Goal: Task Accomplishment & Management: Manage account settings

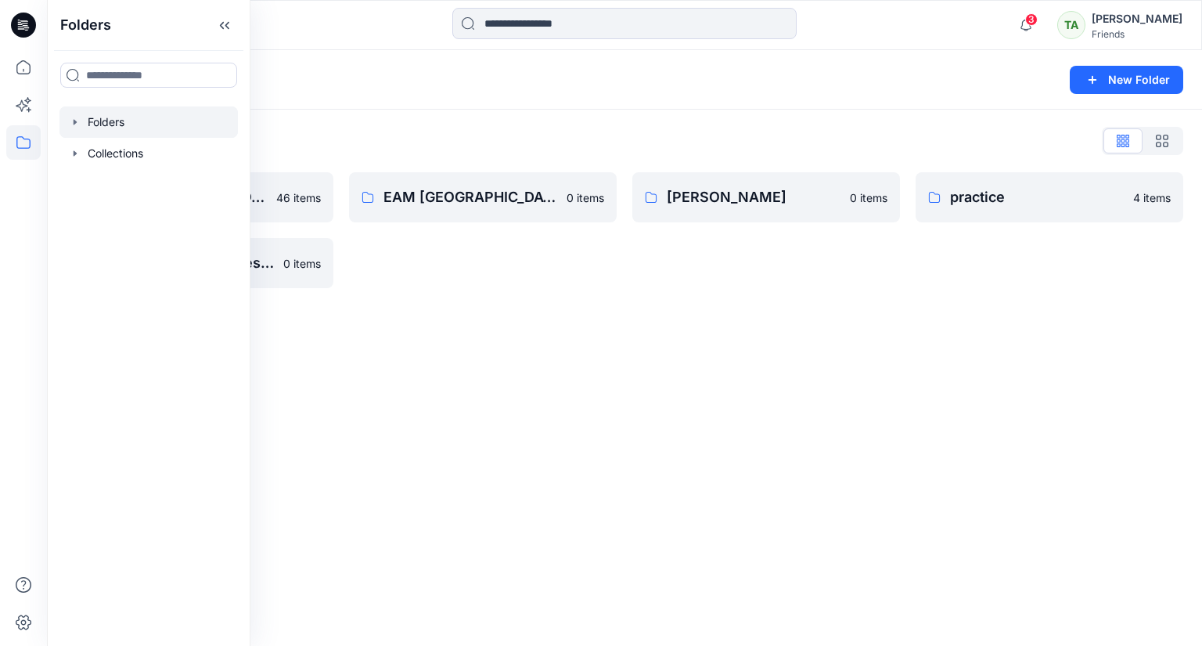
click at [622, 381] on div "Folders New Folder Folders List DMS [GEOGRAPHIC_DATA] For Clients (Clone) 46 it…" at bounding box center [624, 348] width 1155 height 596
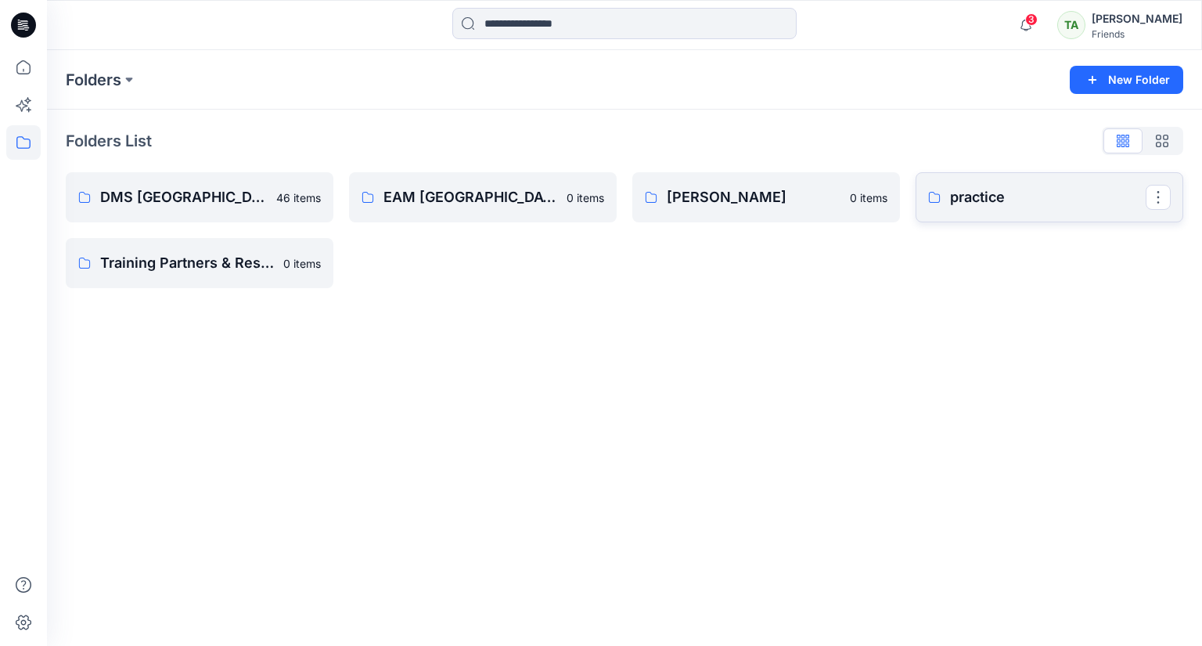
click at [953, 203] on p "practice" at bounding box center [1048, 197] width 196 height 22
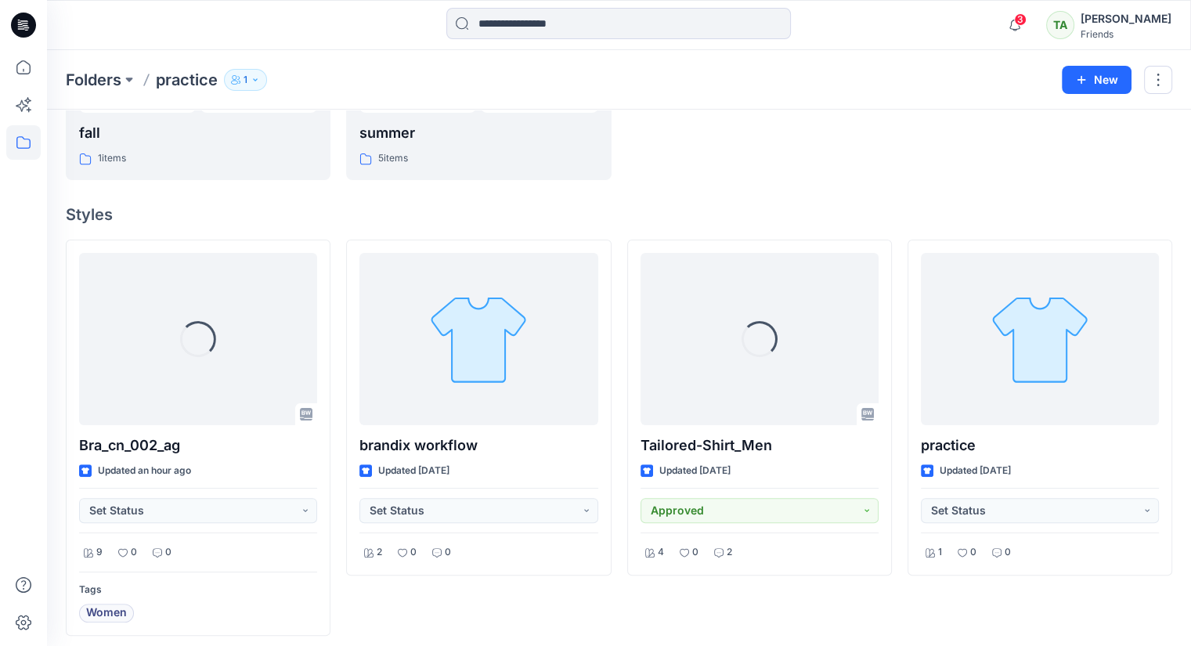
scroll to position [315, 0]
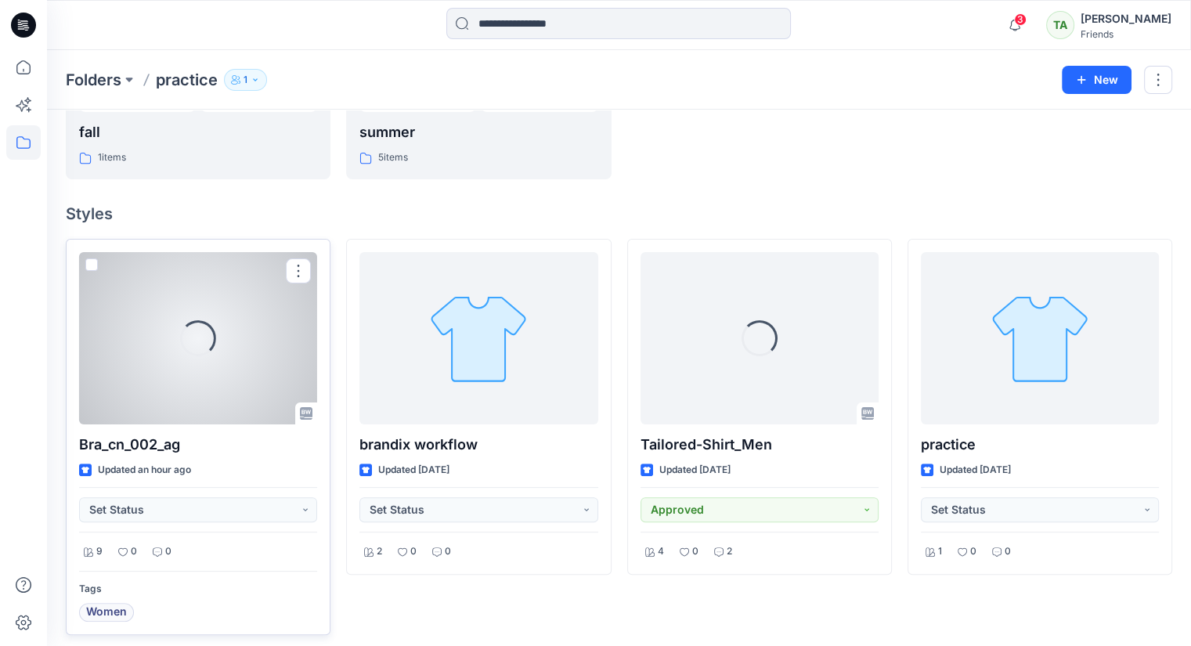
click at [276, 356] on div "Loading..." at bounding box center [198, 338] width 238 height 172
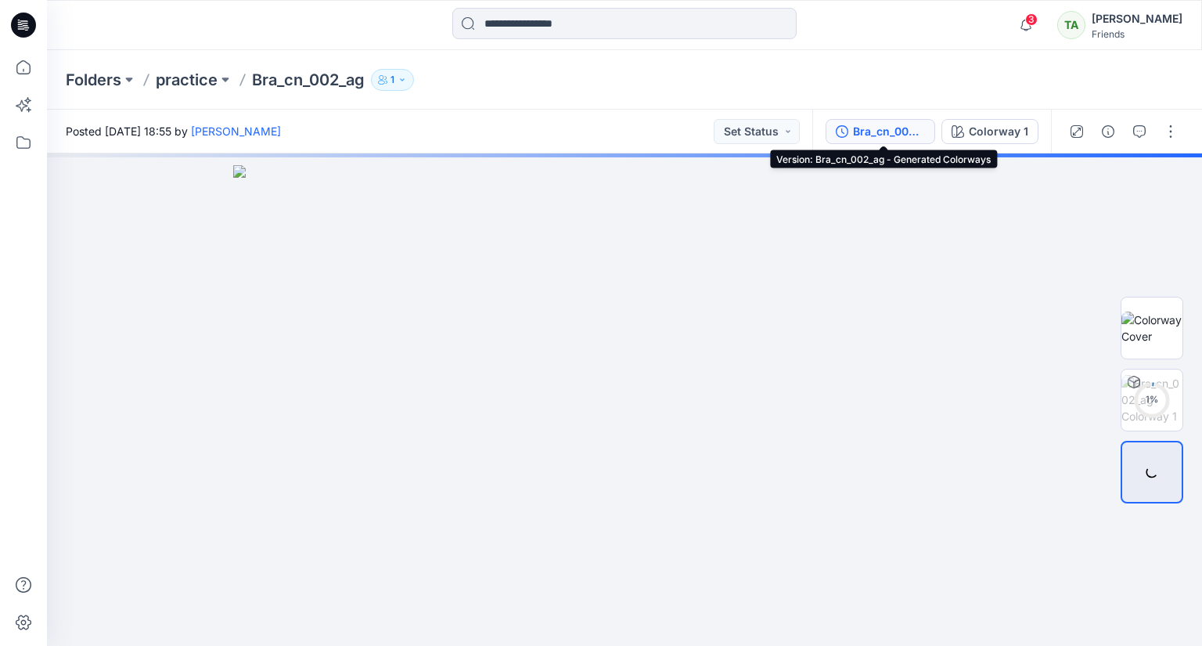
click at [889, 131] on div "Bra_cn_002_ag - Generated Colorways" at bounding box center [889, 131] width 72 height 17
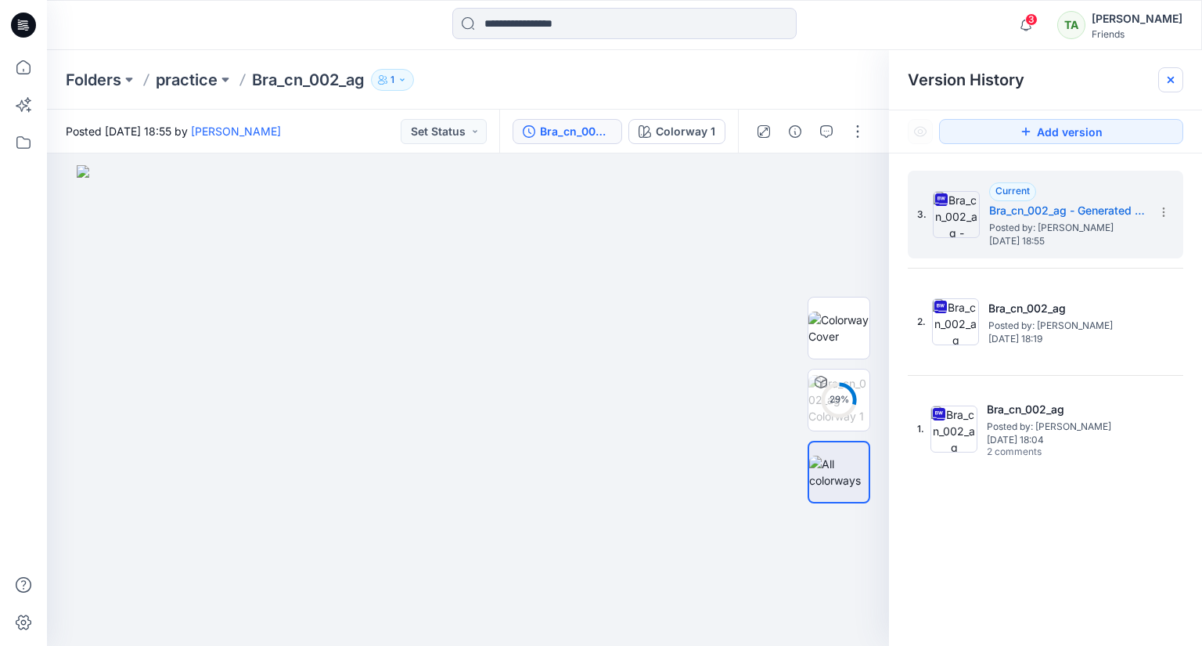
click at [1173, 84] on icon at bounding box center [1171, 80] width 13 height 13
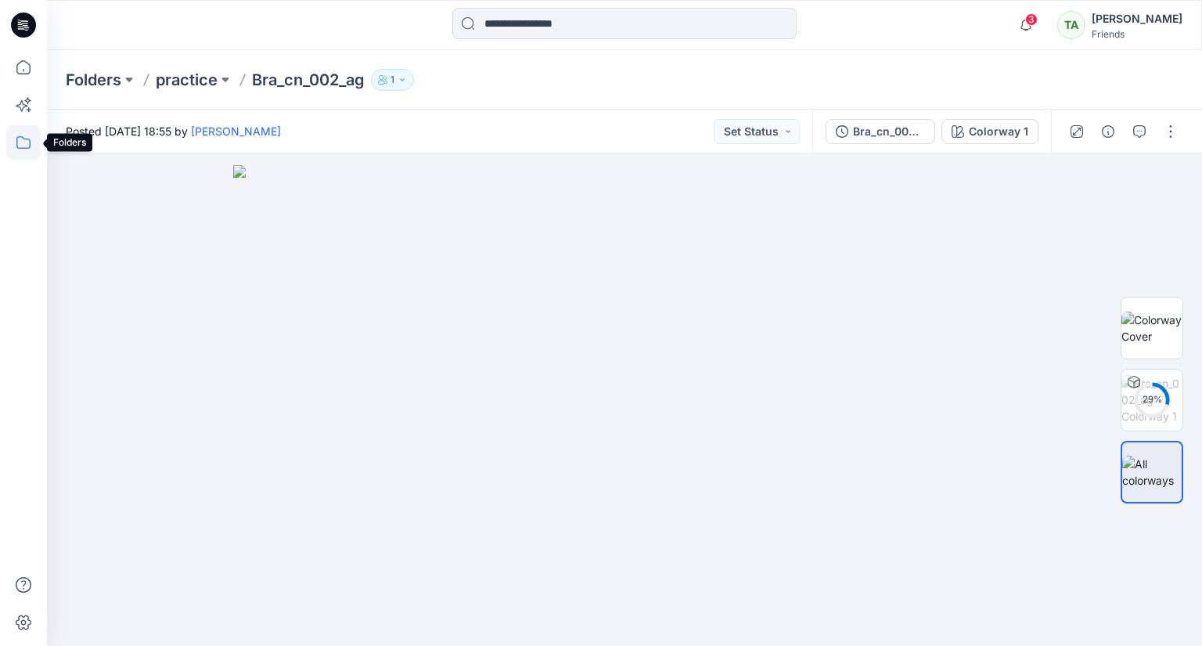
click at [20, 143] on icon at bounding box center [23, 142] width 34 height 34
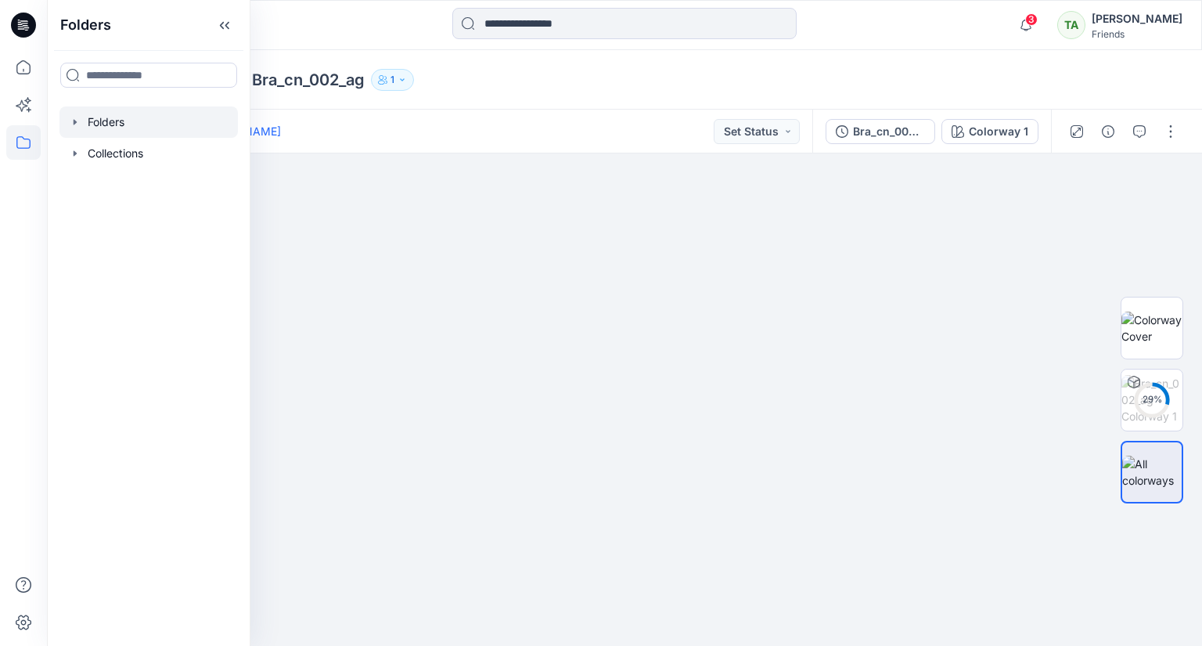
click at [151, 121] on div at bounding box center [148, 121] width 178 height 31
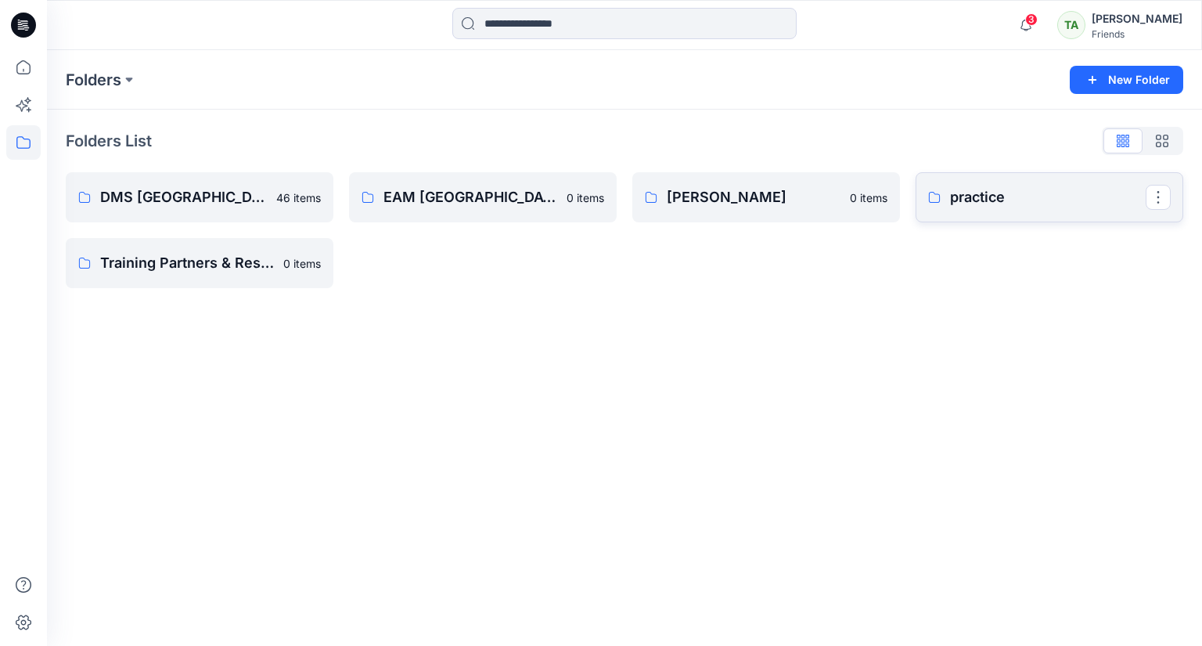
click at [1026, 207] on p "practice" at bounding box center [1048, 197] width 196 height 22
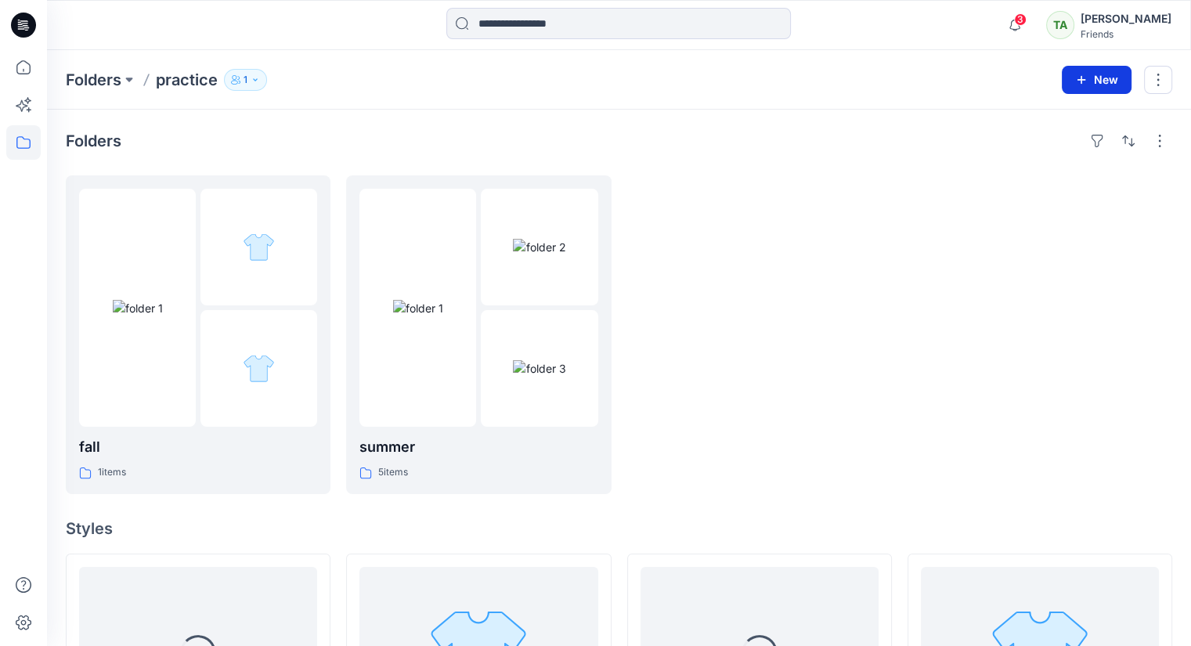
click at [1105, 81] on button "New" at bounding box center [1096, 80] width 70 height 28
click at [1068, 121] on p "New Style" at bounding box center [1048, 119] width 52 height 19
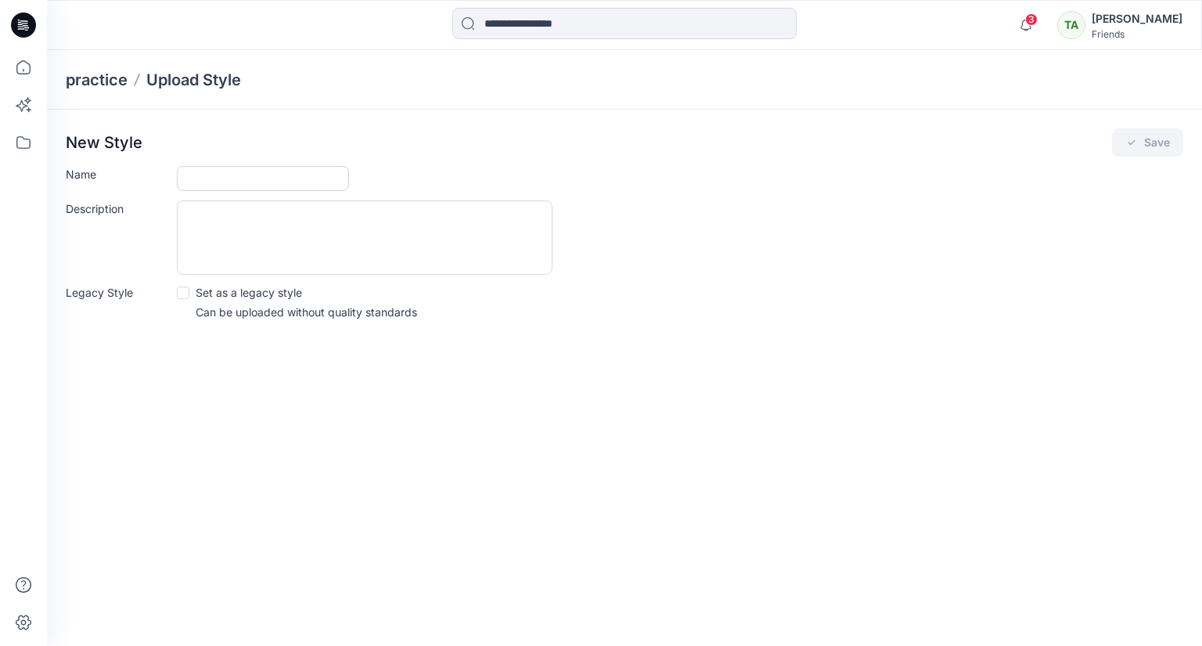
click at [305, 177] on input "Name" at bounding box center [263, 178] width 172 height 25
type input "***"
click at [249, 241] on textarea "Description" at bounding box center [365, 237] width 376 height 74
click at [1123, 143] on button "Save" at bounding box center [1147, 142] width 71 height 28
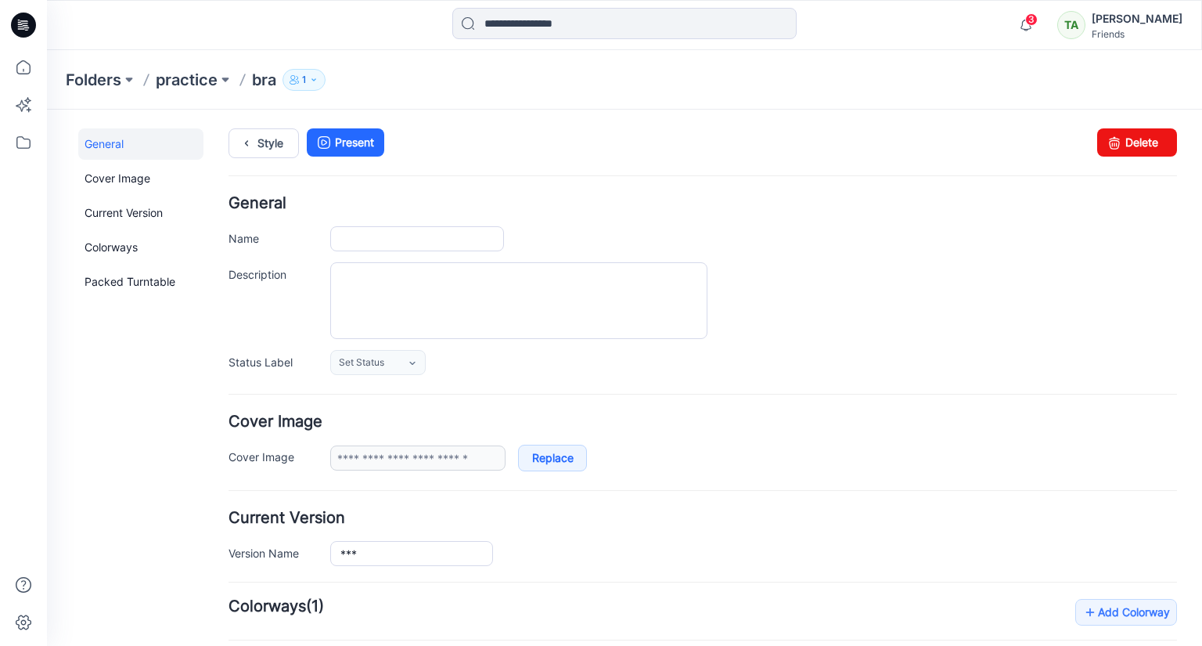
type input "***"
type input "**********"
click at [117, 181] on link "Cover Image" at bounding box center [140, 178] width 125 height 31
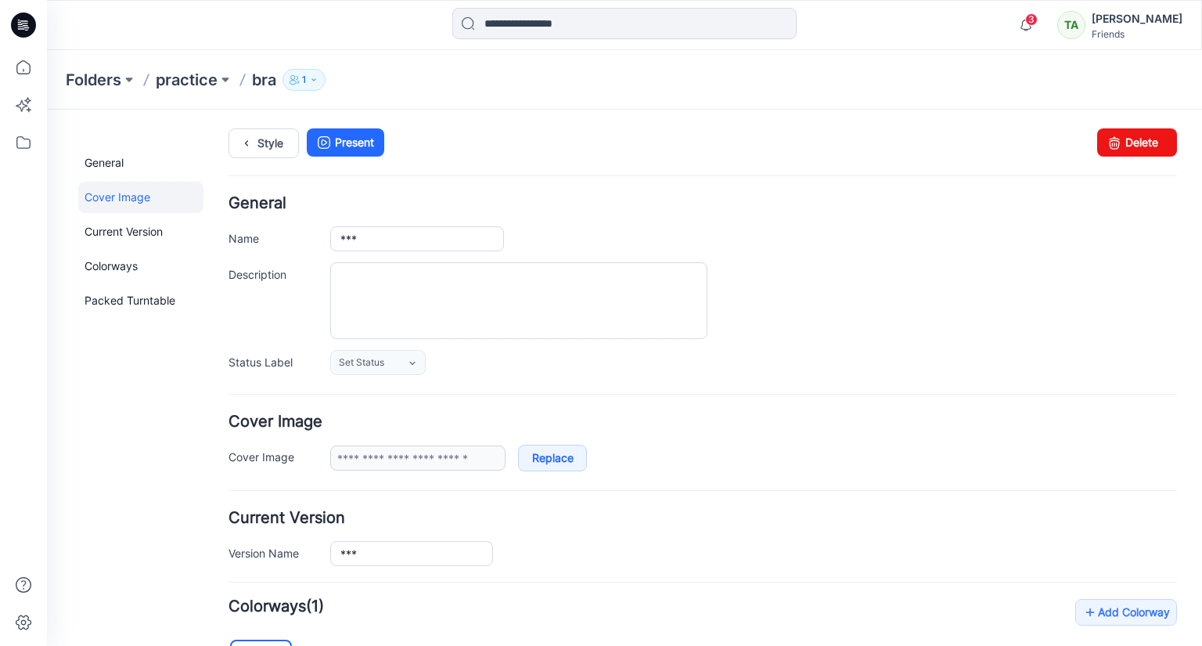
scroll to position [303, 0]
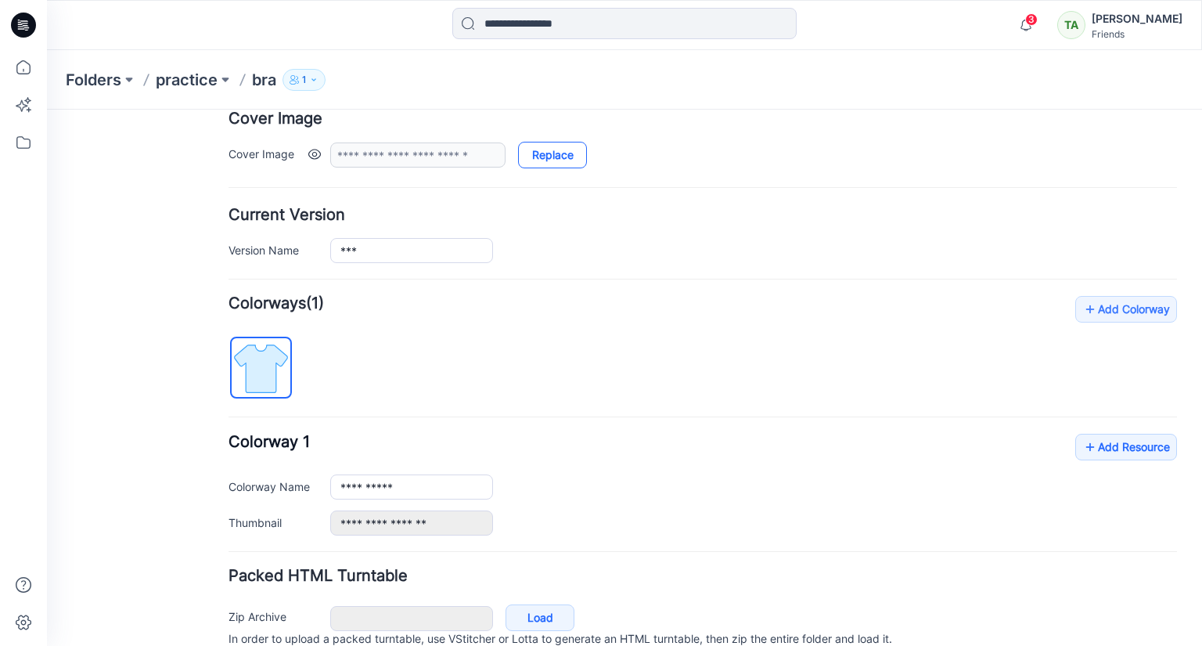
click at [546, 160] on link "Replace" at bounding box center [552, 155] width 69 height 27
type input "**********"
click at [23, 97] on icon at bounding box center [23, 105] width 34 height 34
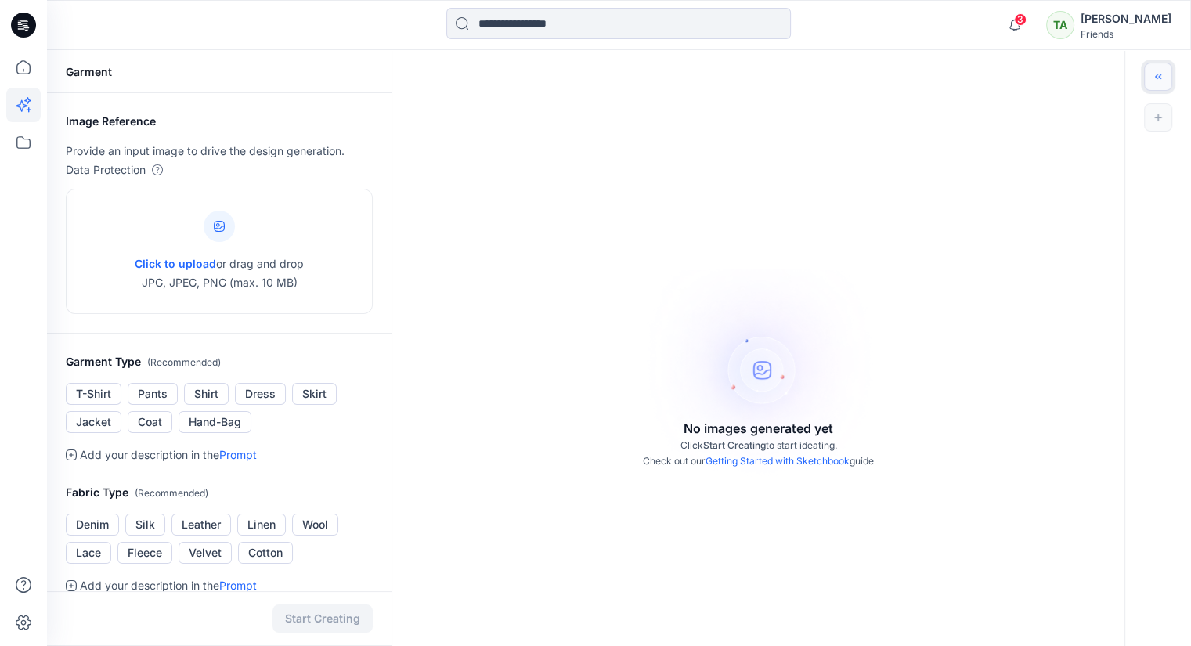
click at [1162, 74] on icon "Toggle idea bar" at bounding box center [1157, 76] width 11 height 11
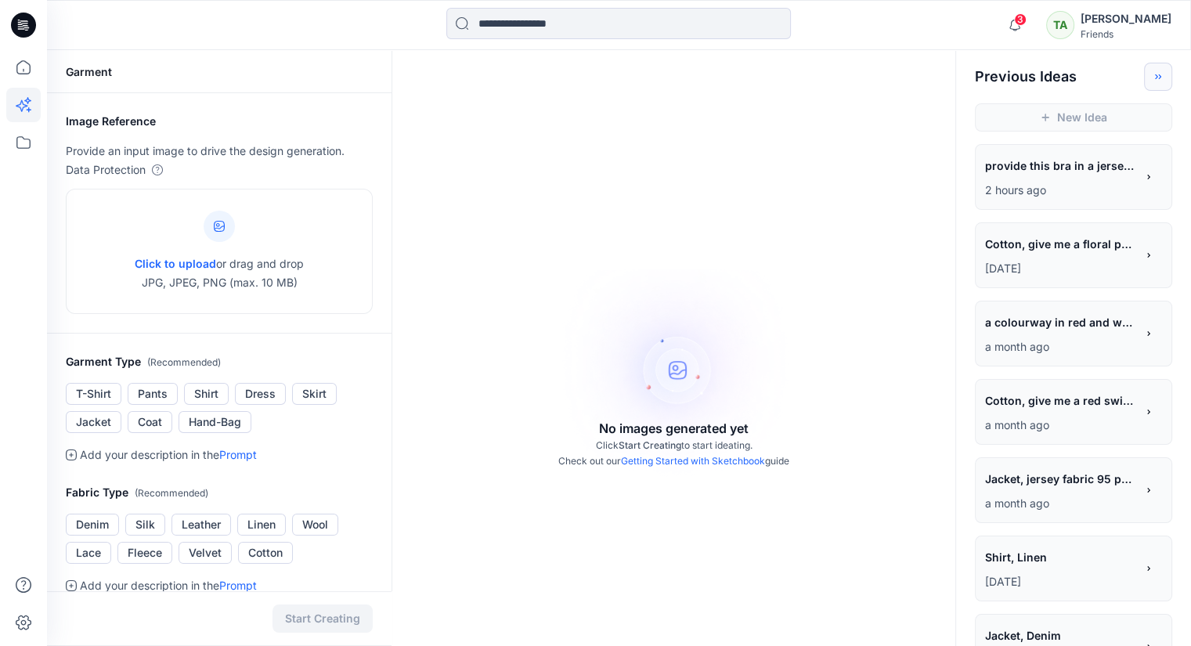
click at [1073, 164] on span "provide this bra in a jersey material along with floral prints" at bounding box center [1059, 165] width 149 height 23
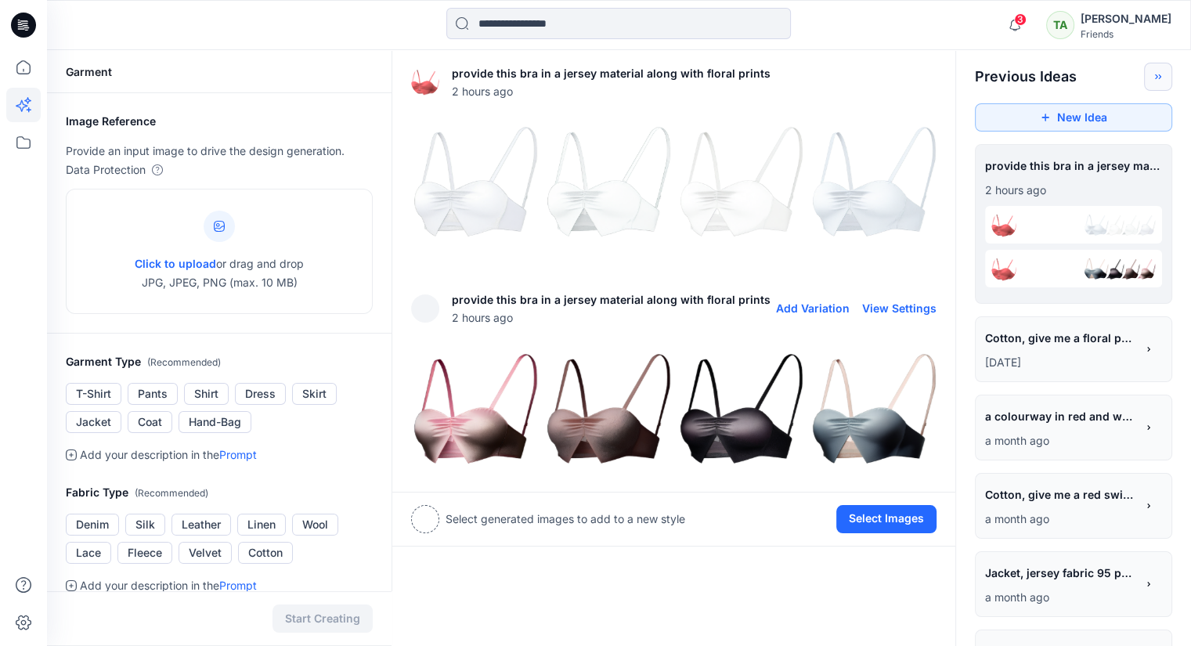
click at [835, 374] on img at bounding box center [872, 409] width 125 height 125
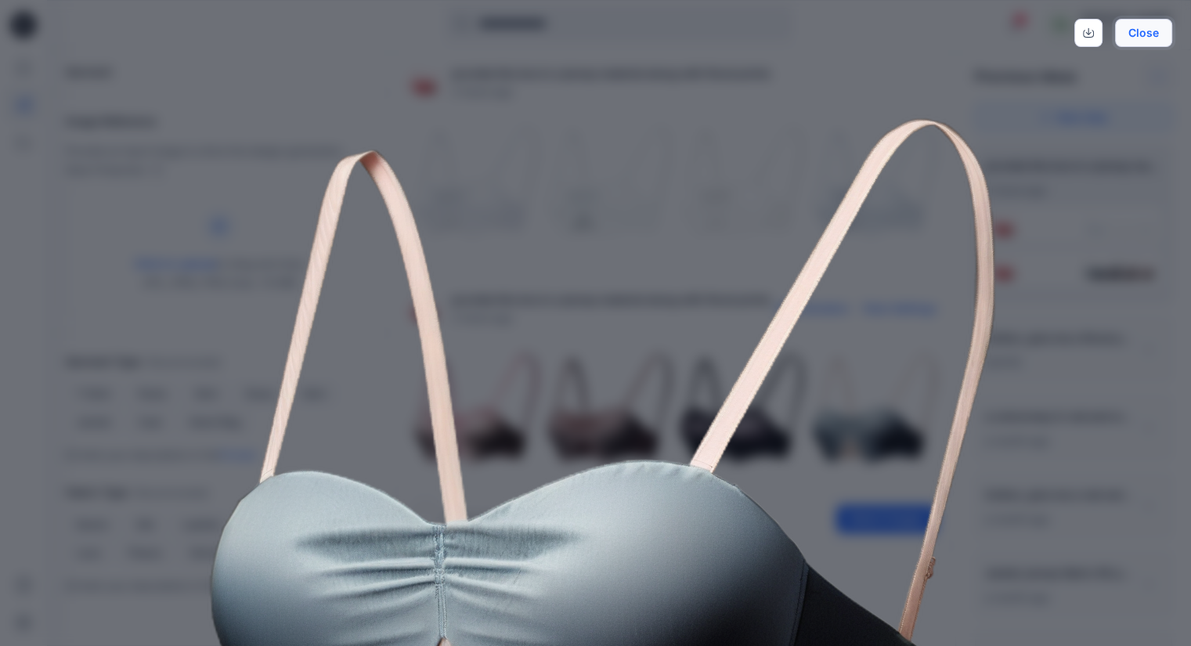
click at [1135, 29] on button "Close" at bounding box center [1143, 33] width 57 height 28
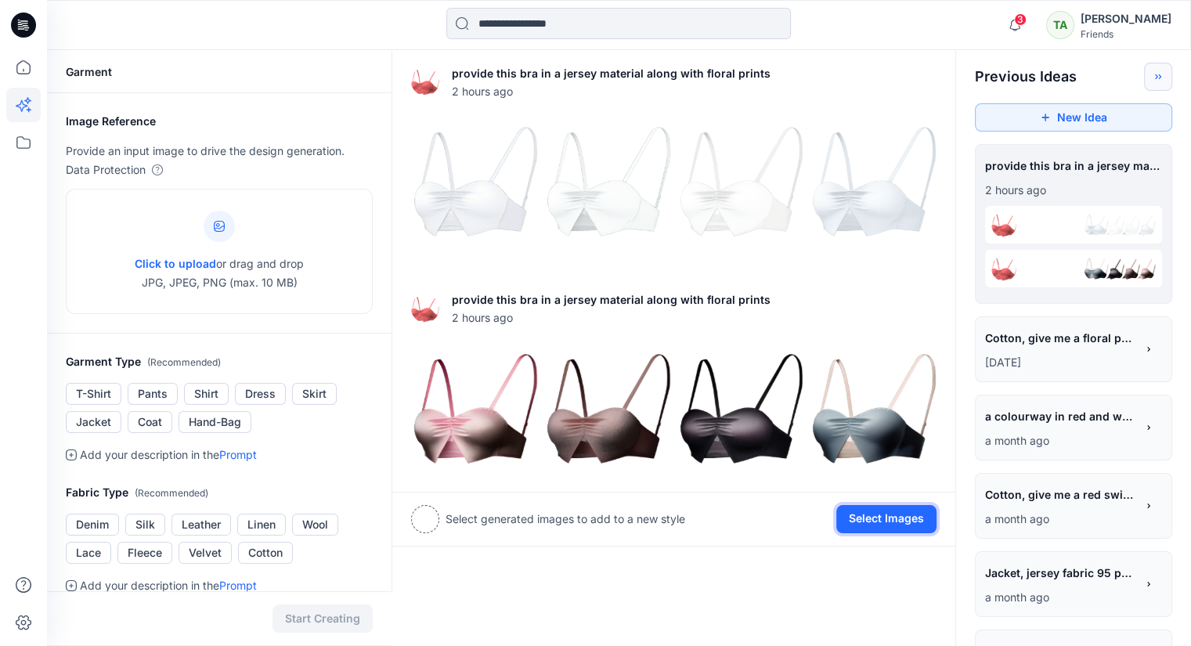
click at [878, 510] on button "Select Images" at bounding box center [886, 519] width 100 height 28
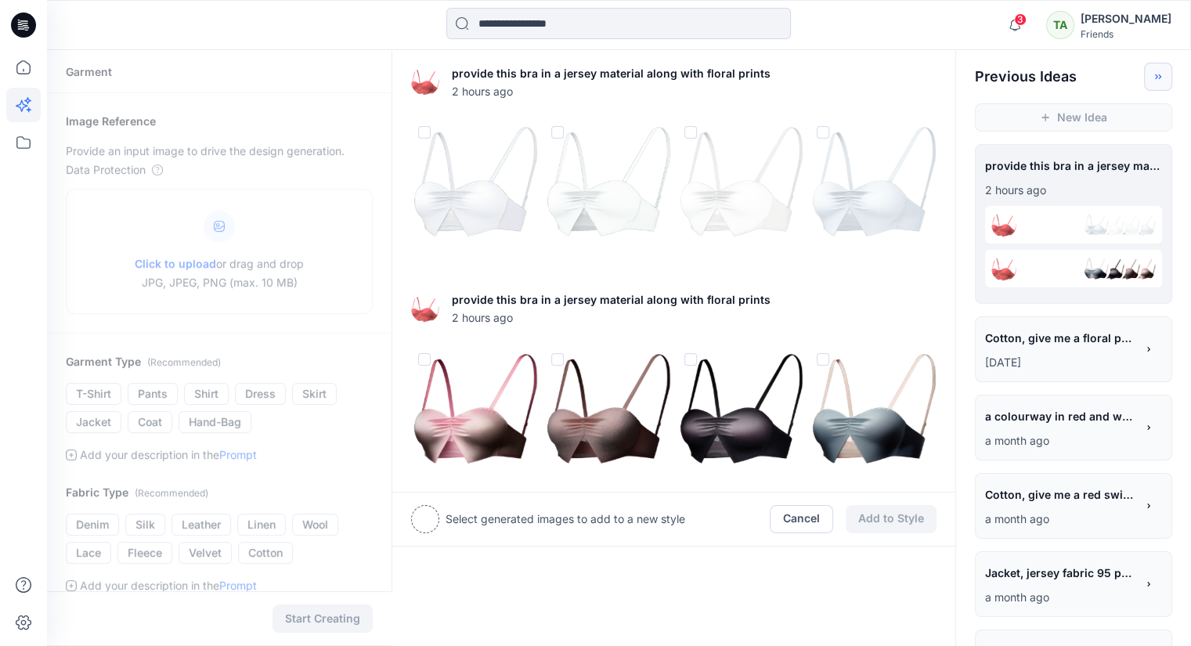
click at [794, 302] on div at bounding box center [853, 308] width 166 height 50
click at [561, 355] on span at bounding box center [557, 359] width 13 height 13
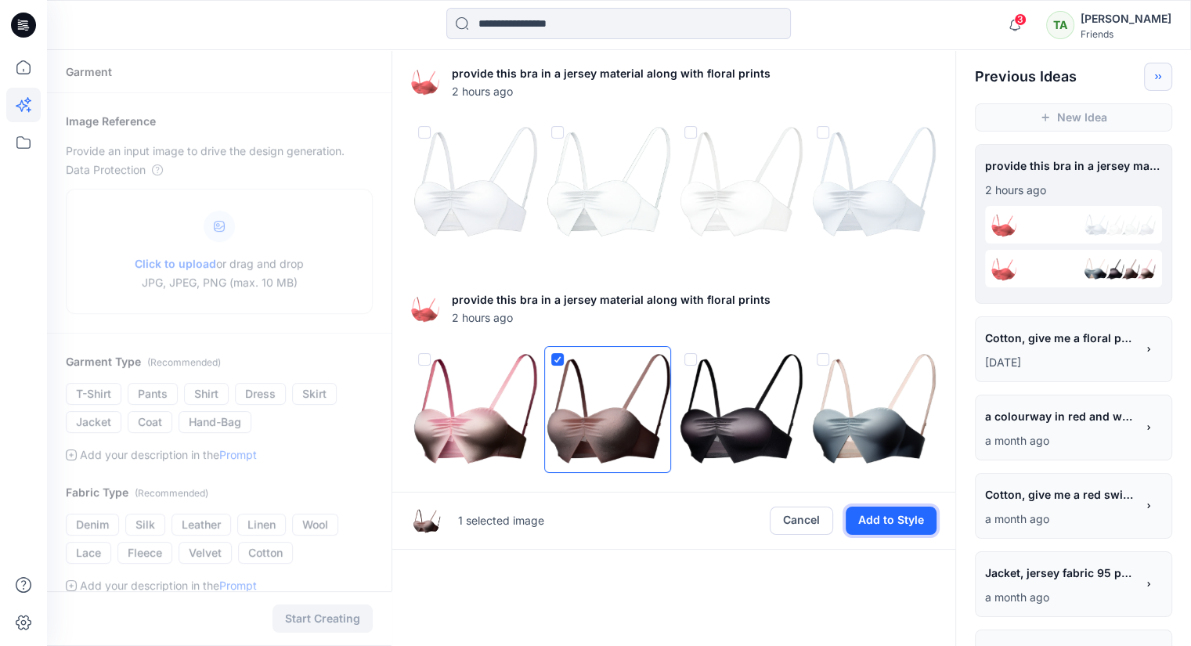
click at [888, 519] on button "Add to Style" at bounding box center [890, 520] width 91 height 28
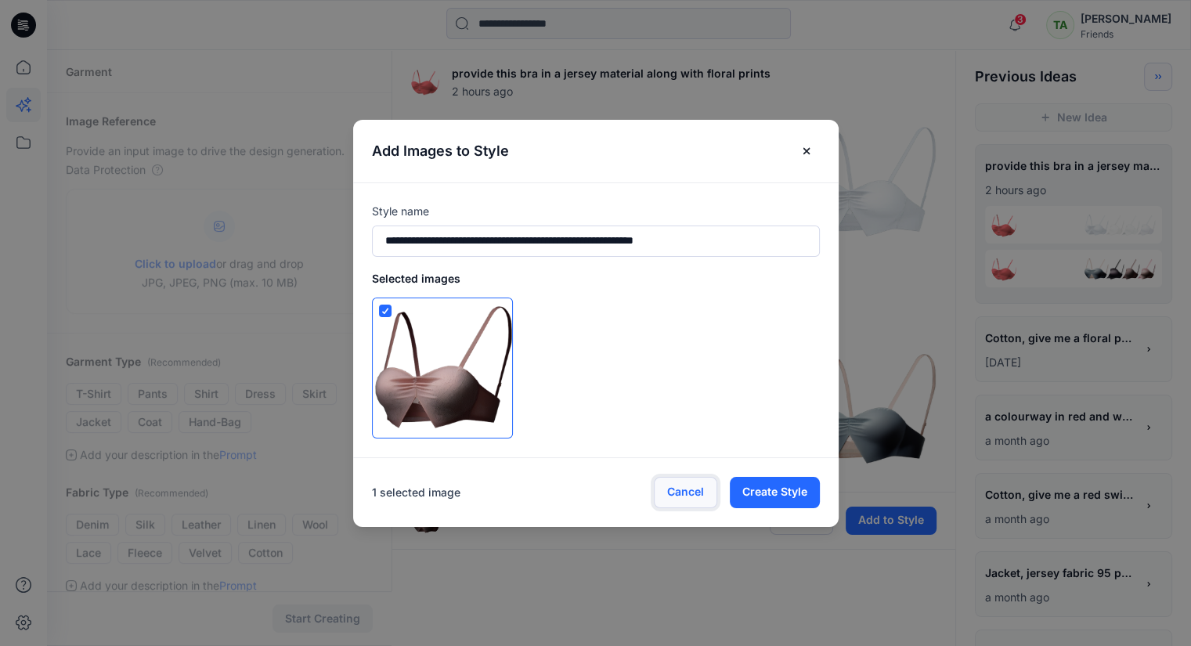
click at [672, 486] on button "Cancel" at bounding box center [685, 492] width 63 height 31
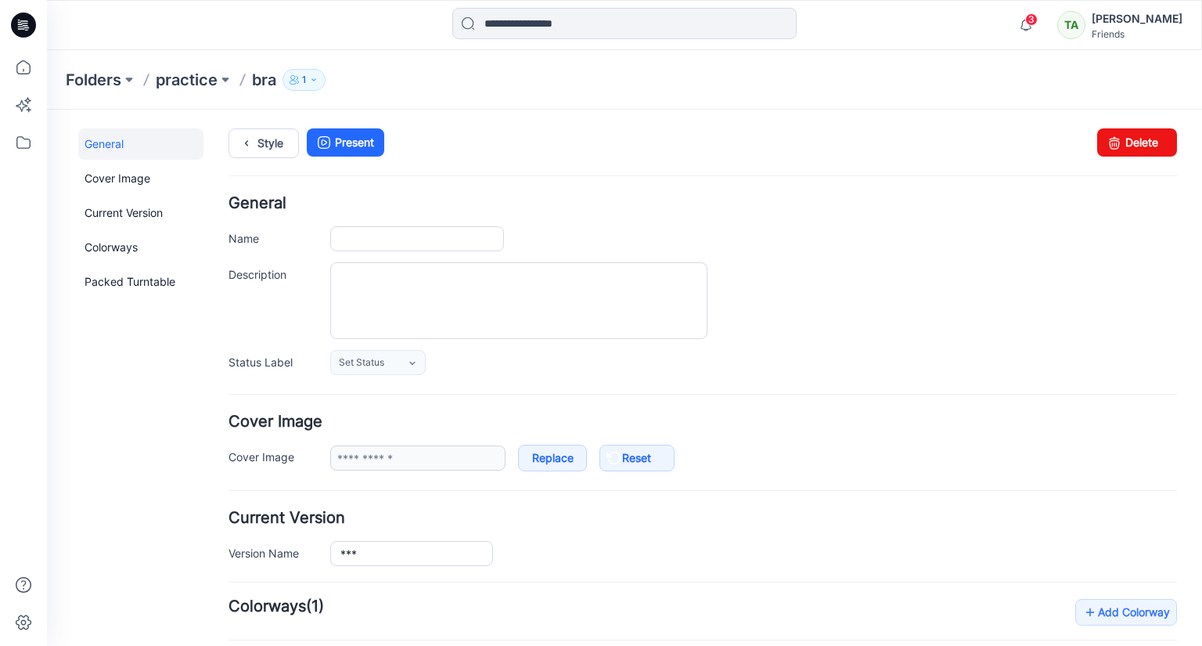
type input "***"
type input "**********"
click at [456, 319] on textarea "Description" at bounding box center [518, 300] width 377 height 77
click at [147, 170] on link "Cover Image" at bounding box center [140, 178] width 125 height 31
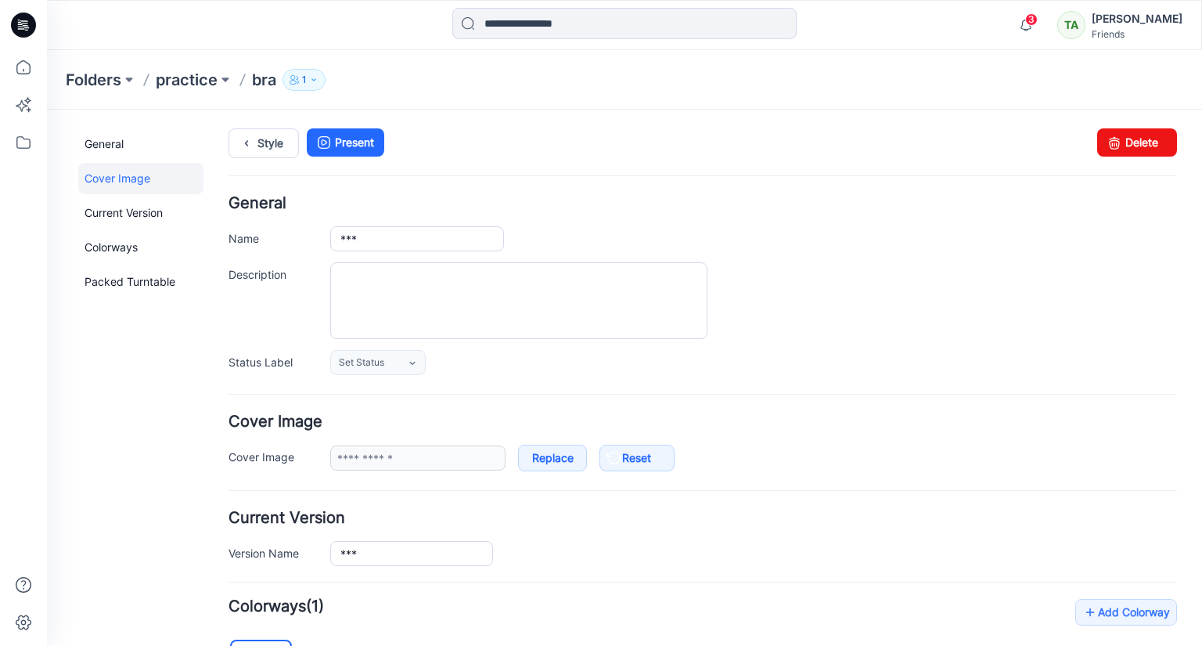
drag, startPoint x: 1198, startPoint y: 364, endPoint x: 1243, endPoint y: 178, distance: 190.8
click at [165, 207] on link "Current Version" at bounding box center [140, 212] width 125 height 31
click at [119, 248] on link "Colorways" at bounding box center [140, 247] width 125 height 31
click at [114, 150] on link "General" at bounding box center [140, 143] width 125 height 31
drag, startPoint x: 1202, startPoint y: 246, endPoint x: 1249, endPoint y: 206, distance: 61.6
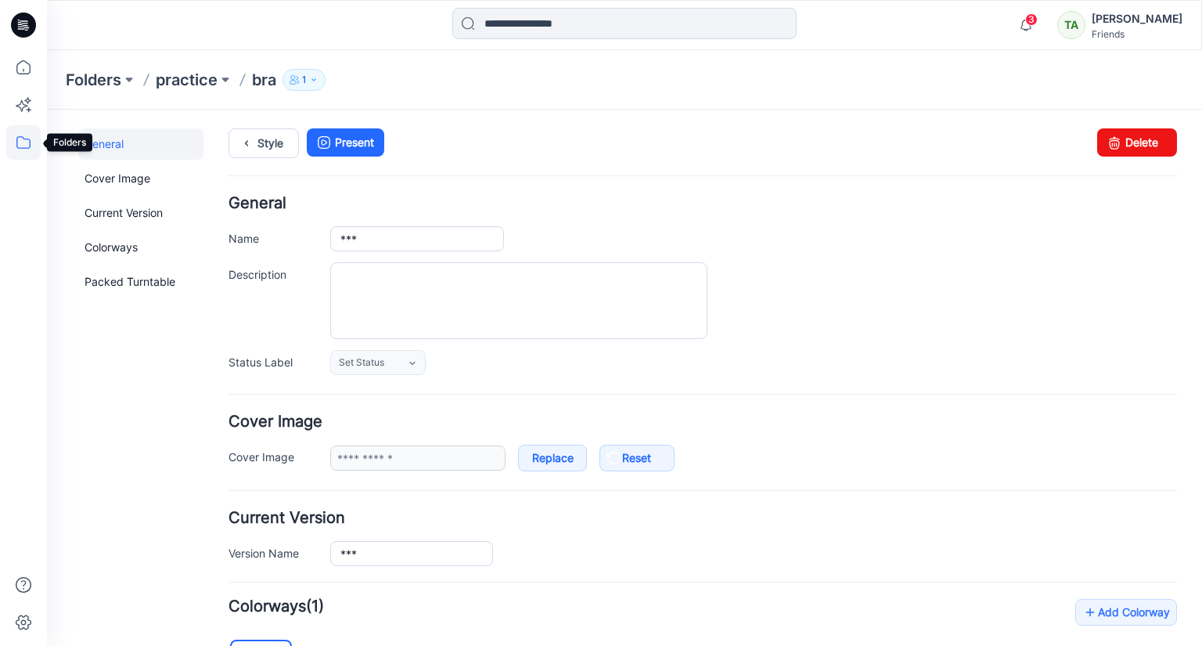
click at [26, 143] on icon at bounding box center [23, 142] width 34 height 34
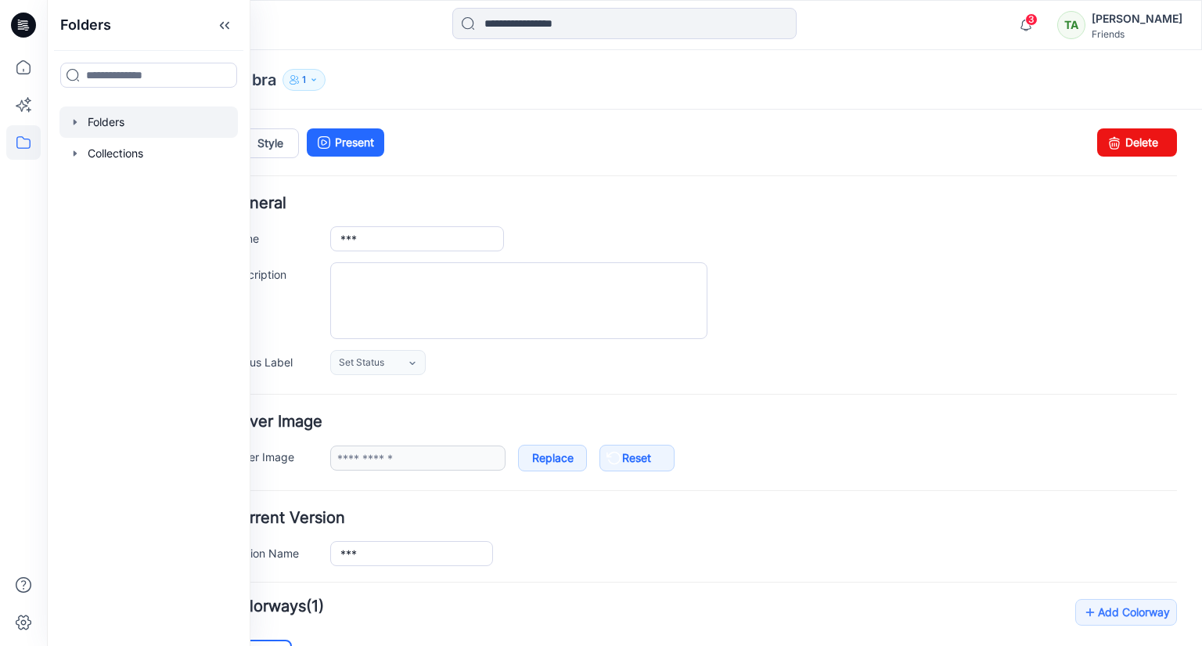
click at [88, 131] on div at bounding box center [148, 121] width 178 height 31
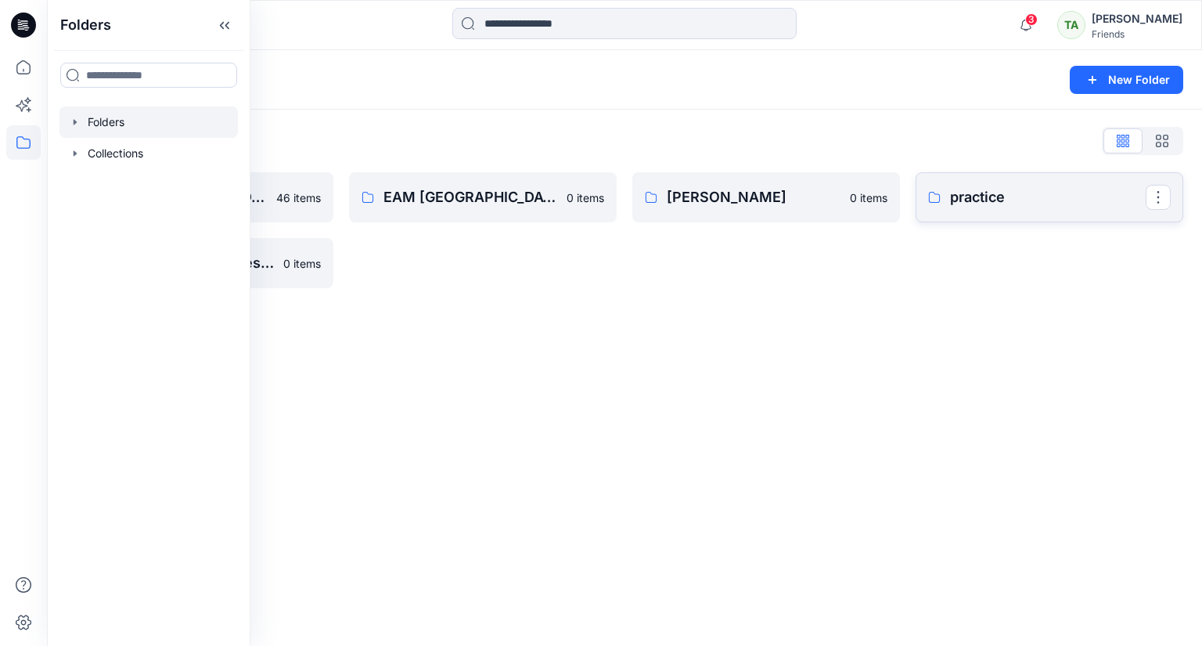
click at [1077, 211] on link "practice" at bounding box center [1050, 197] width 268 height 50
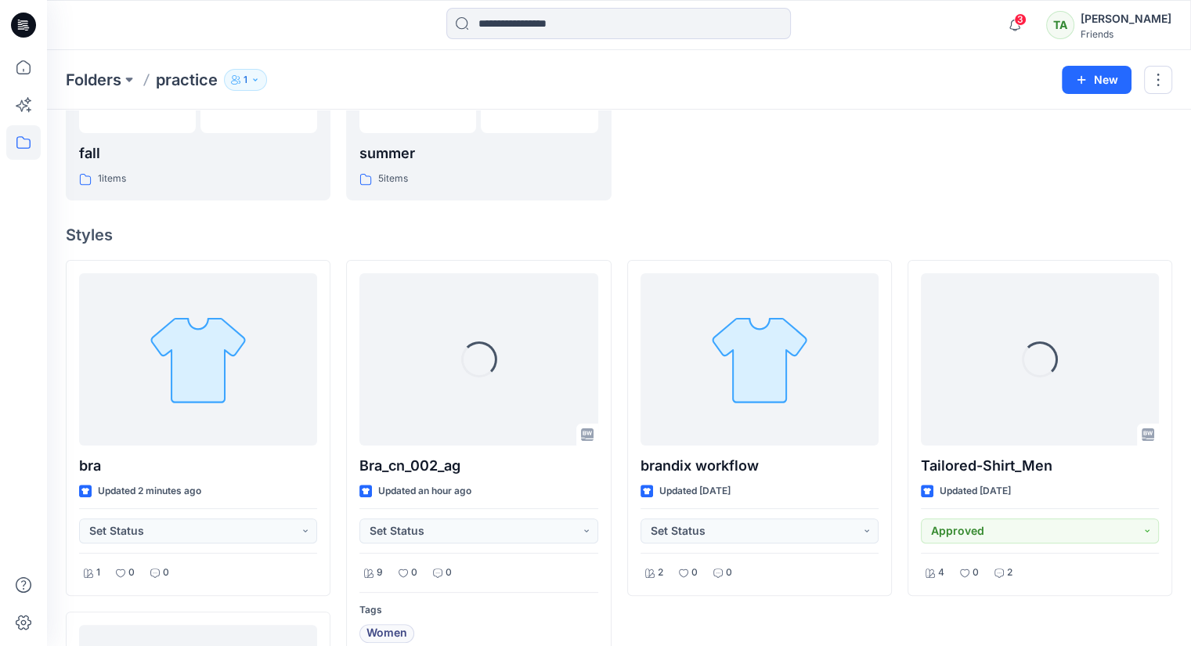
scroll to position [296, 0]
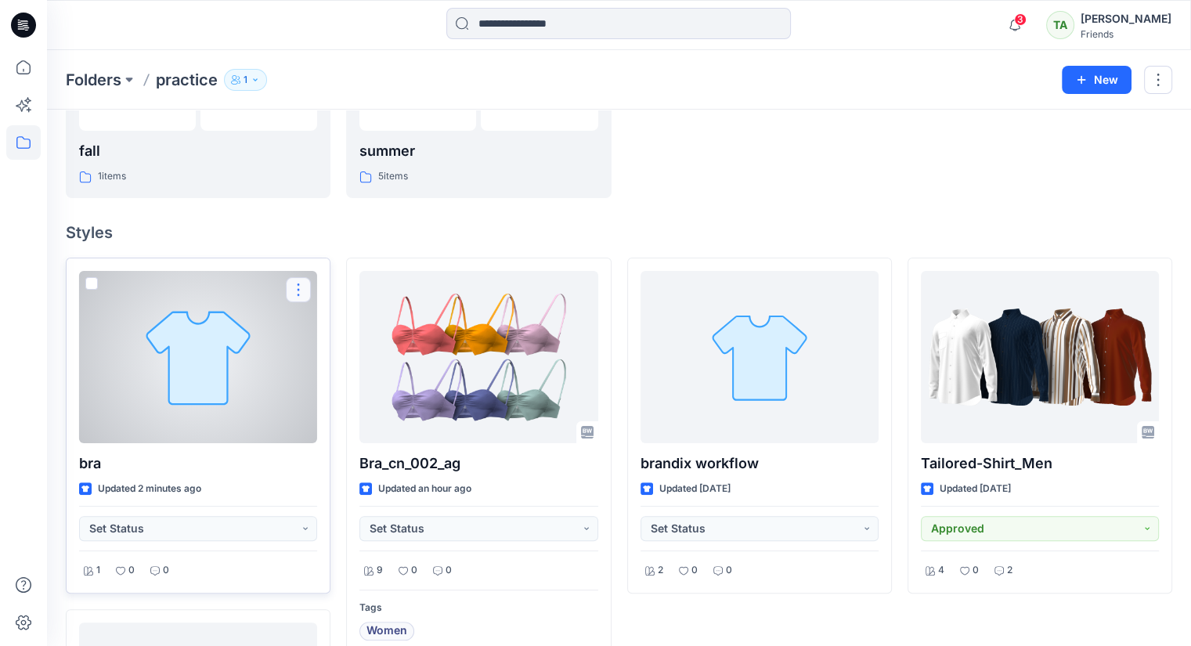
click at [299, 284] on button "button" at bounding box center [298, 289] width 25 height 25
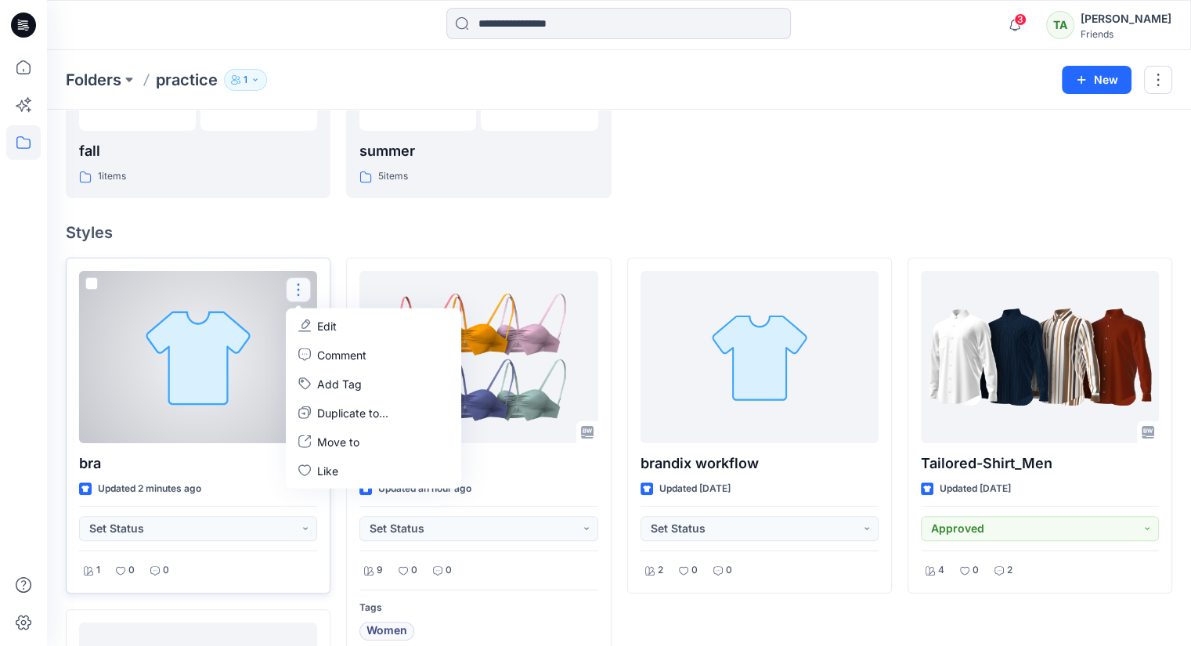
click at [355, 324] on button "Edit" at bounding box center [373, 325] width 169 height 29
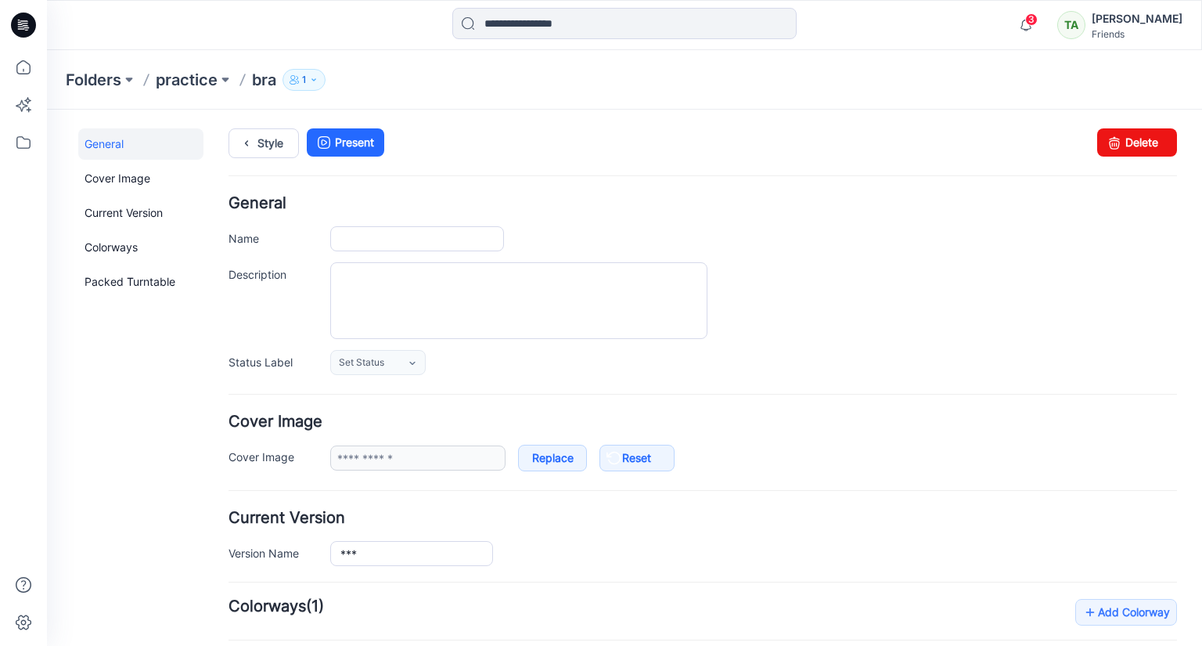
type input "***"
type input "**********"
click at [136, 176] on link "Cover Image" at bounding box center [140, 178] width 125 height 31
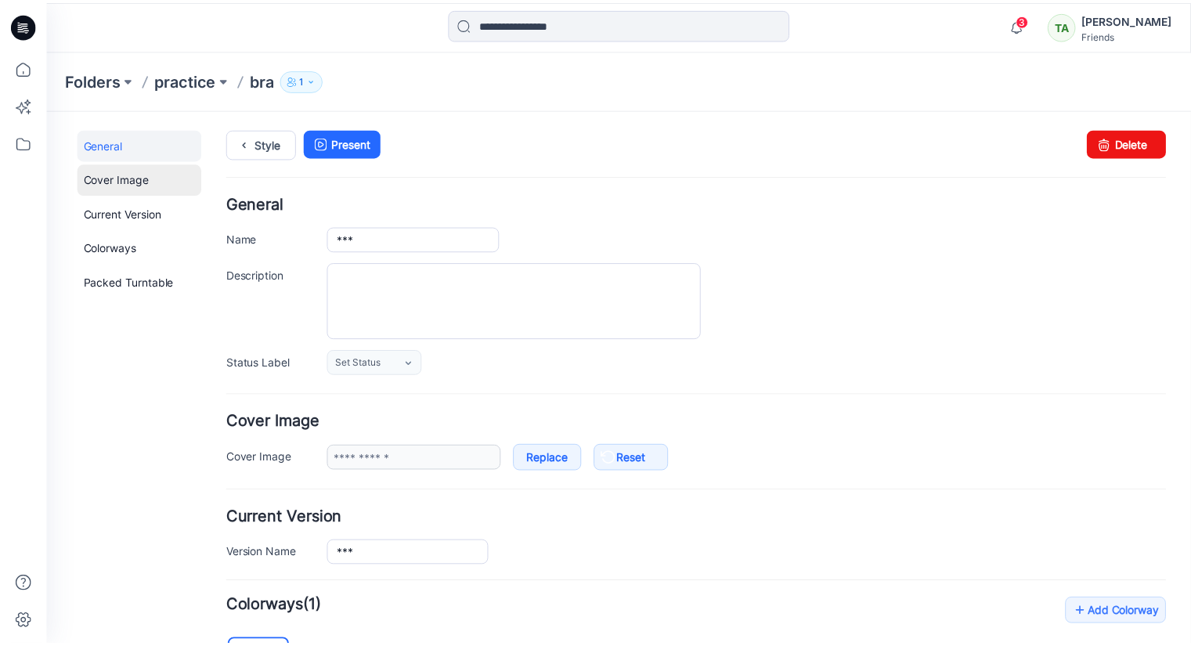
scroll to position [303, 0]
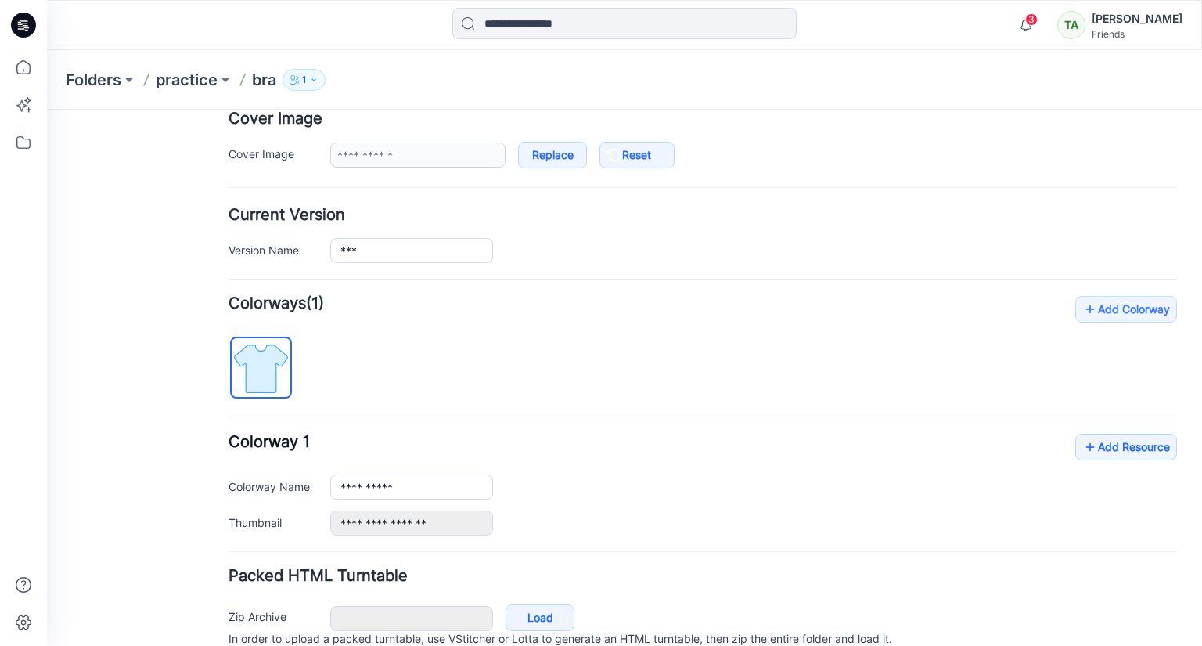
click at [265, 369] on img at bounding box center [261, 368] width 59 height 59
click at [1084, 299] on icon at bounding box center [1091, 309] width 16 height 25
type input "**********"
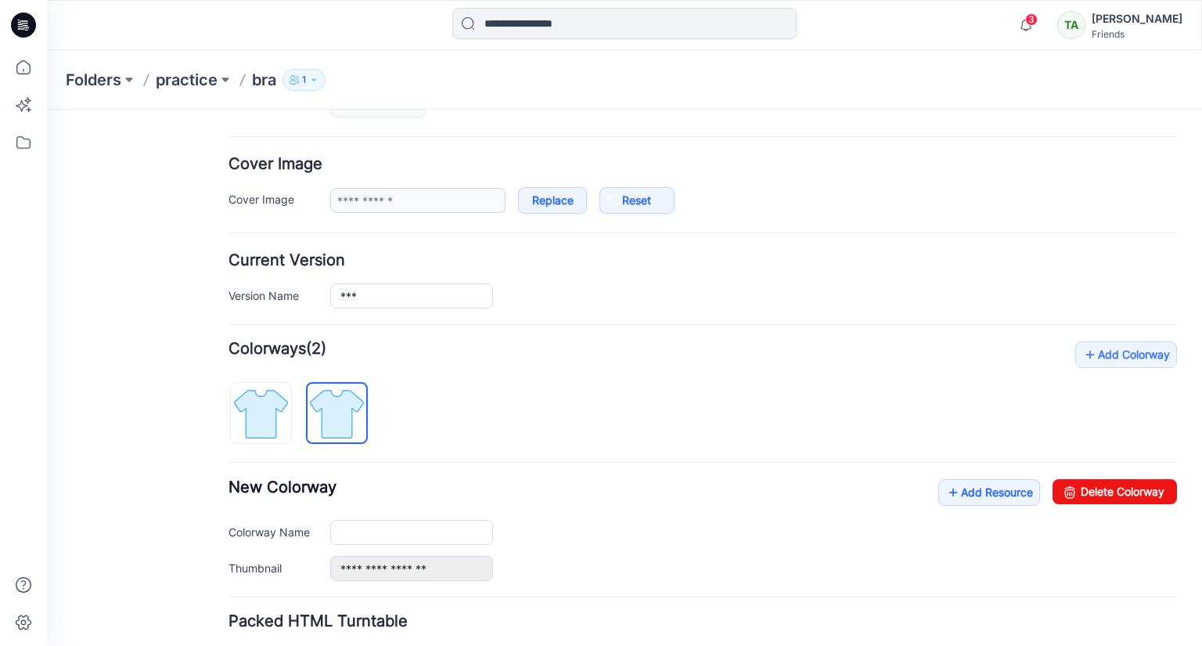
click at [338, 332] on form "**********" at bounding box center [703, 311] width 949 height 836
drag, startPoint x: 1050, startPoint y: 483, endPoint x: 709, endPoint y: 186, distance: 452.1
click at [1059, 483] on icon at bounding box center [1070, 491] width 22 height 25
type input "**********"
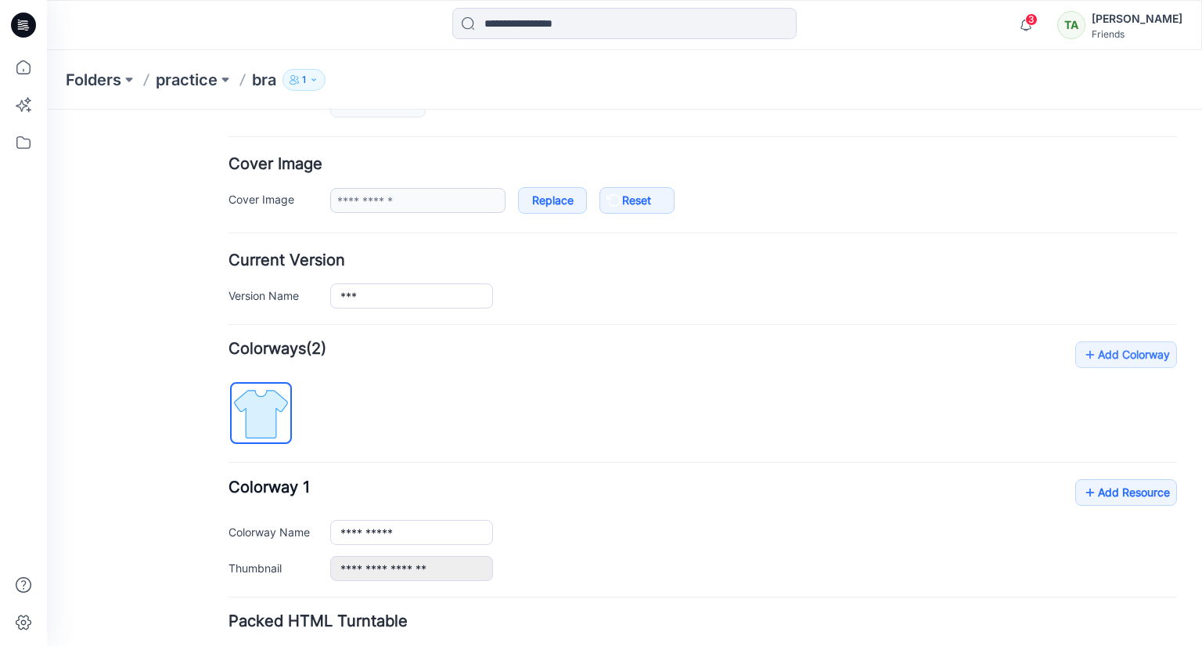
click at [265, 420] on img at bounding box center [261, 413] width 59 height 59
click at [1011, 16] on icon "button" at bounding box center [1026, 24] width 30 height 31
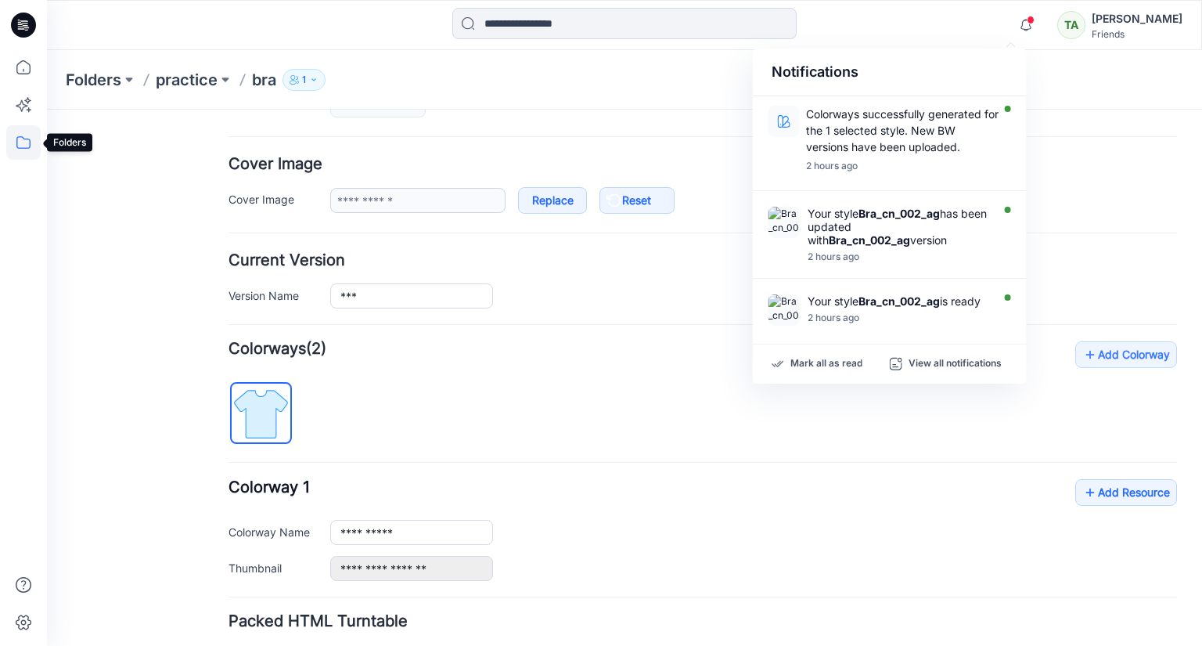
click at [27, 139] on icon at bounding box center [23, 142] width 34 height 34
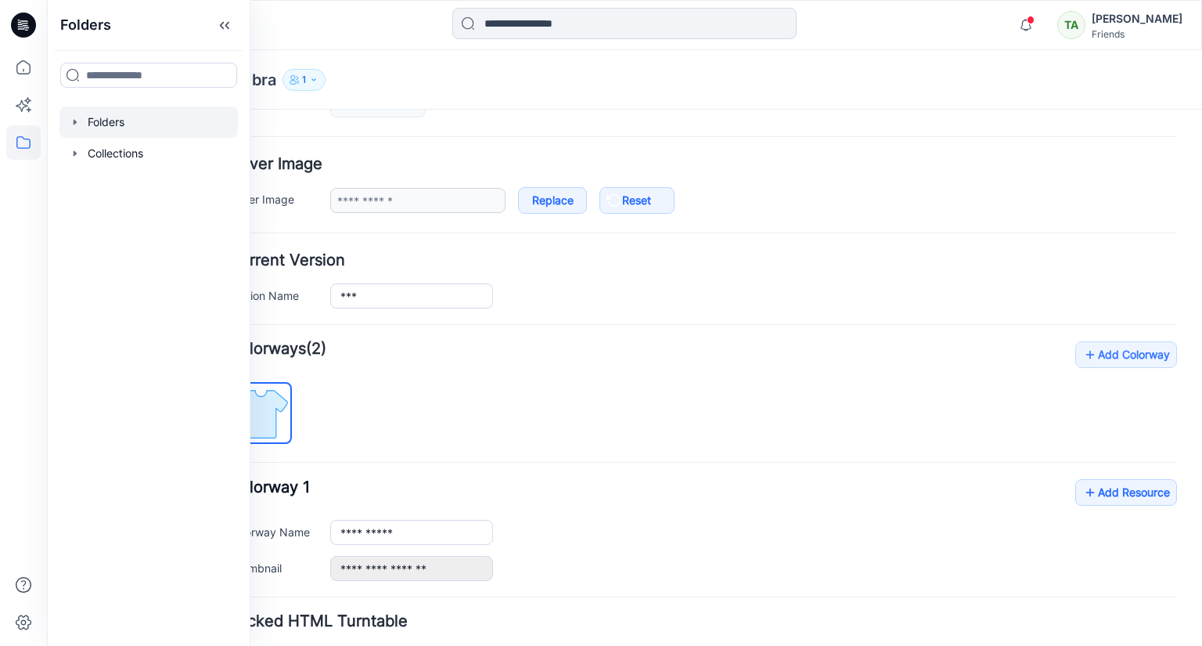
click at [110, 115] on div at bounding box center [148, 121] width 178 height 31
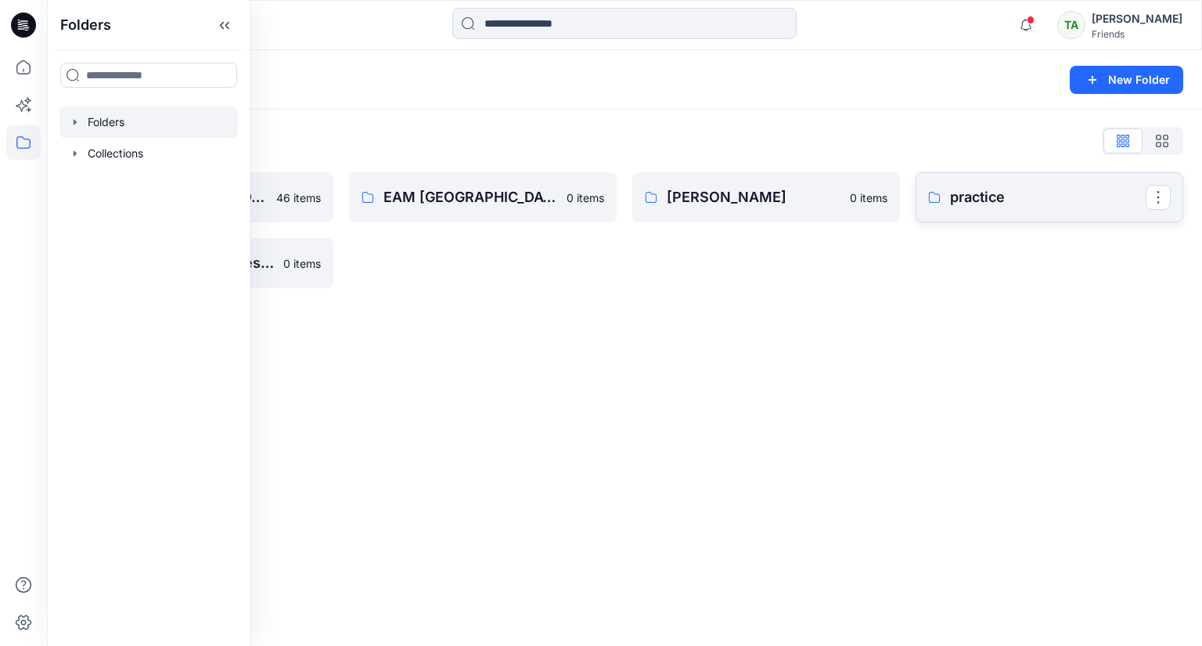
click at [968, 200] on p "practice" at bounding box center [1048, 197] width 196 height 22
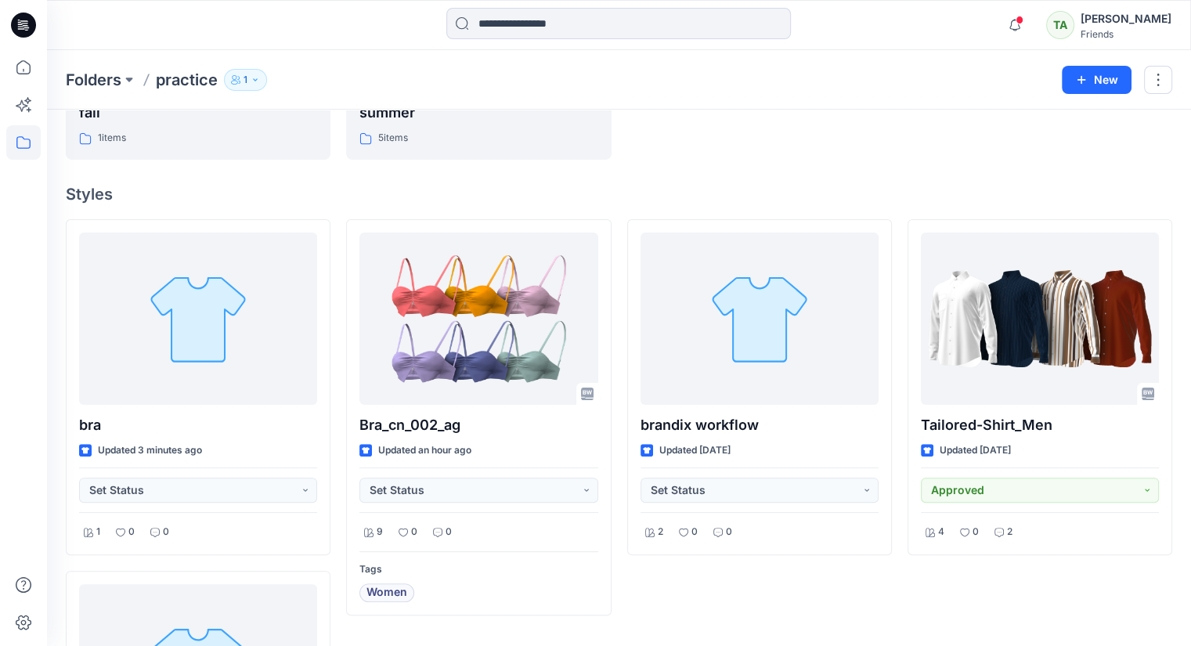
scroll to position [336, 0]
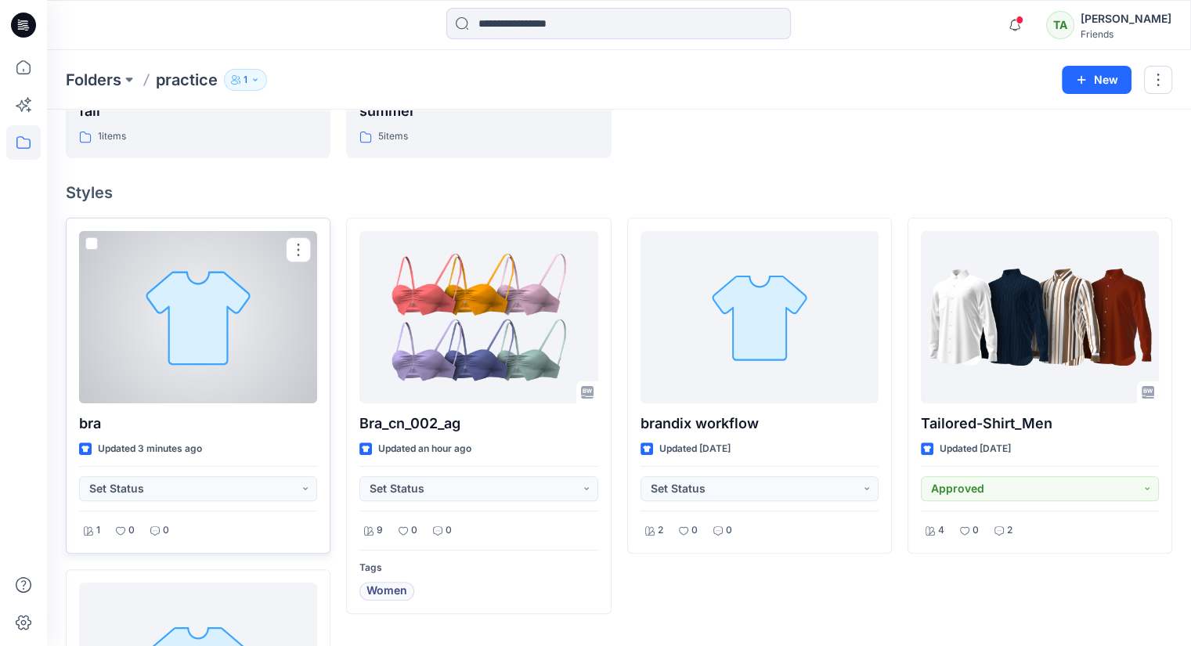
click at [189, 374] on div at bounding box center [198, 317] width 238 height 172
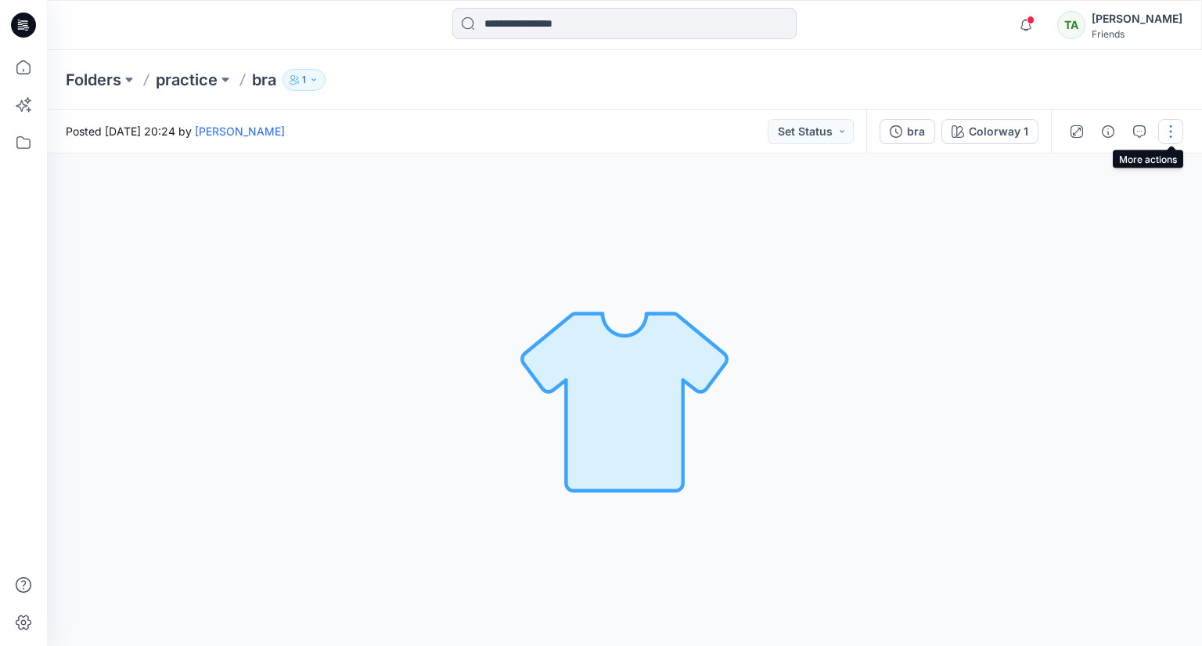
click at [1170, 133] on button "button" at bounding box center [1171, 131] width 25 height 25
click at [1051, 204] on button "Edit" at bounding box center [1105, 211] width 144 height 29
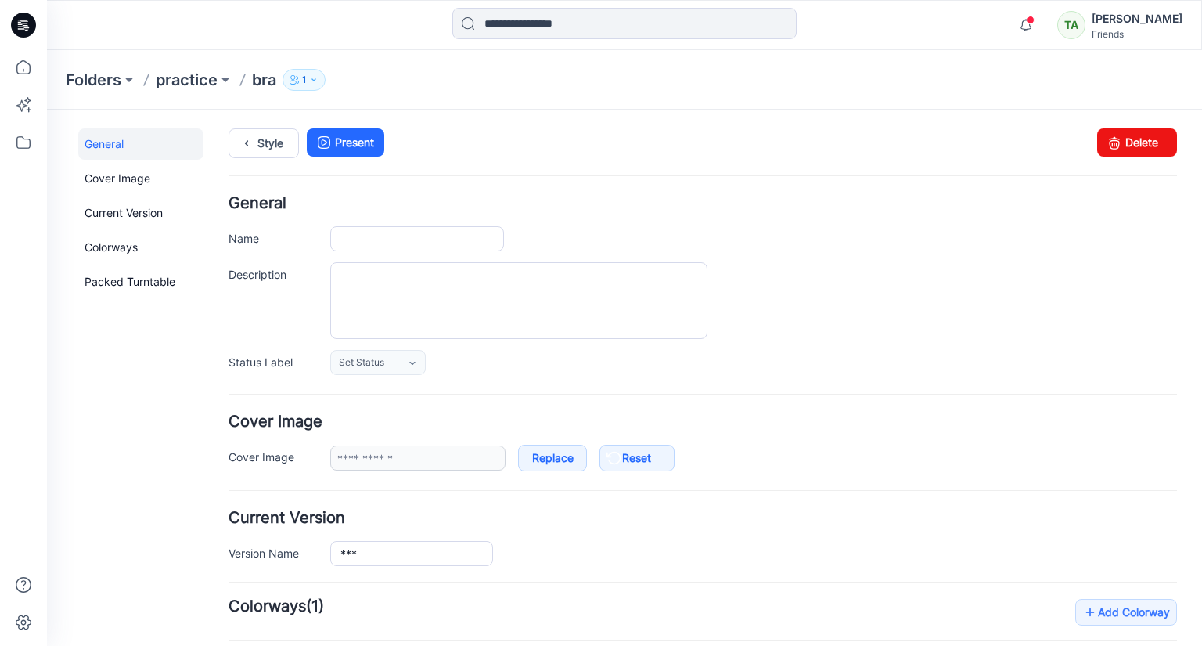
type input "***"
type input "**********"
click at [145, 171] on link "Cover Image" at bounding box center [140, 178] width 125 height 31
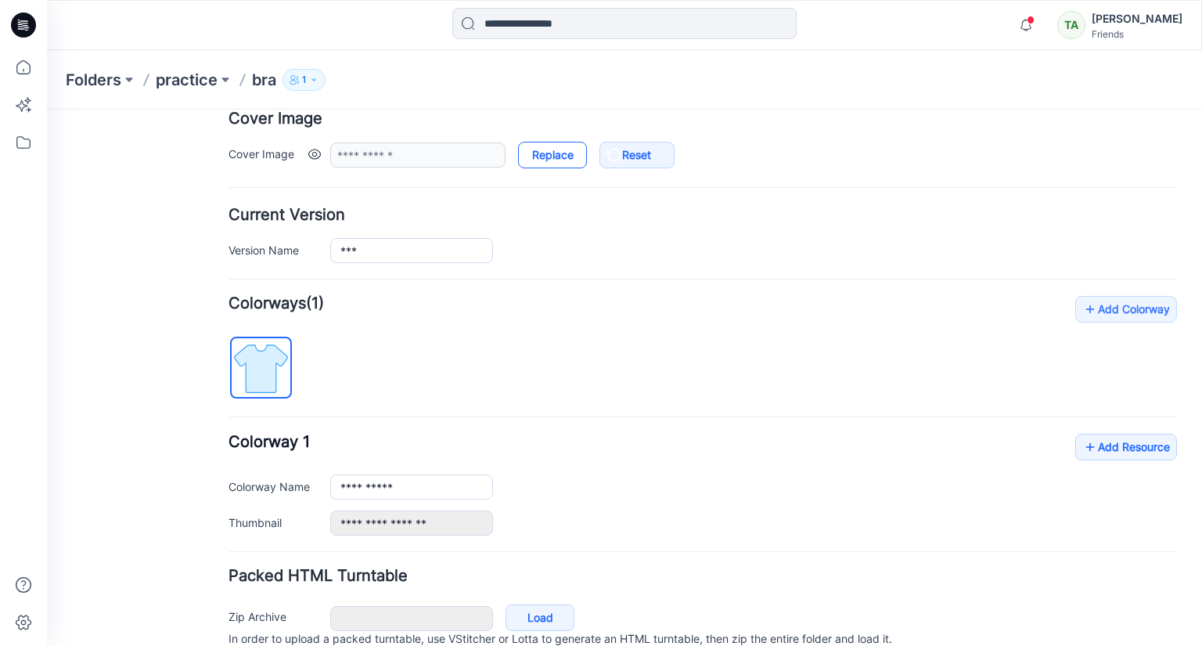
click at [567, 156] on link "Replace" at bounding box center [552, 155] width 69 height 27
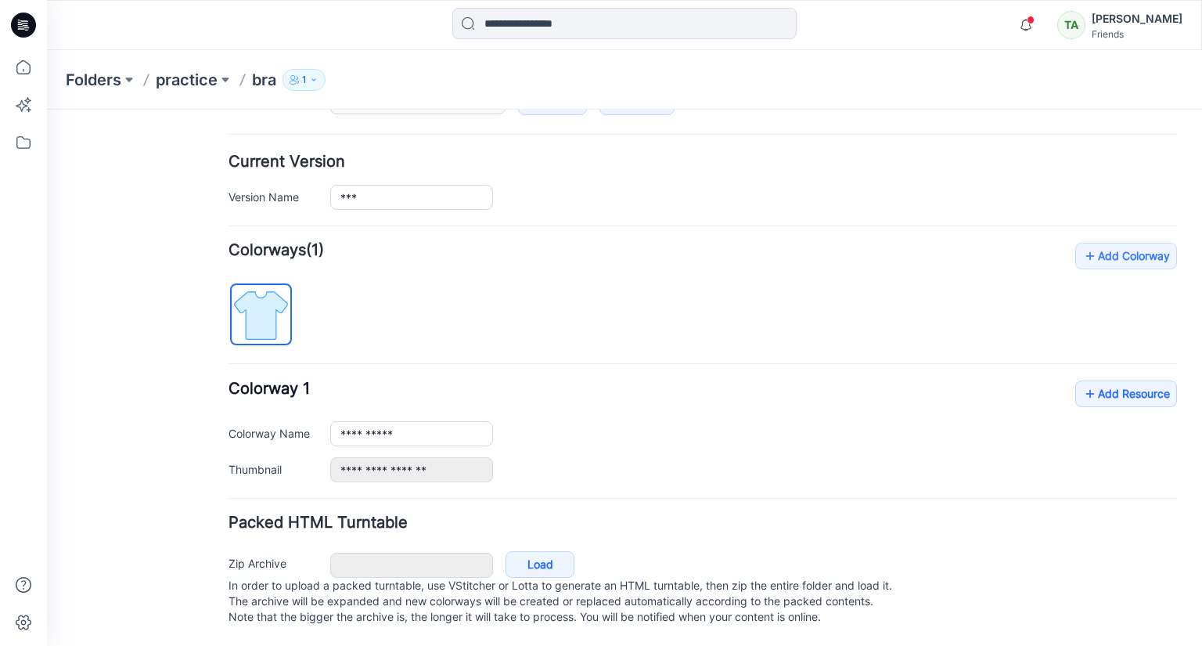
click at [285, 309] on img at bounding box center [261, 315] width 59 height 59
click at [256, 290] on img at bounding box center [261, 315] width 59 height 59
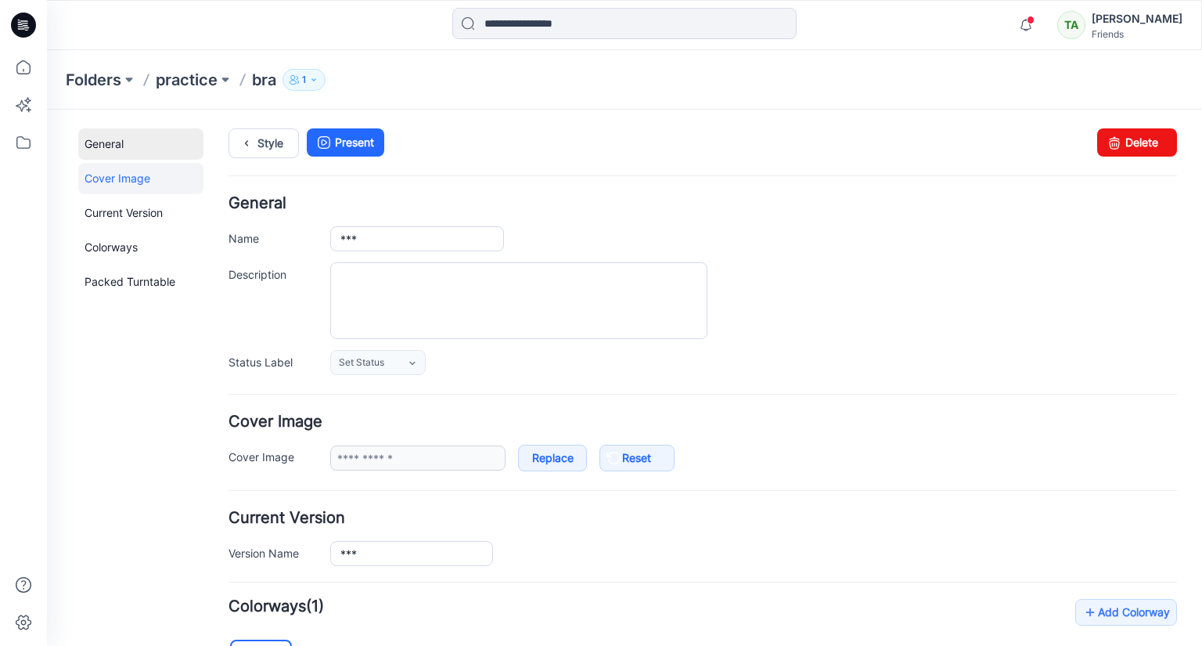
click at [163, 131] on link "General" at bounding box center [140, 143] width 125 height 31
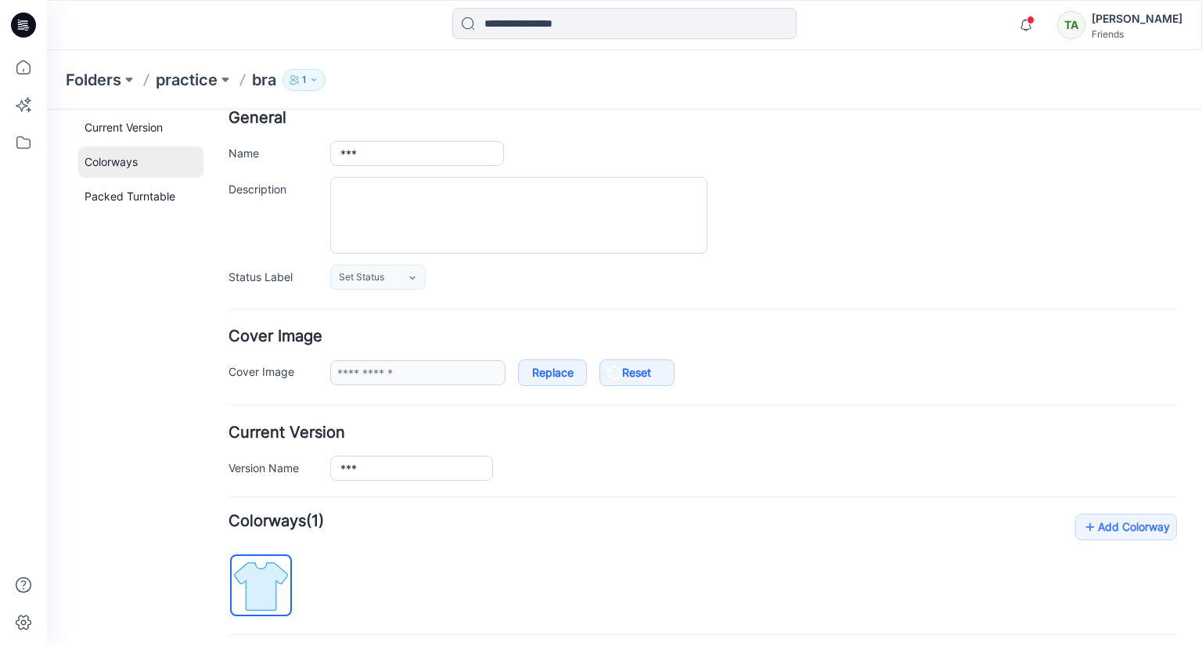
click at [123, 168] on link "Colorways" at bounding box center [140, 161] width 125 height 31
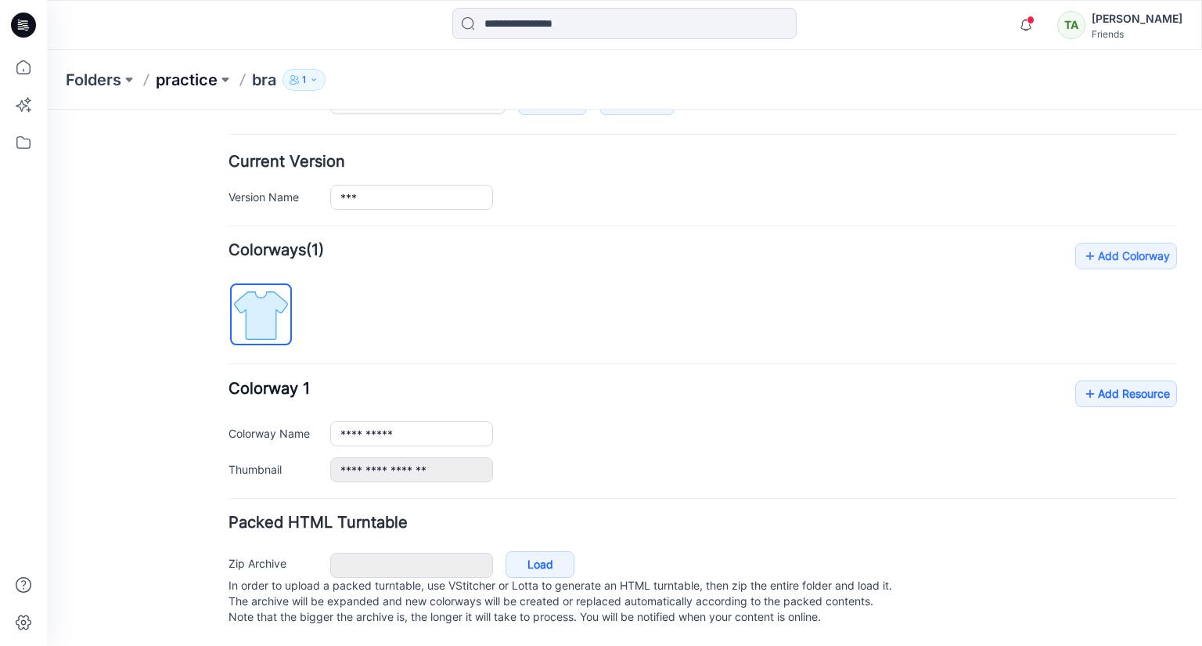
click at [176, 77] on p "practice" at bounding box center [187, 80] width 62 height 22
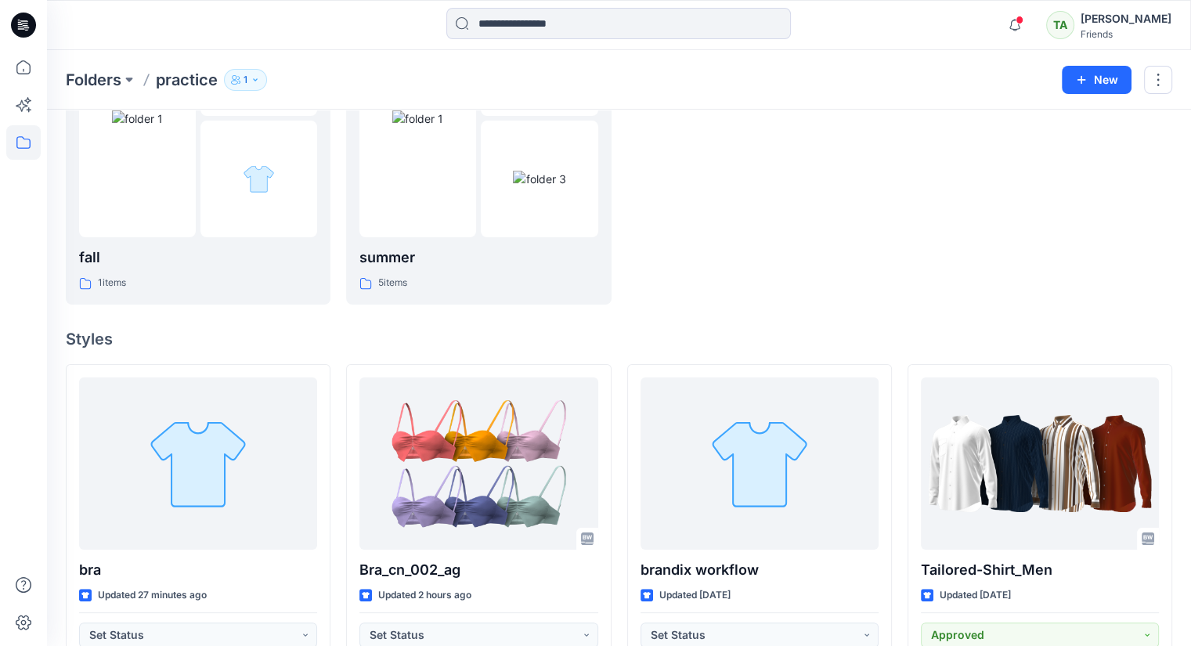
scroll to position [195, 0]
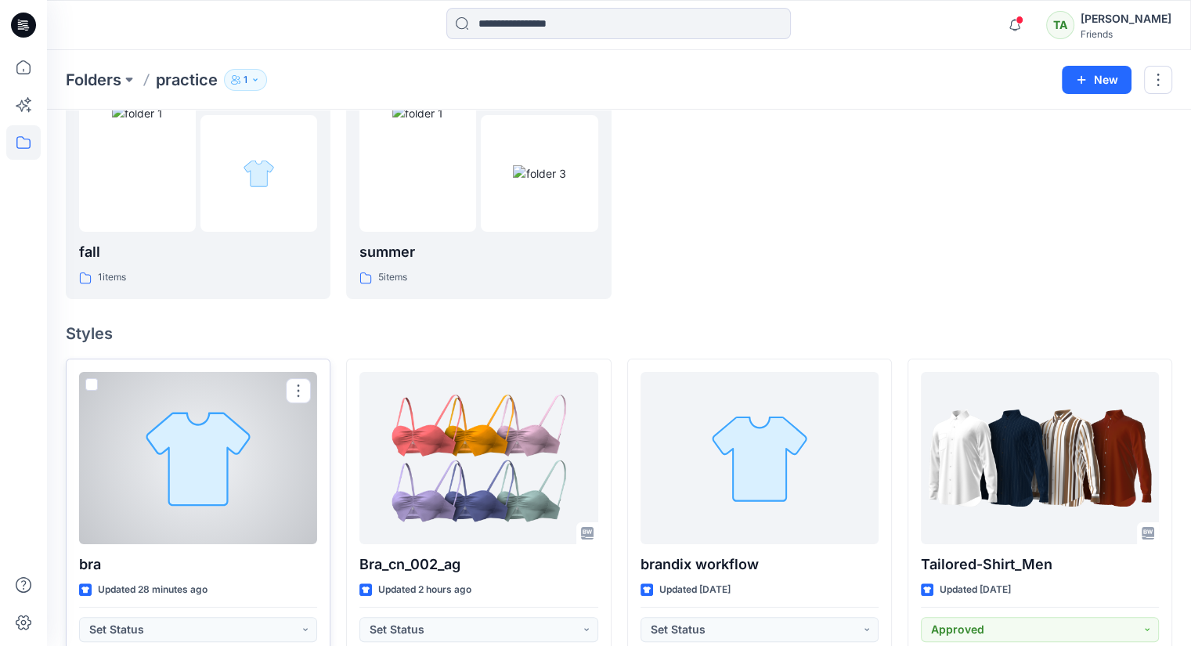
click at [243, 476] on div at bounding box center [198, 458] width 238 height 172
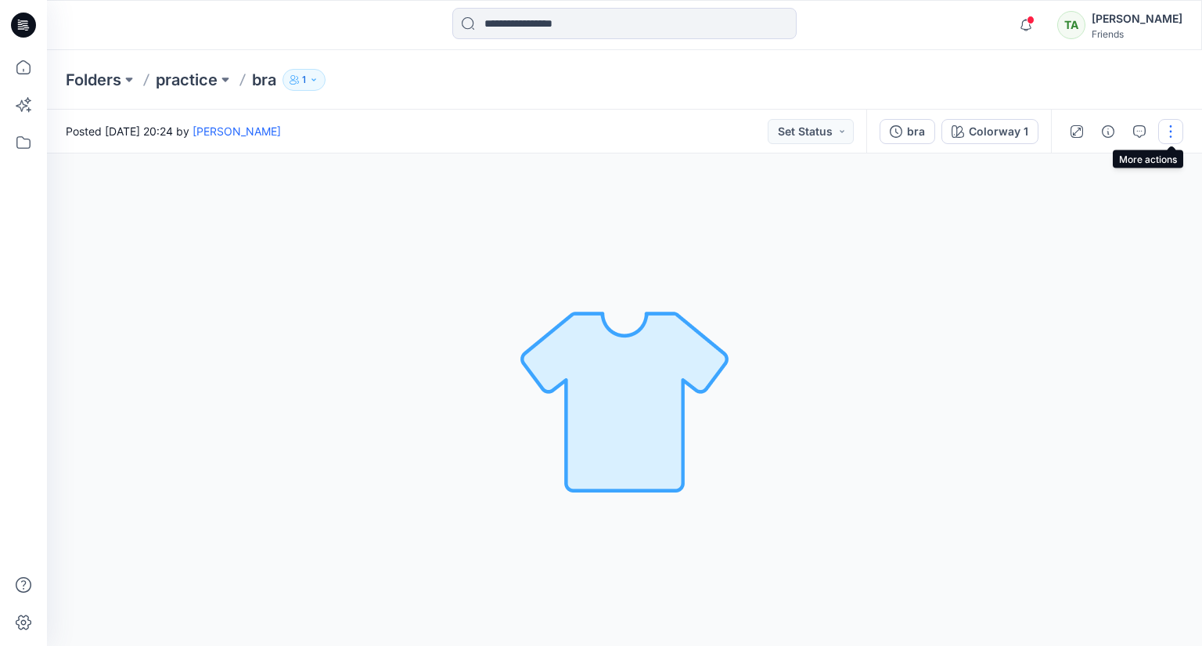
click at [1166, 131] on button "button" at bounding box center [1171, 131] width 25 height 25
click at [1062, 218] on p "Edit" at bounding box center [1071, 212] width 20 height 16
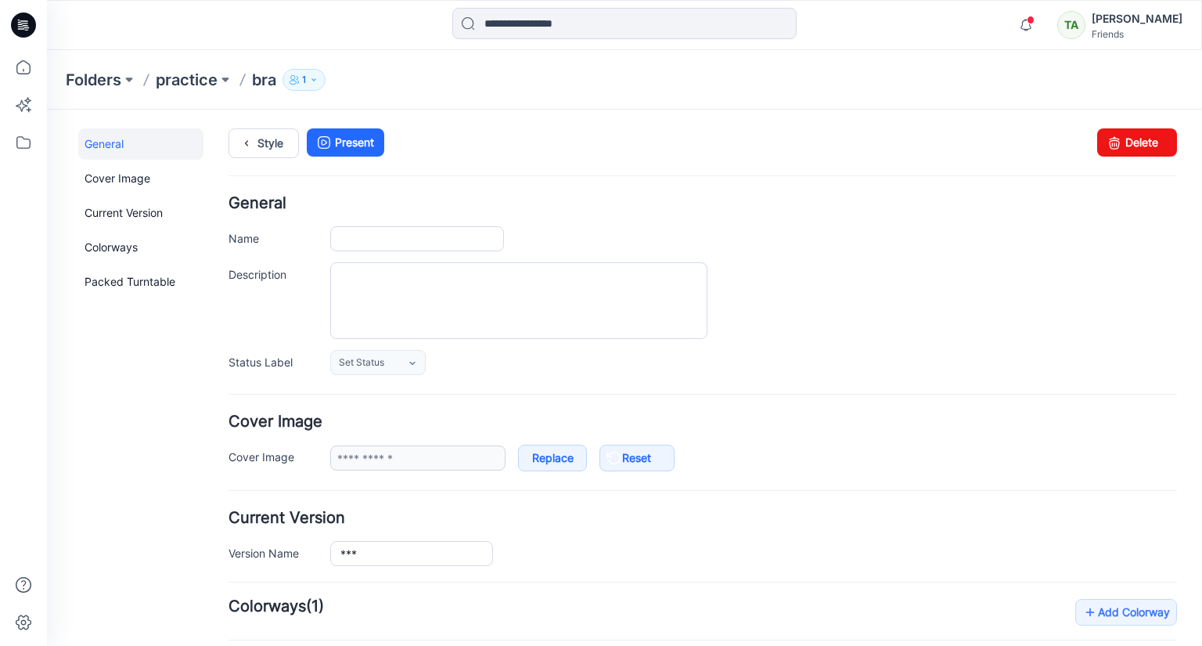
type input "***"
type input "**********"
drag, startPoint x: 1197, startPoint y: 186, endPoint x: 1248, endPoint y: 165, distance: 55.1
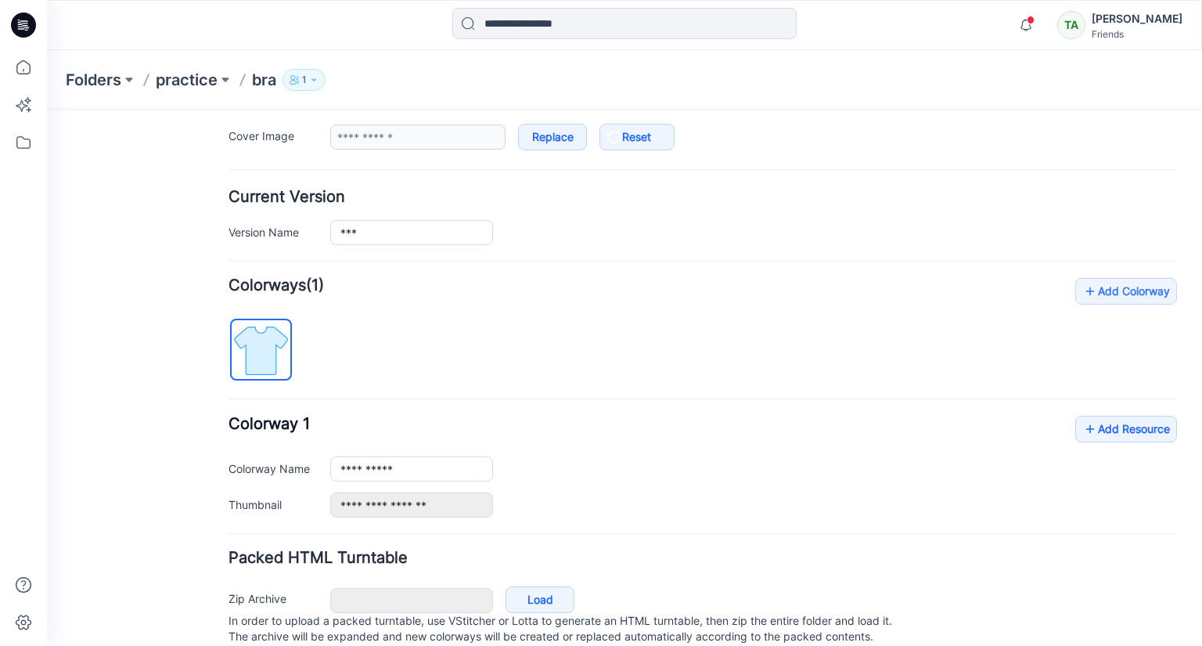
scroll to position [328, 0]
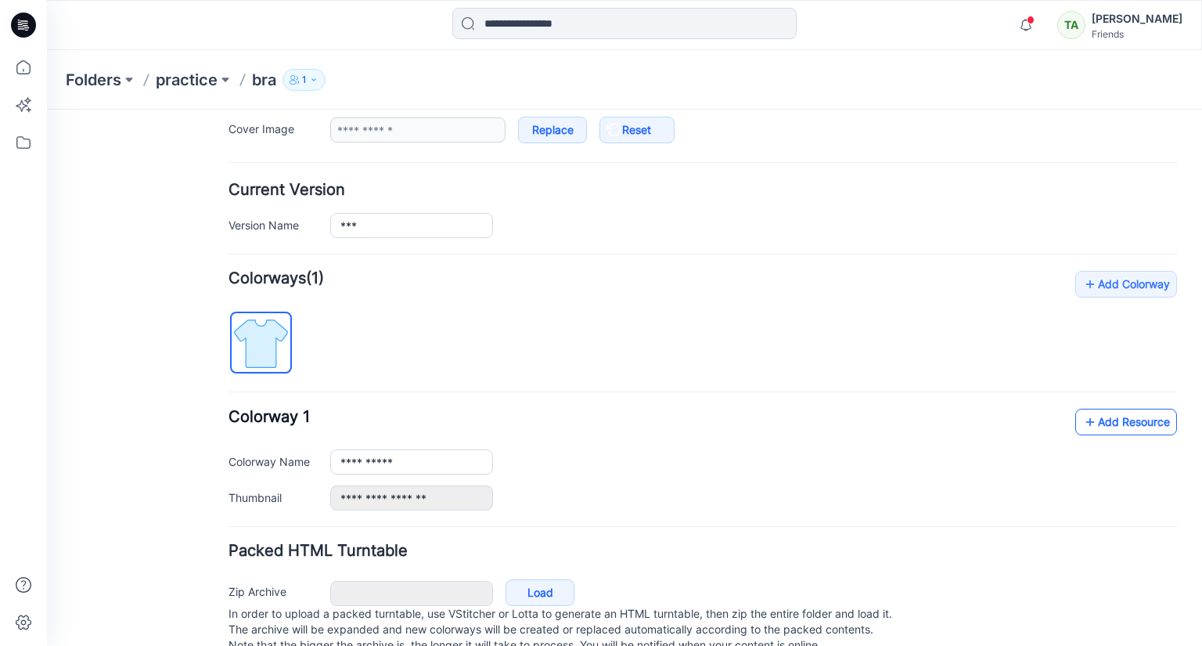
click at [1127, 428] on link "Add Resource" at bounding box center [1127, 422] width 102 height 27
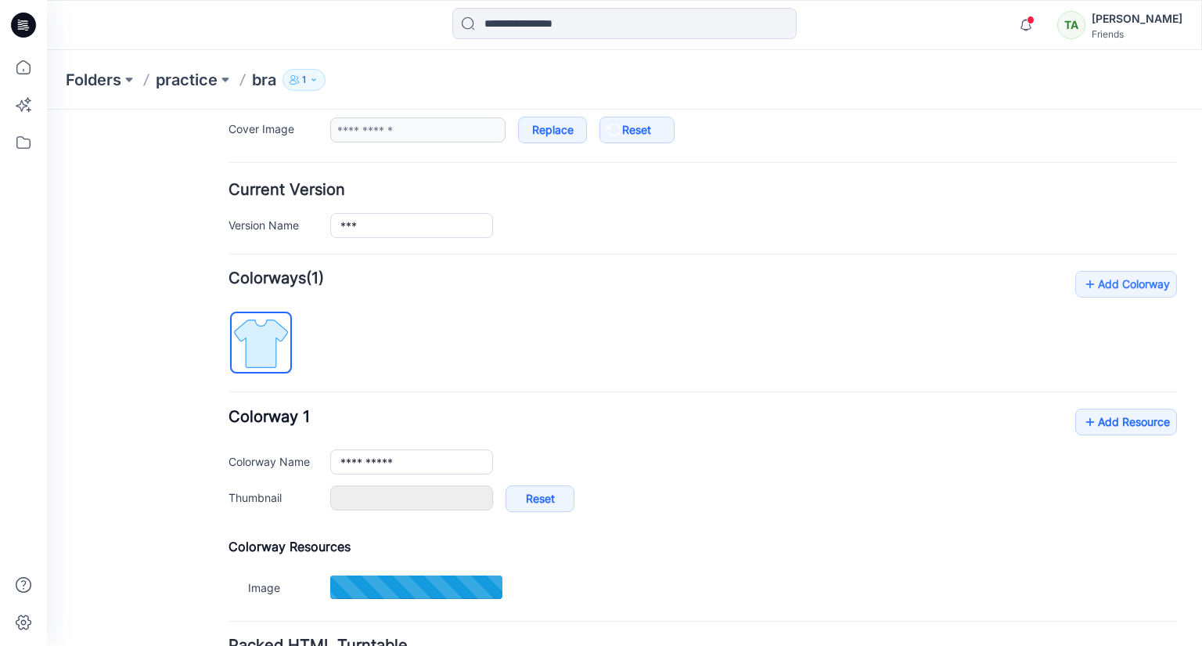
type input "*******"
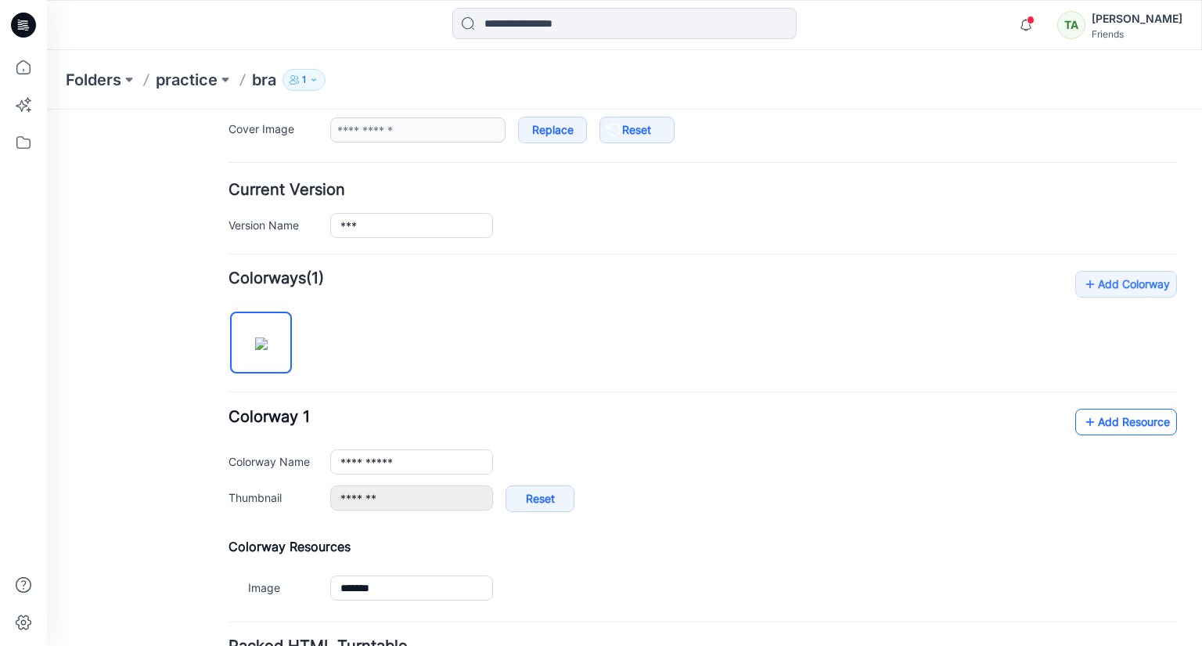
click at [1116, 419] on link "Add Resource" at bounding box center [1127, 422] width 102 height 27
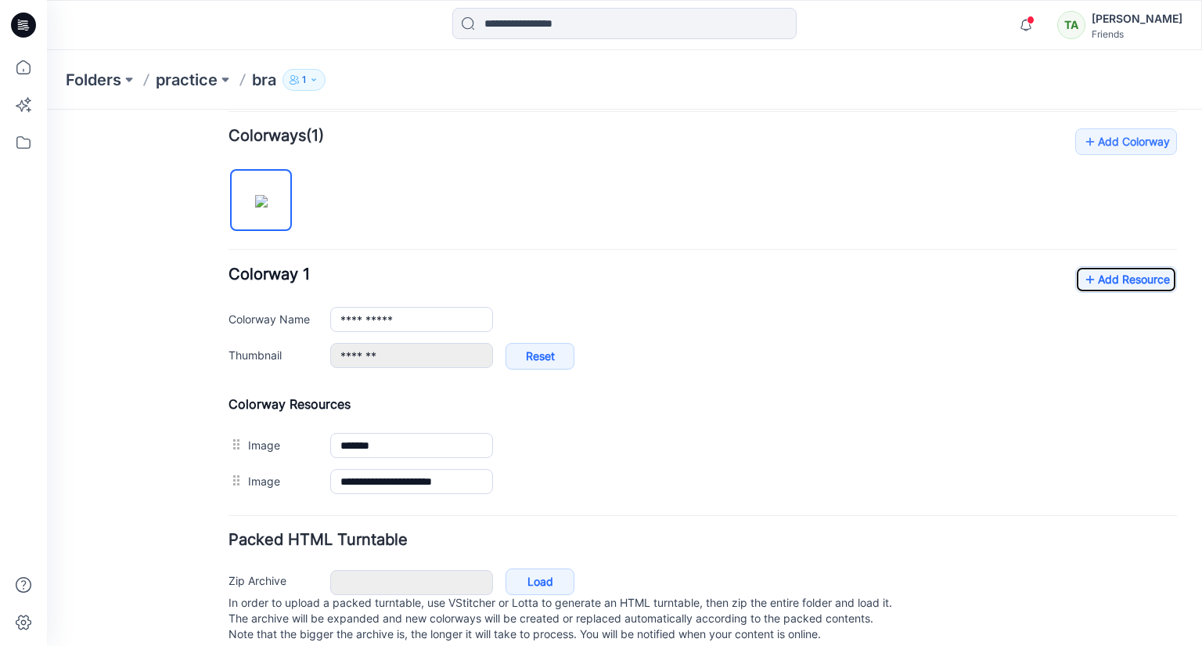
scroll to position [2, 0]
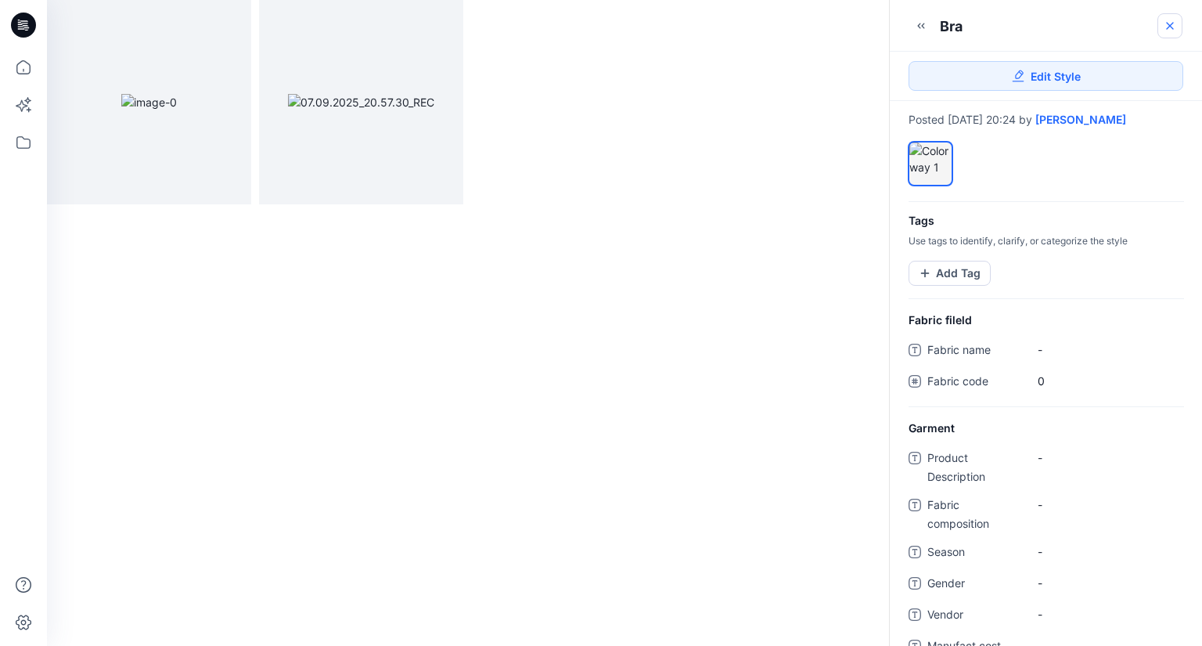
click at [1170, 24] on icon at bounding box center [1170, 26] width 13 height 13
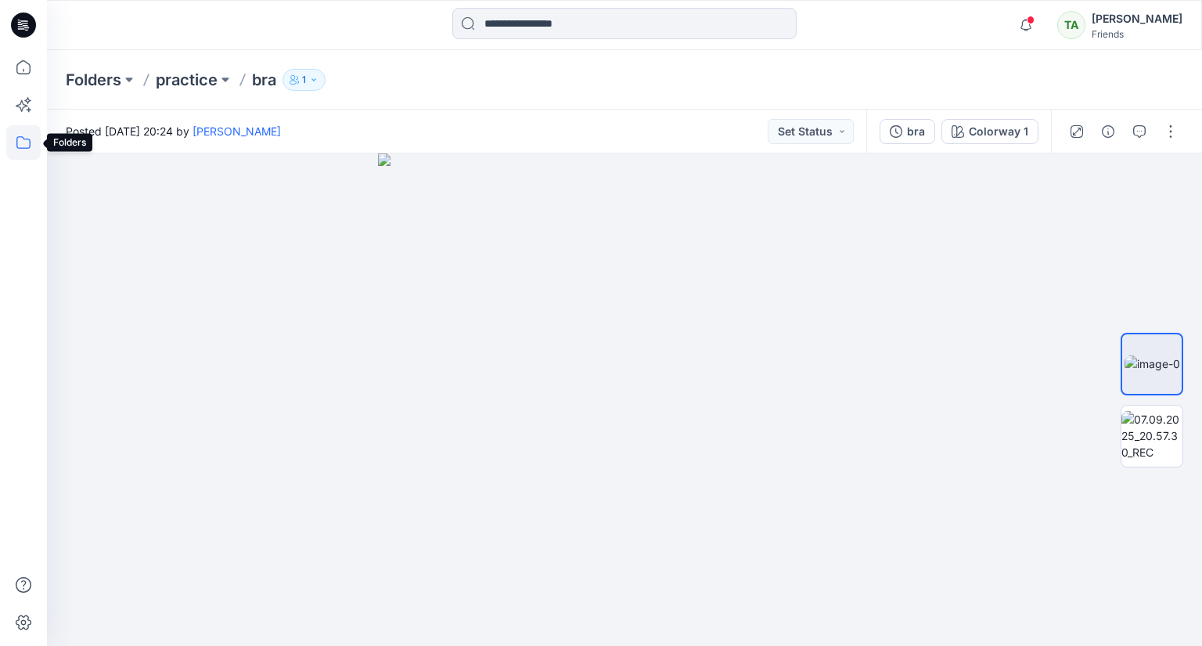
click at [19, 132] on icon at bounding box center [23, 142] width 34 height 34
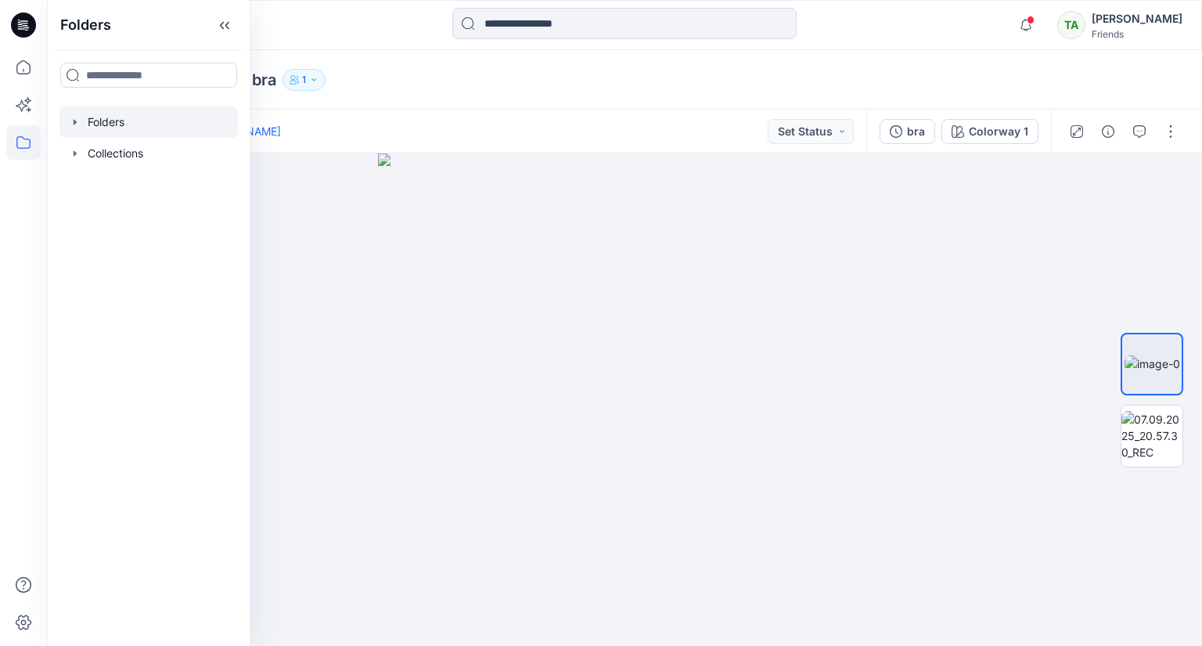
click at [189, 120] on div at bounding box center [148, 121] width 178 height 31
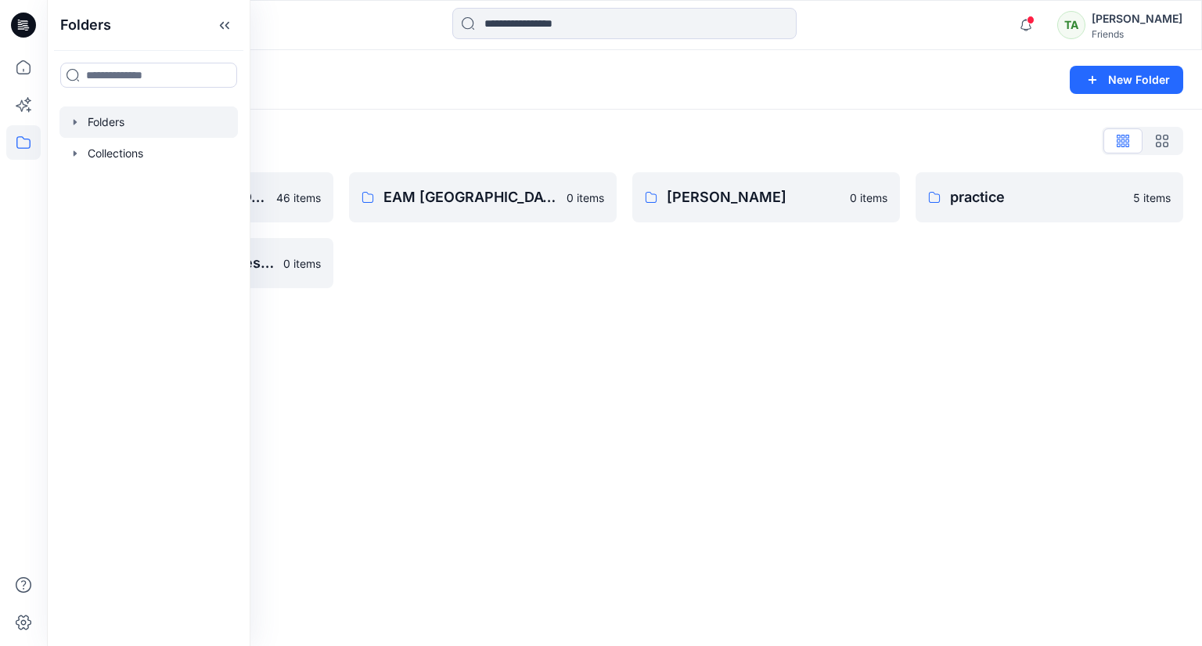
click at [377, 320] on div "Folders New Folder Folders List DMS Sri Lanka For Clients (Clone) 46 items Trai…" at bounding box center [624, 348] width 1155 height 596
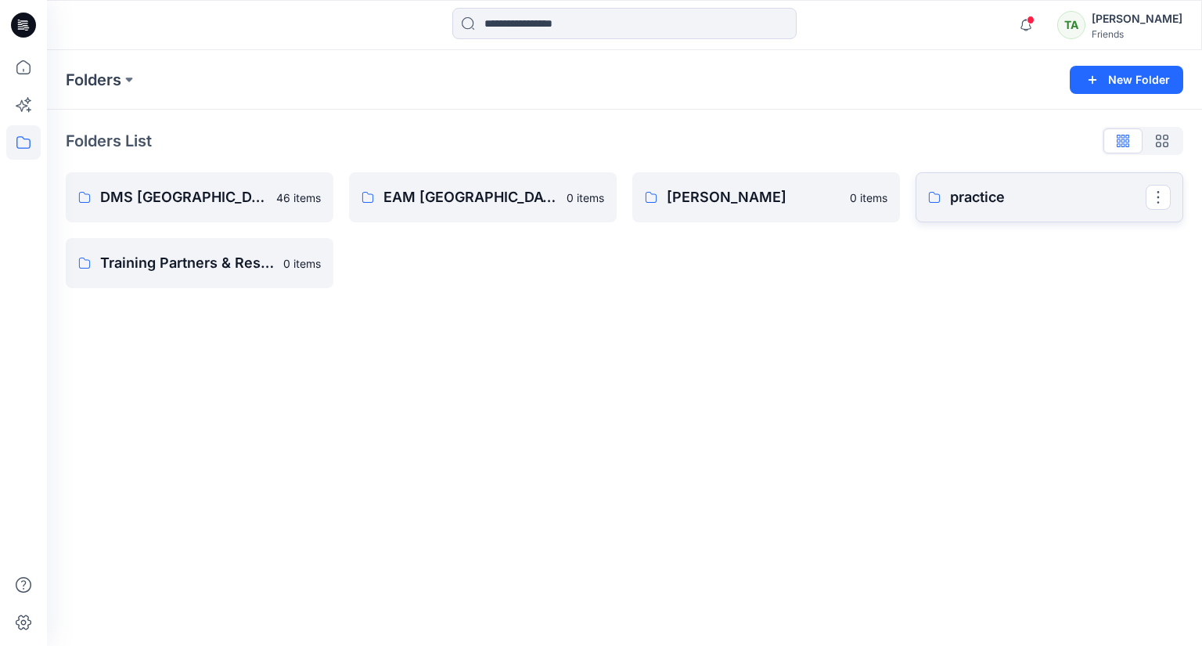
click at [993, 204] on p "practice" at bounding box center [1048, 197] width 196 height 22
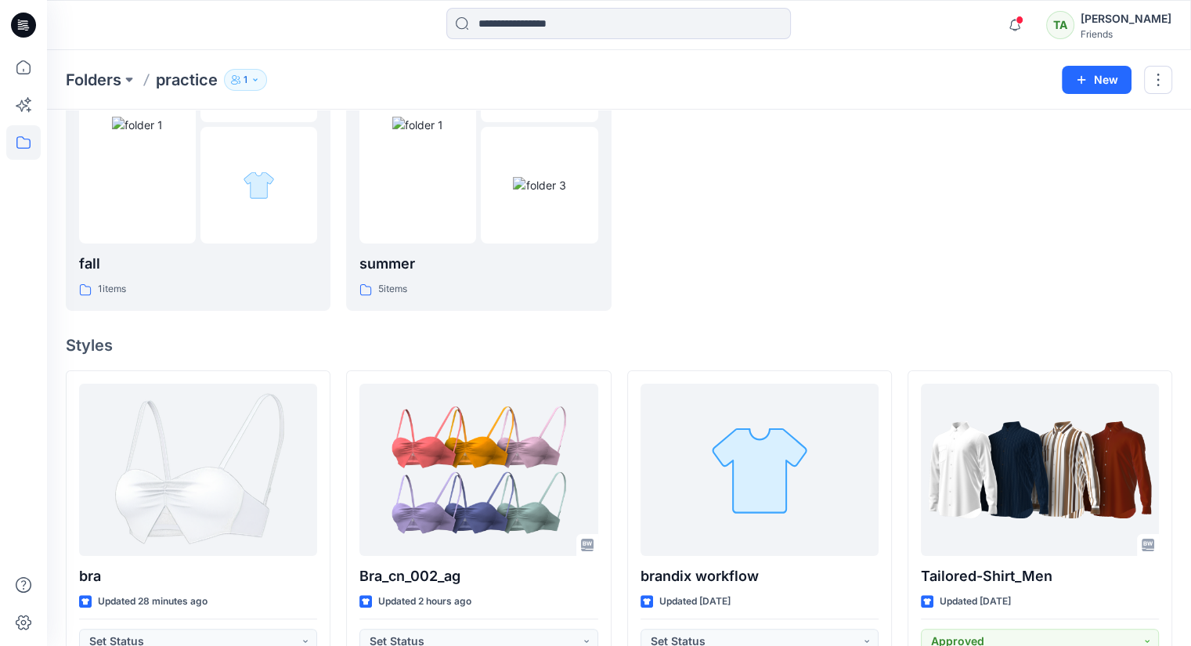
scroll to position [186, 0]
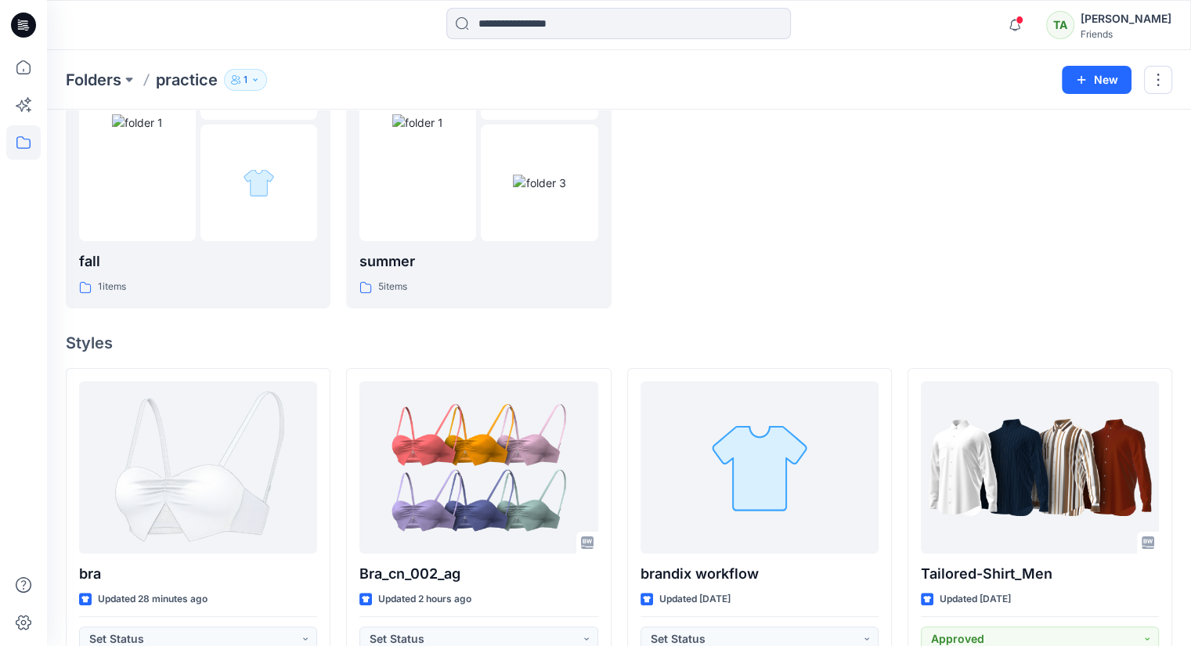
click at [1105, 274] on div at bounding box center [1039, 149] width 265 height 319
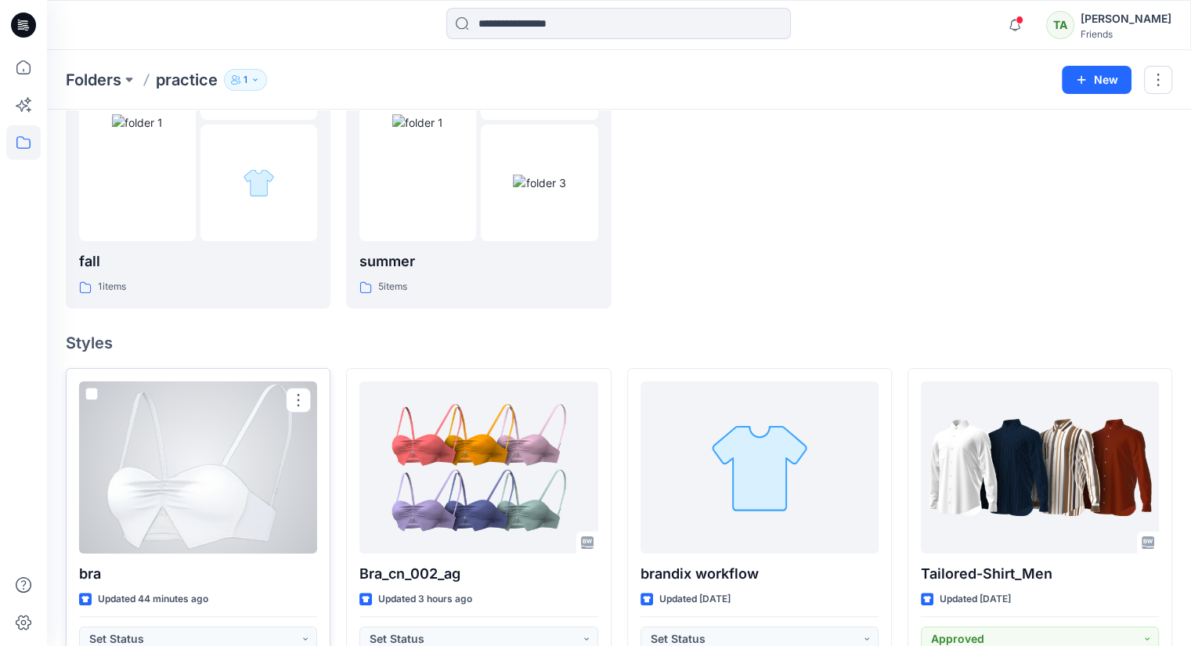
click at [189, 484] on div at bounding box center [198, 467] width 238 height 172
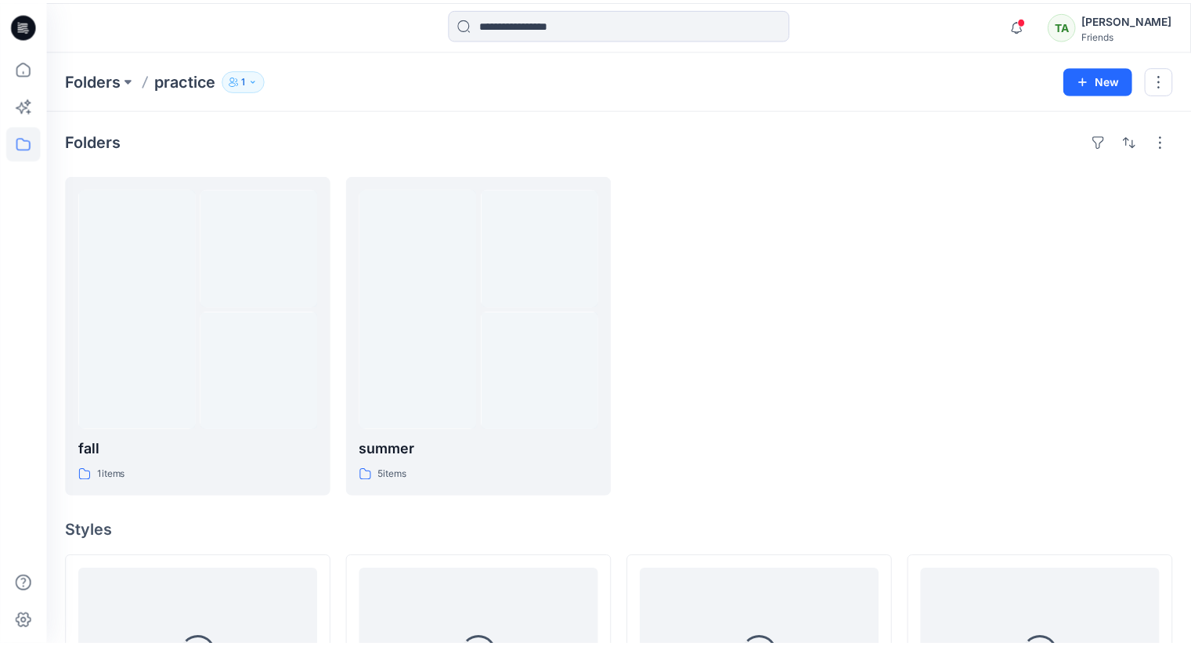
scroll to position [186, 0]
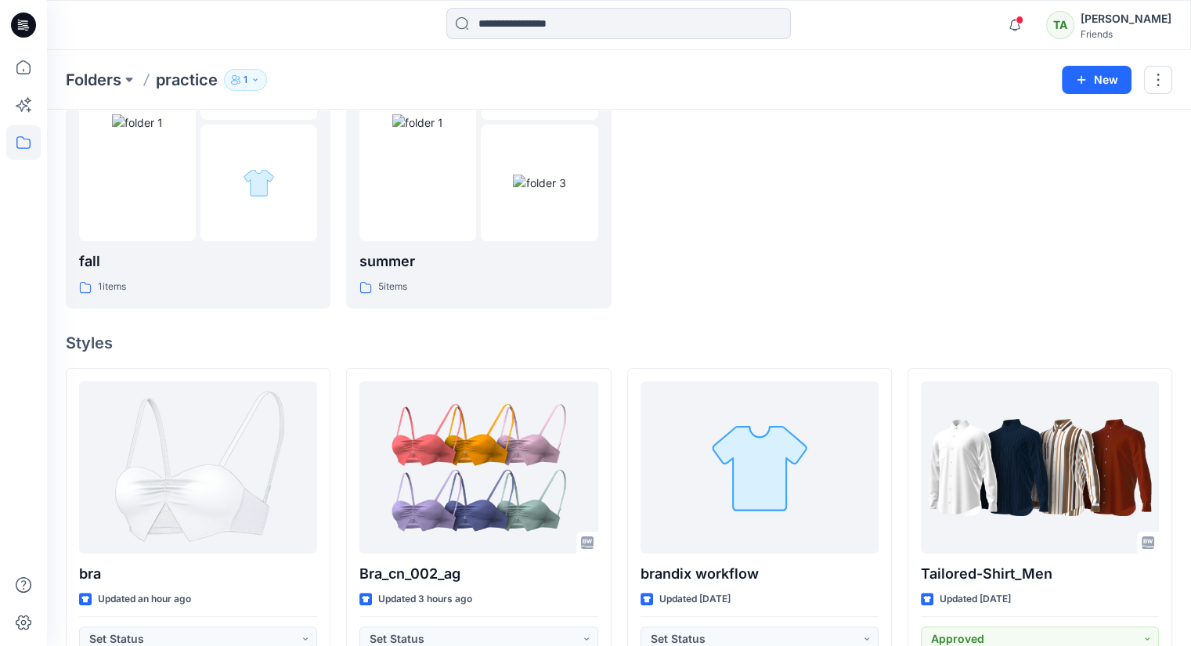
click at [1116, 225] on div at bounding box center [1039, 149] width 265 height 319
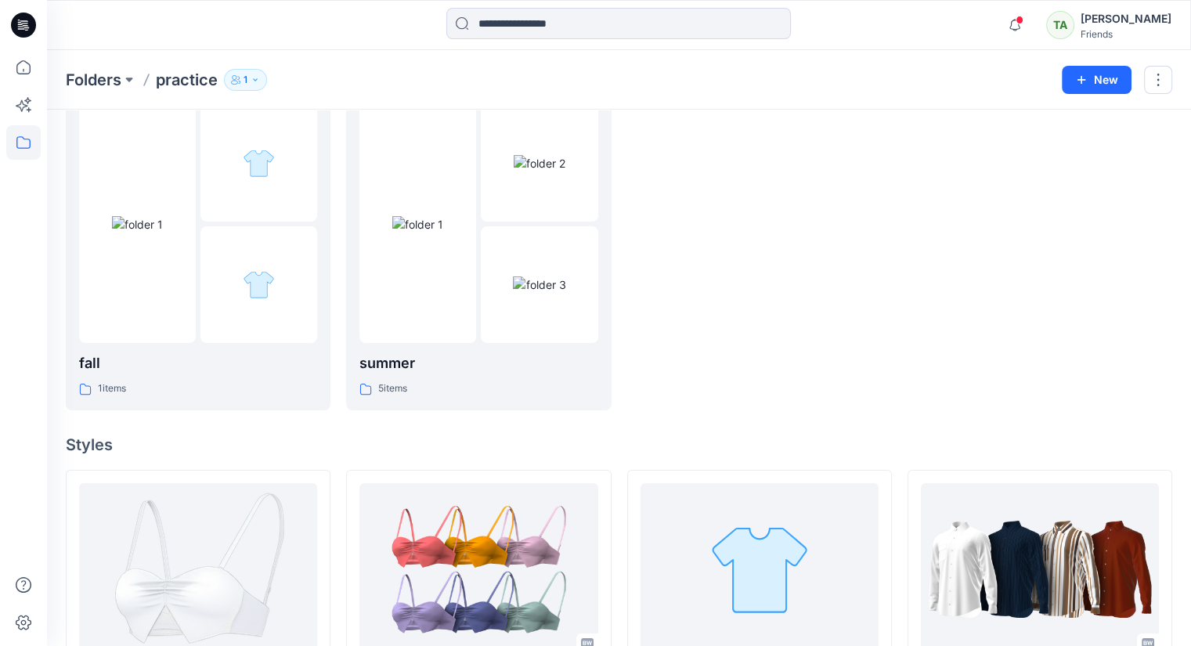
scroll to position [0, 0]
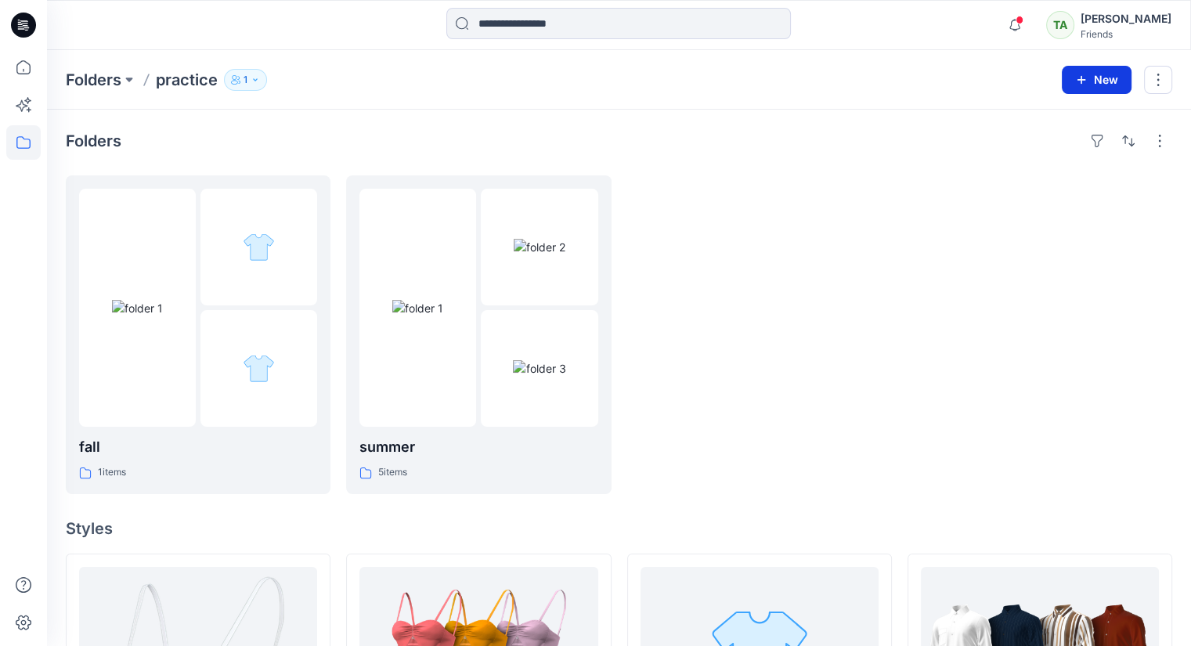
click at [1094, 70] on button "New" at bounding box center [1096, 80] width 70 height 28
click at [1026, 254] on div at bounding box center [1039, 334] width 265 height 319
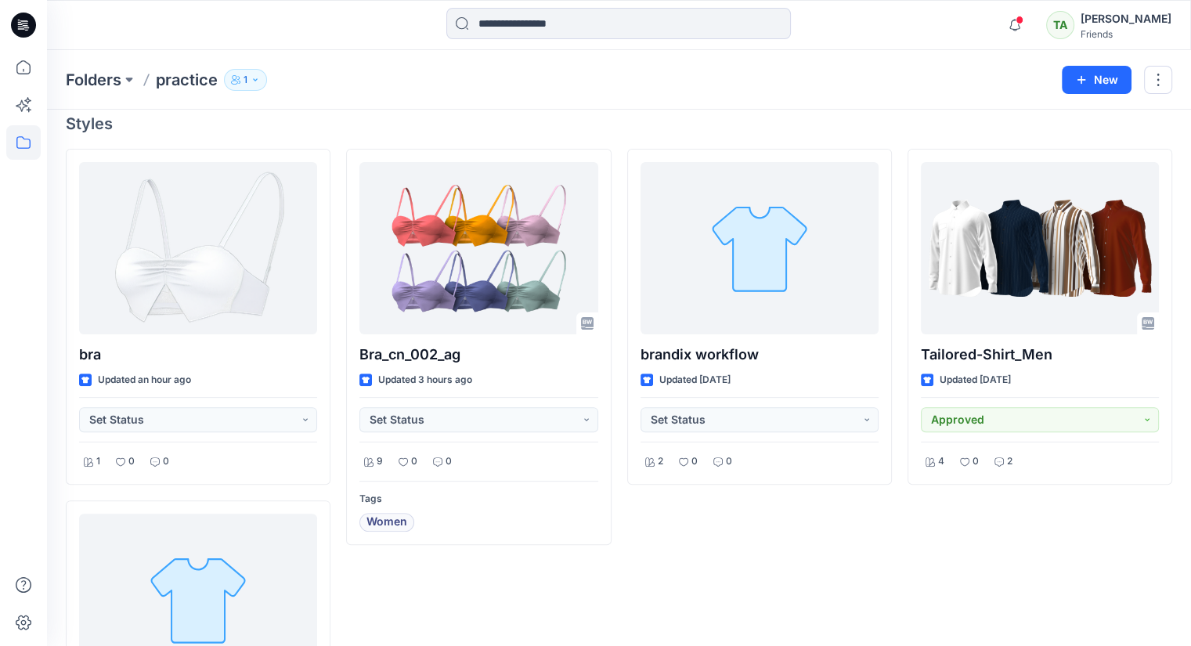
scroll to position [405, 0]
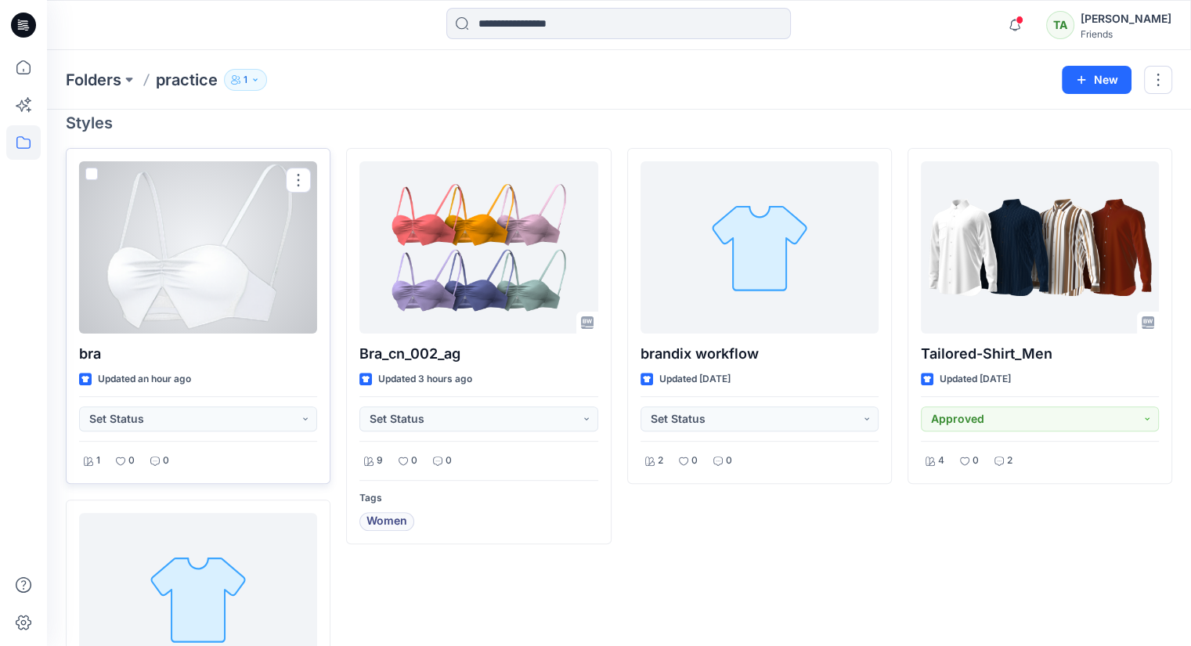
click at [235, 250] on div at bounding box center [198, 247] width 238 height 172
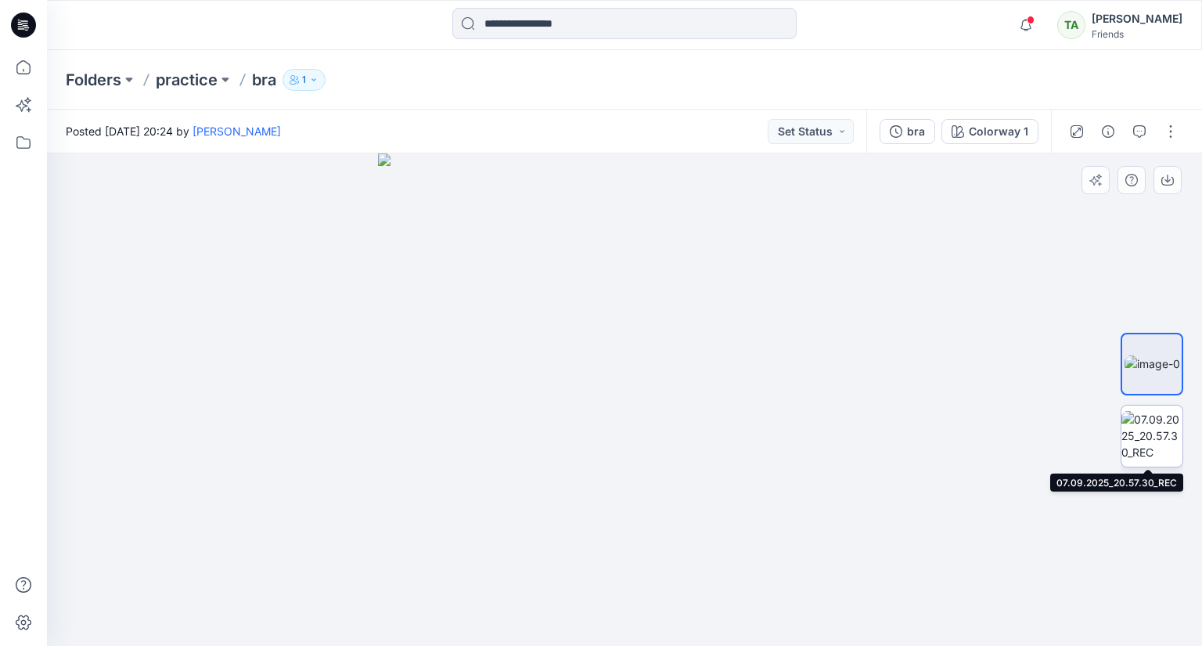
click at [1151, 440] on img at bounding box center [1152, 435] width 61 height 49
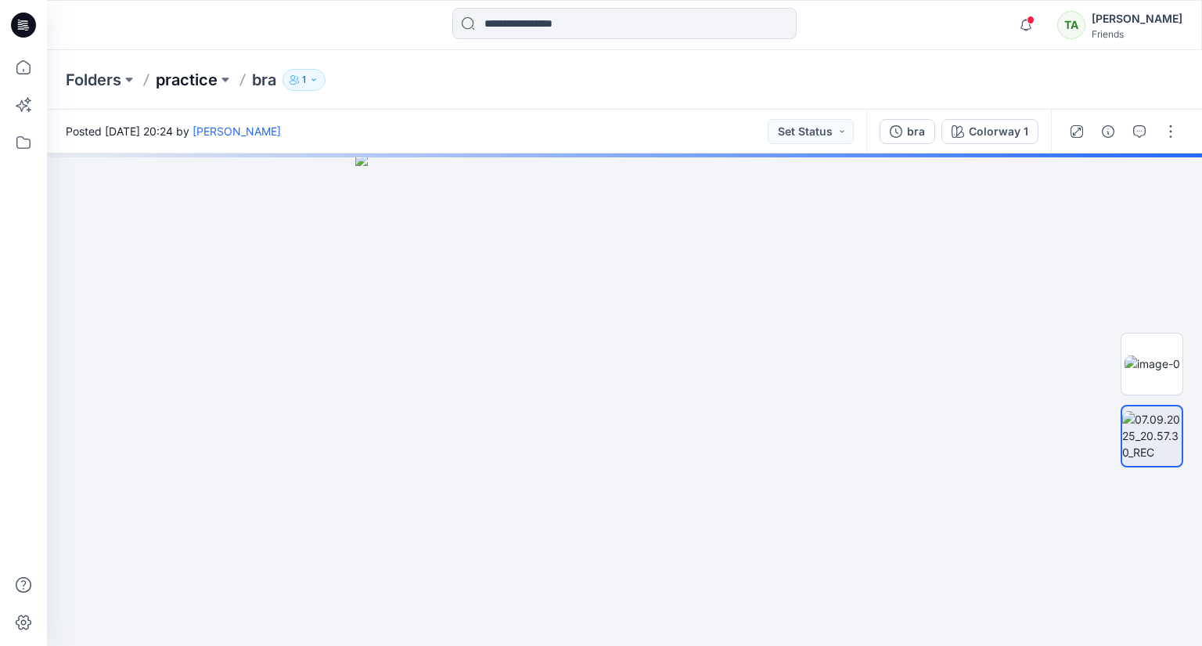
click at [183, 79] on p "practice" at bounding box center [187, 80] width 62 height 22
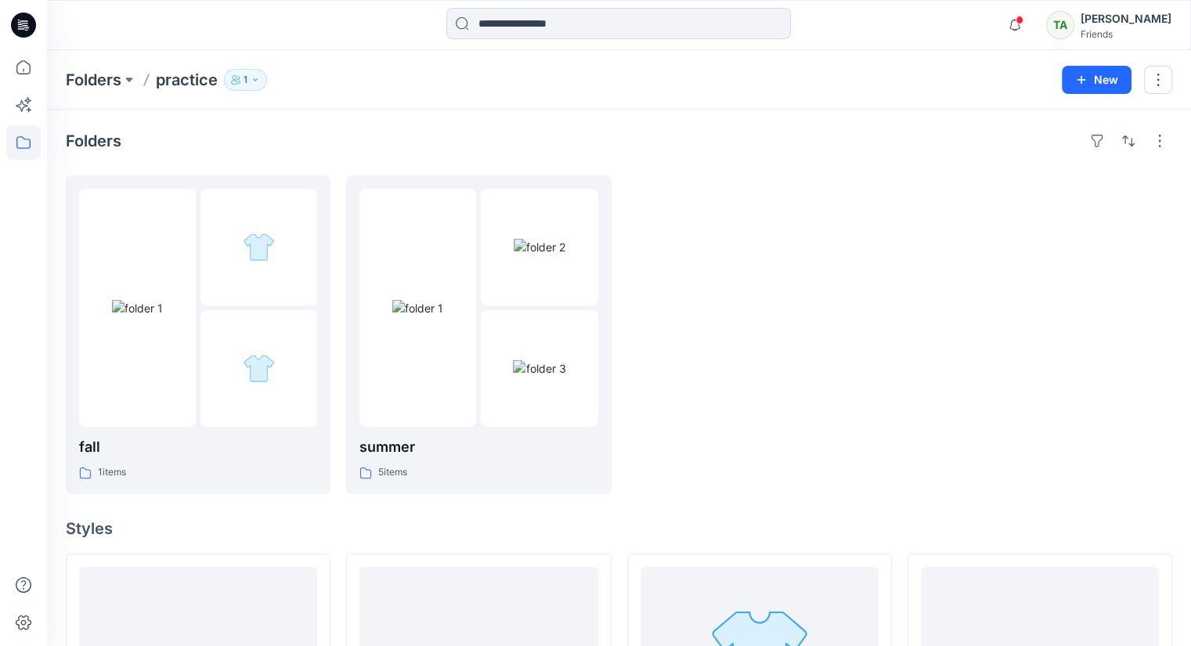
scroll to position [52, 0]
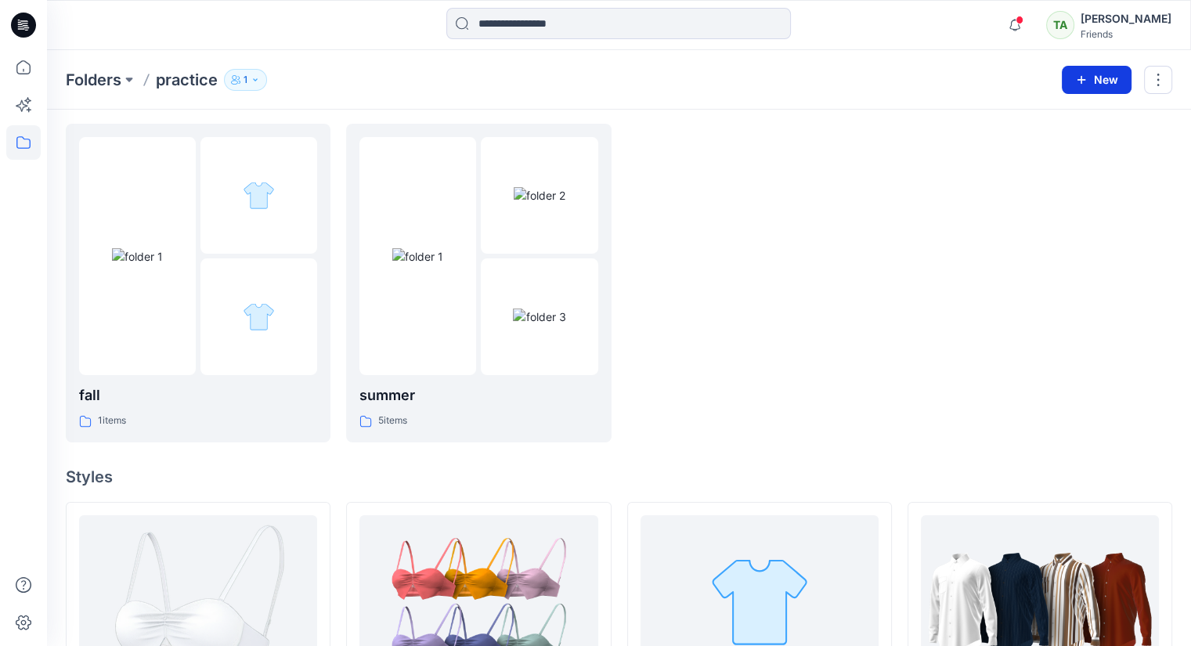
click at [1101, 71] on button "New" at bounding box center [1096, 80] width 70 height 28
click at [1043, 110] on p "New Style" at bounding box center [1048, 119] width 52 height 19
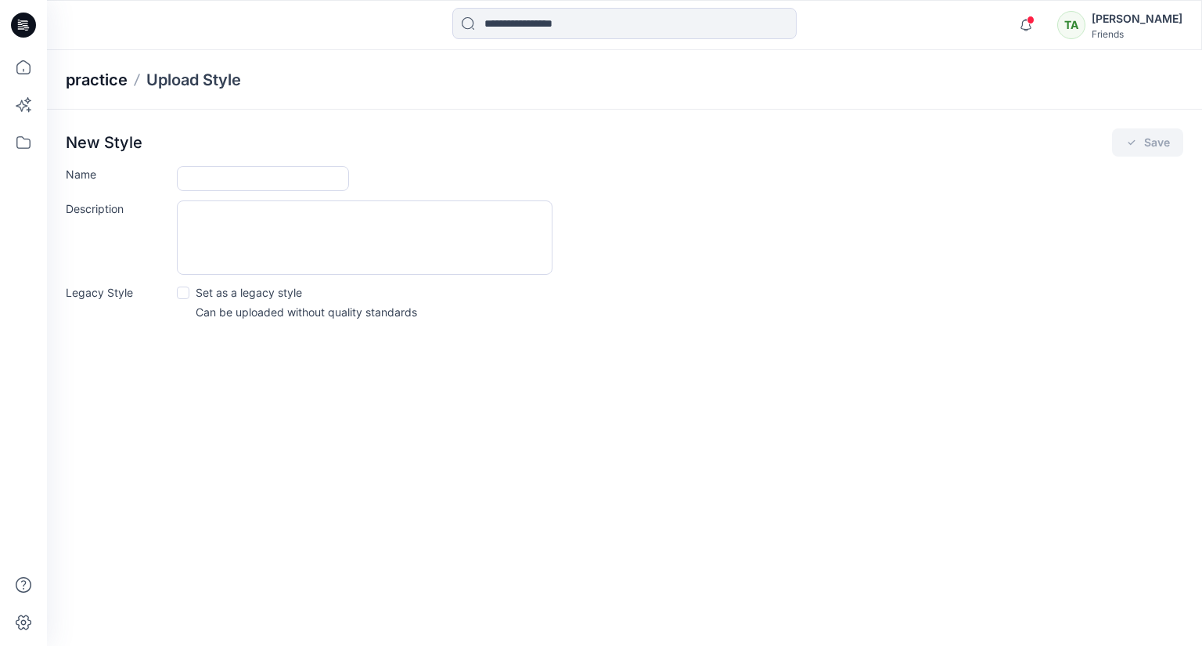
click at [97, 76] on p "practice" at bounding box center [97, 80] width 62 height 22
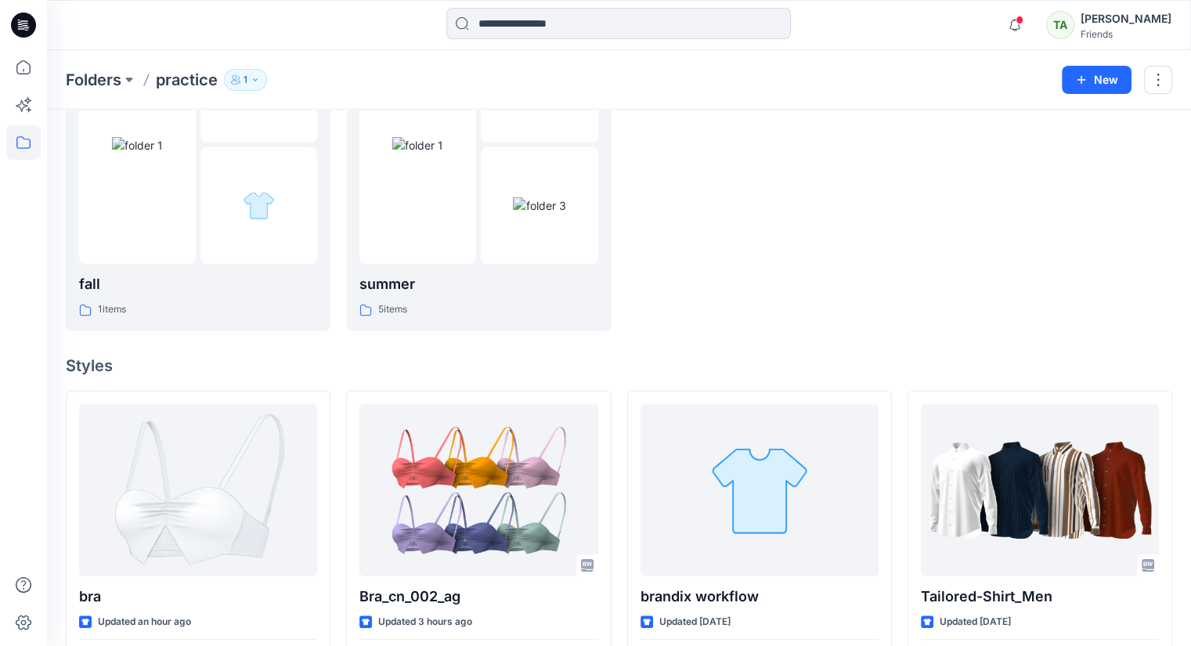
scroll to position [211, 0]
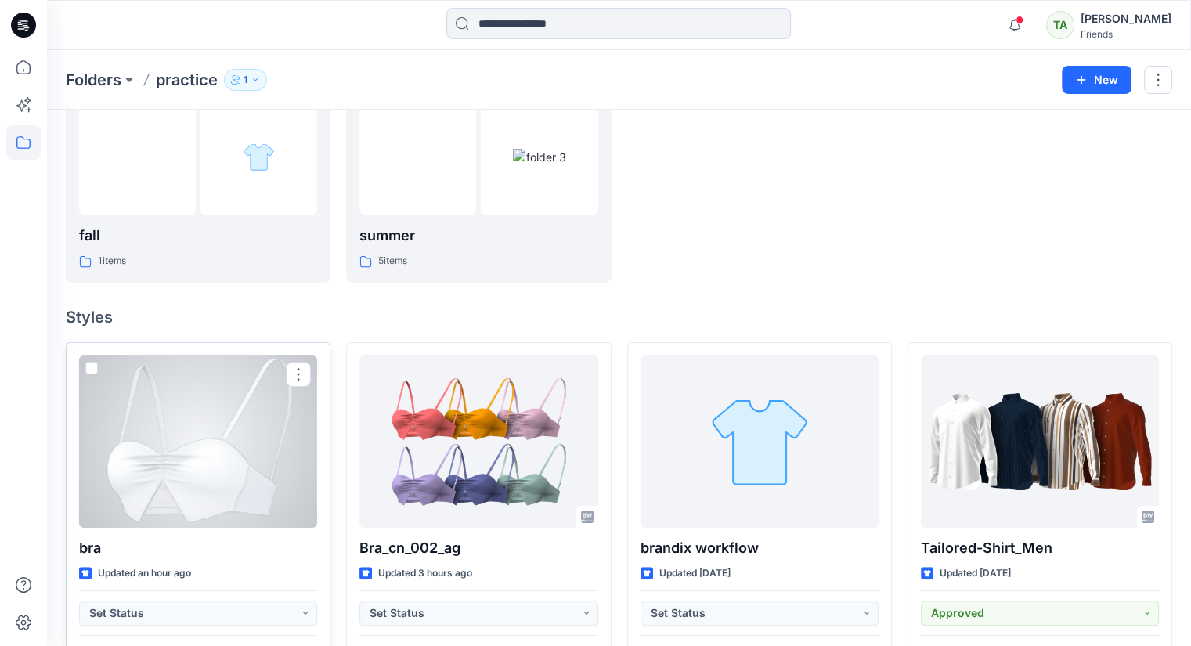
click at [277, 485] on div at bounding box center [198, 441] width 238 height 172
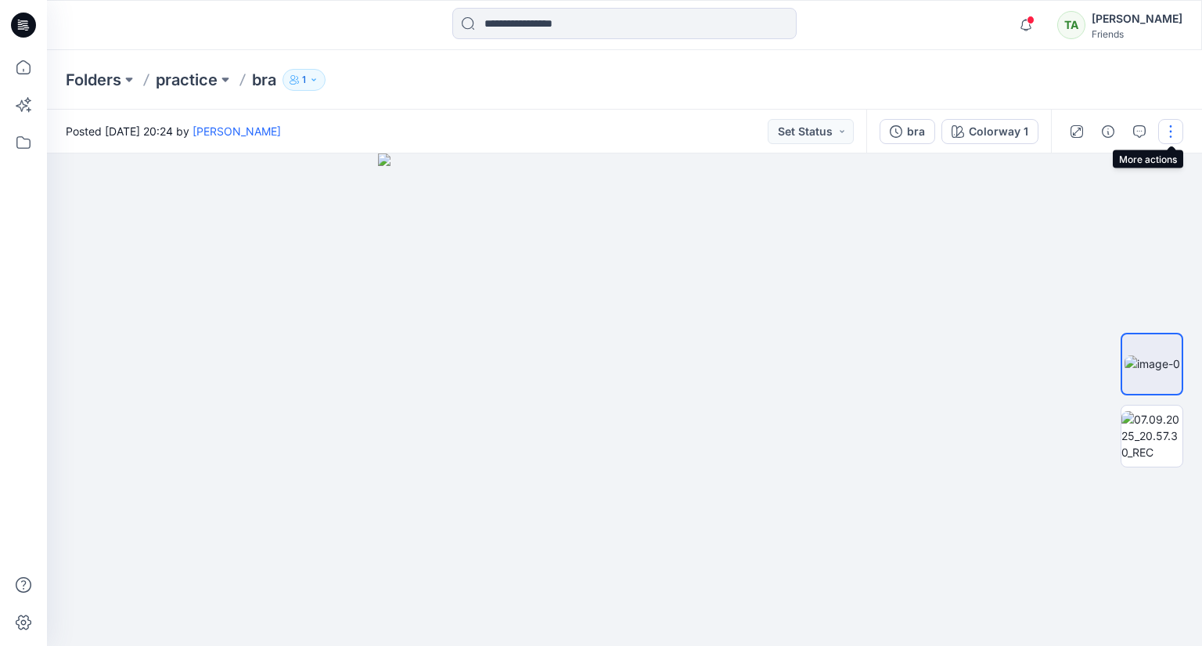
click at [1170, 131] on button "button" at bounding box center [1171, 131] width 25 height 25
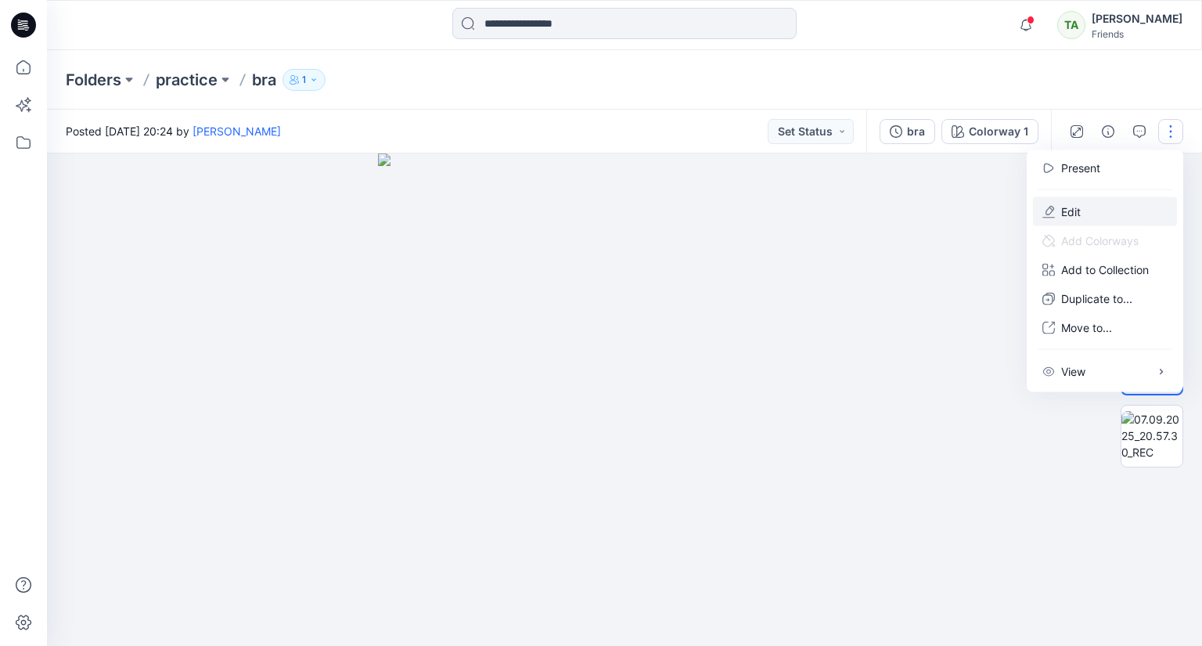
click at [1061, 214] on button "Edit" at bounding box center [1105, 211] width 144 height 29
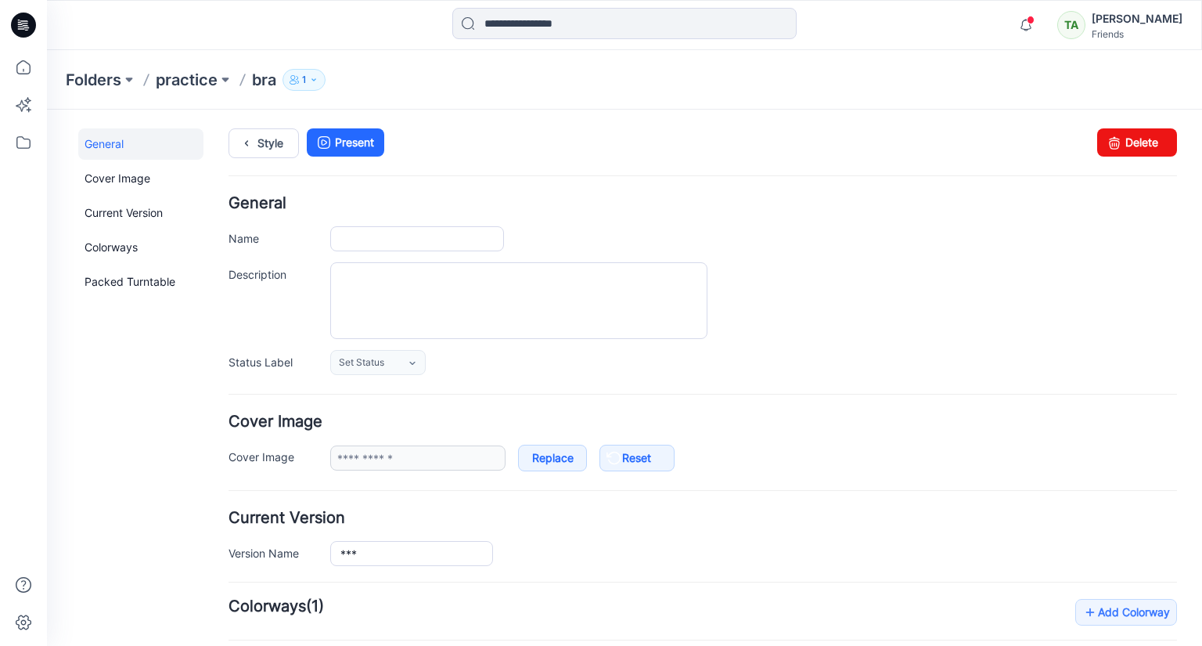
type input "***"
type input "**********"
type input "*******"
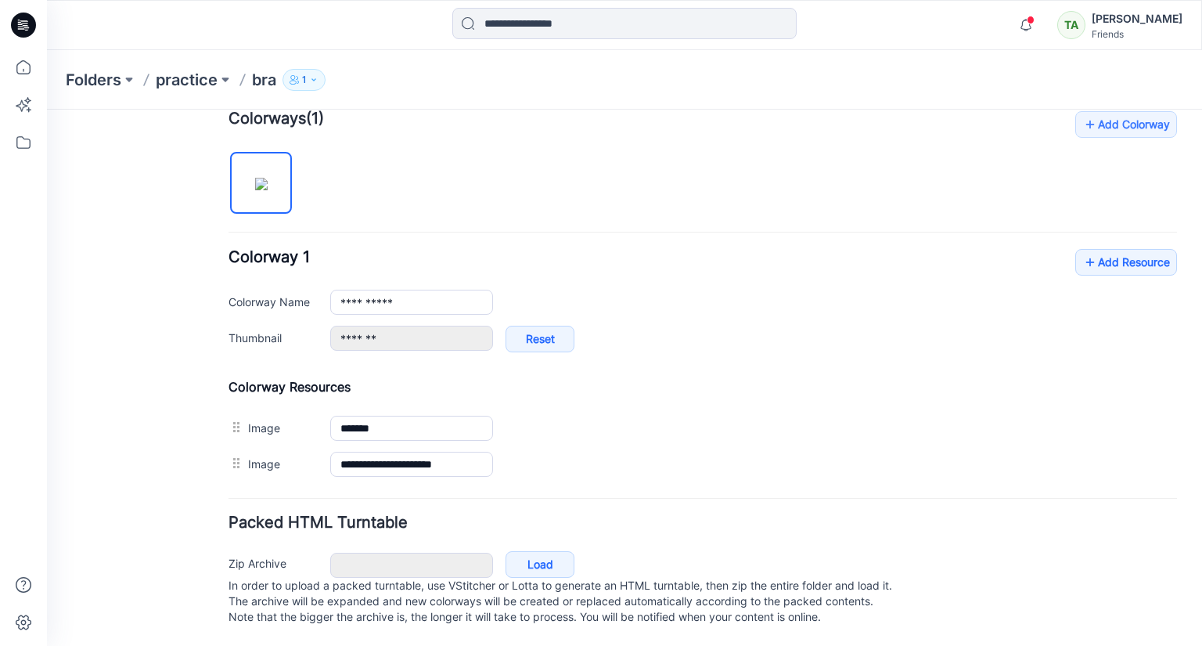
scroll to position [500, 0]
drag, startPoint x: 1186, startPoint y: 467, endPoint x: 1202, endPoint y: 337, distance: 131.7
click at [1202, 337] on html "< Back 0 Tharindi Anuththara Profile Tharindi Anuththara Personal Settings Noti…" at bounding box center [624, 134] width 1155 height 1024
click at [868, 196] on div "**********" at bounding box center [703, 296] width 949 height 371
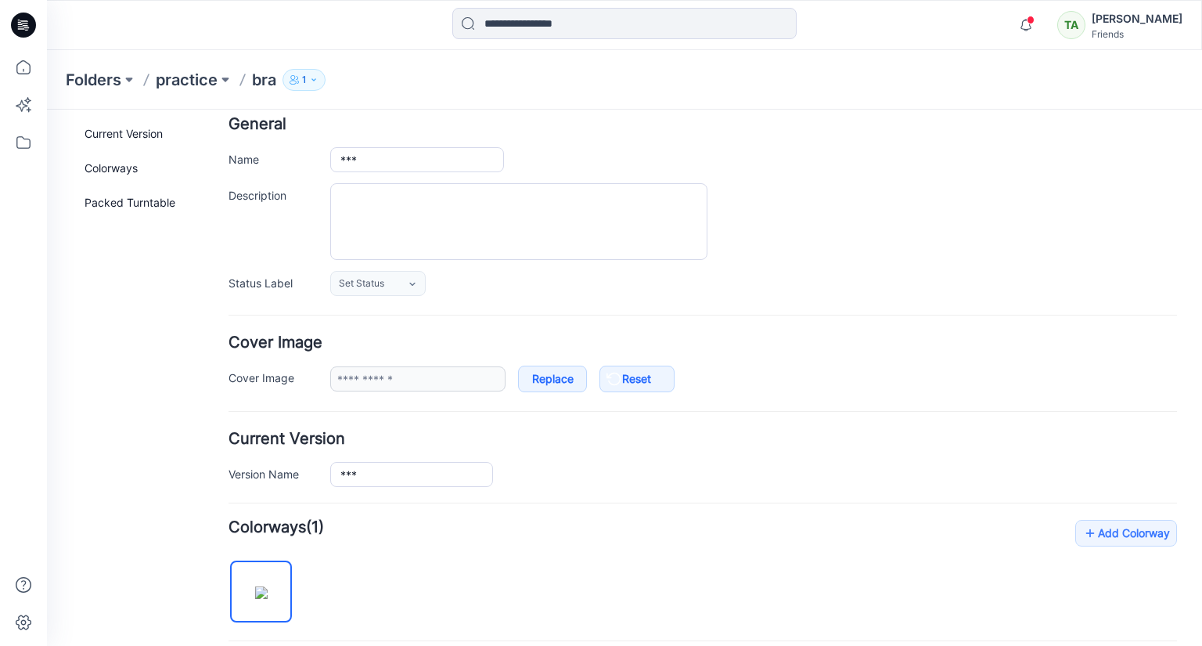
scroll to position [0, 0]
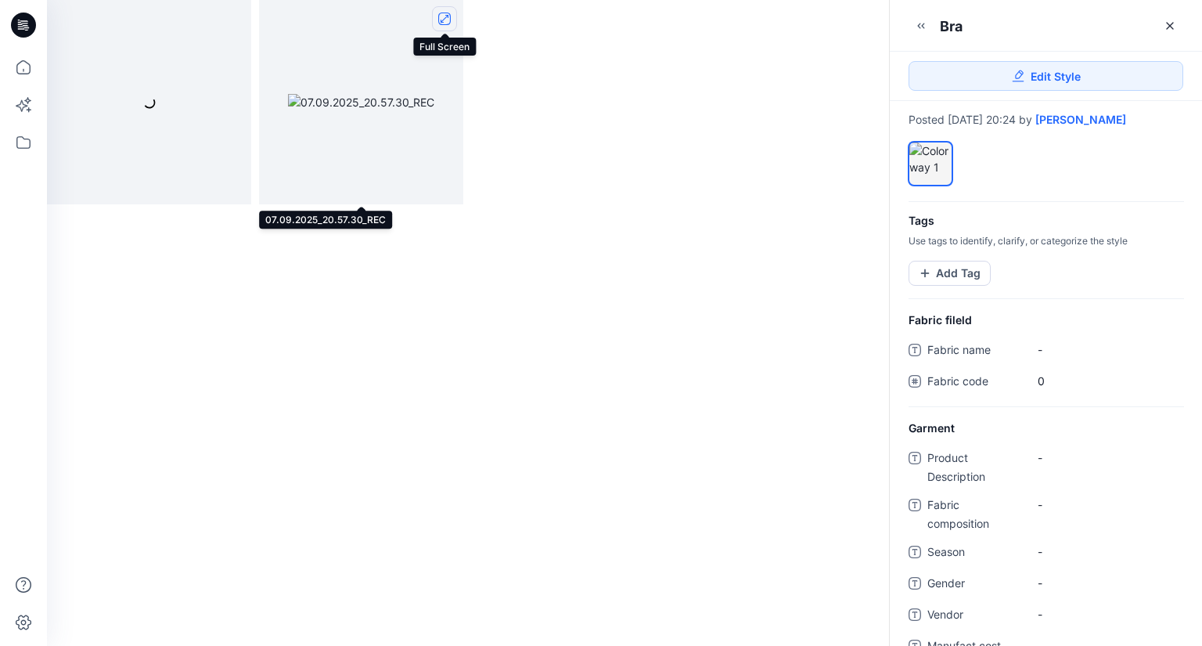
click at [442, 17] on icon "full screen" at bounding box center [444, 19] width 13 height 13
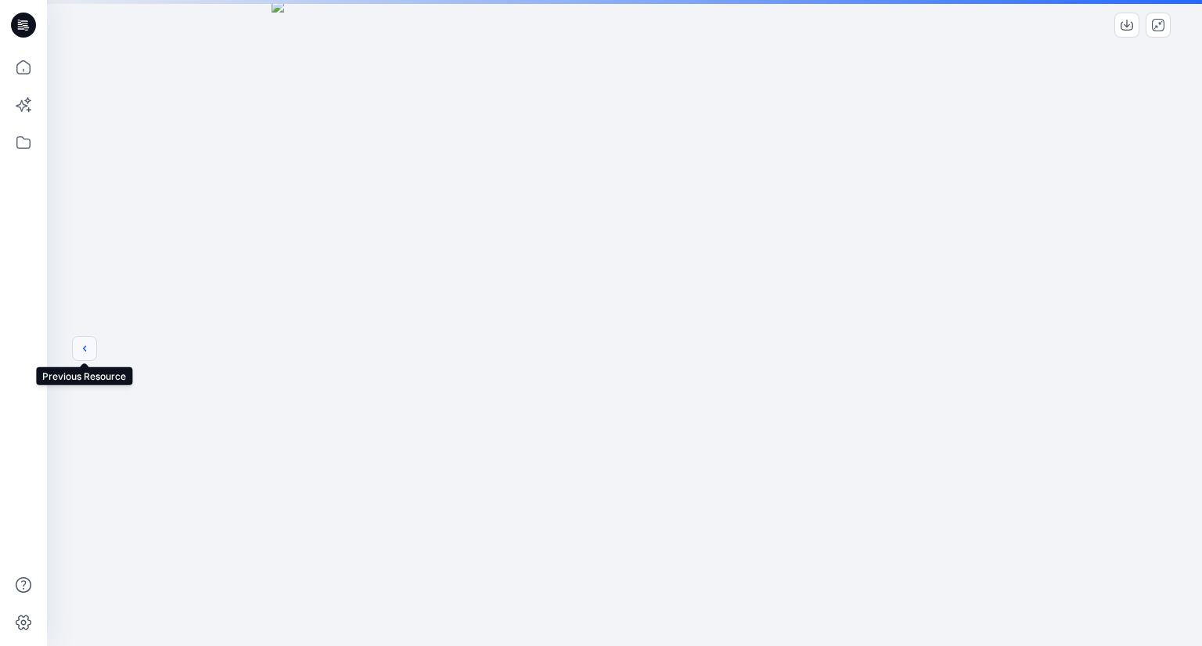
click at [88, 345] on icon "previous" at bounding box center [84, 348] width 13 height 13
click at [1163, 21] on icon "close-full-preview" at bounding box center [1158, 25] width 13 height 13
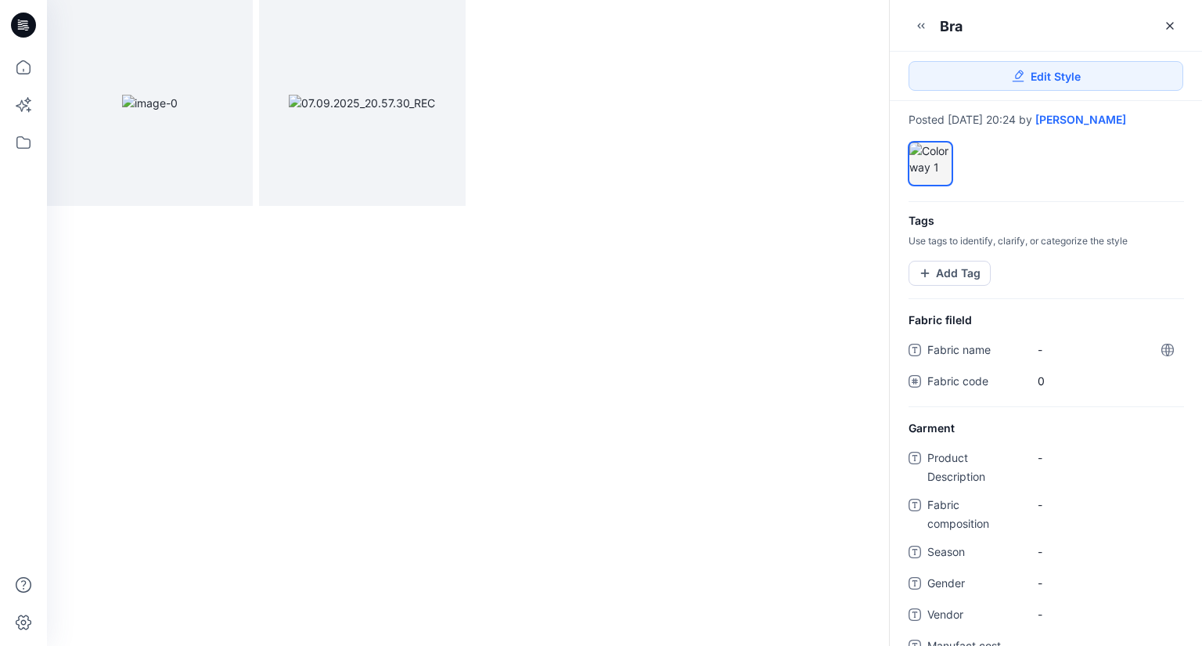
click at [1166, 355] on icon at bounding box center [1168, 350] width 4 height 13
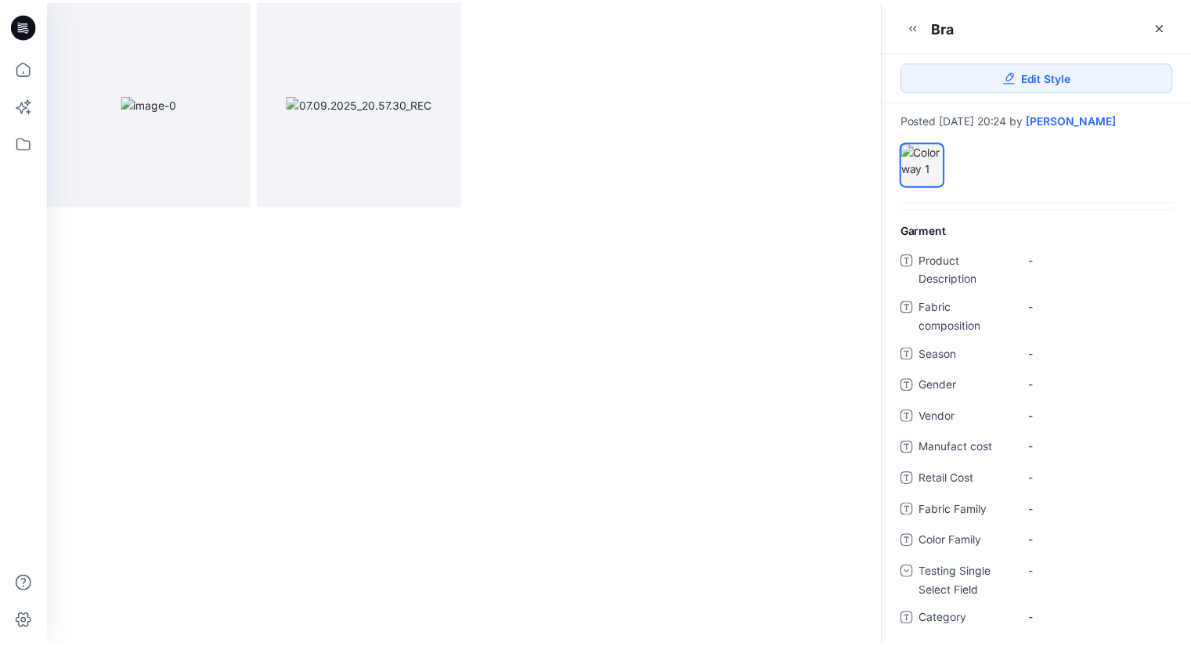
scroll to position [214, 0]
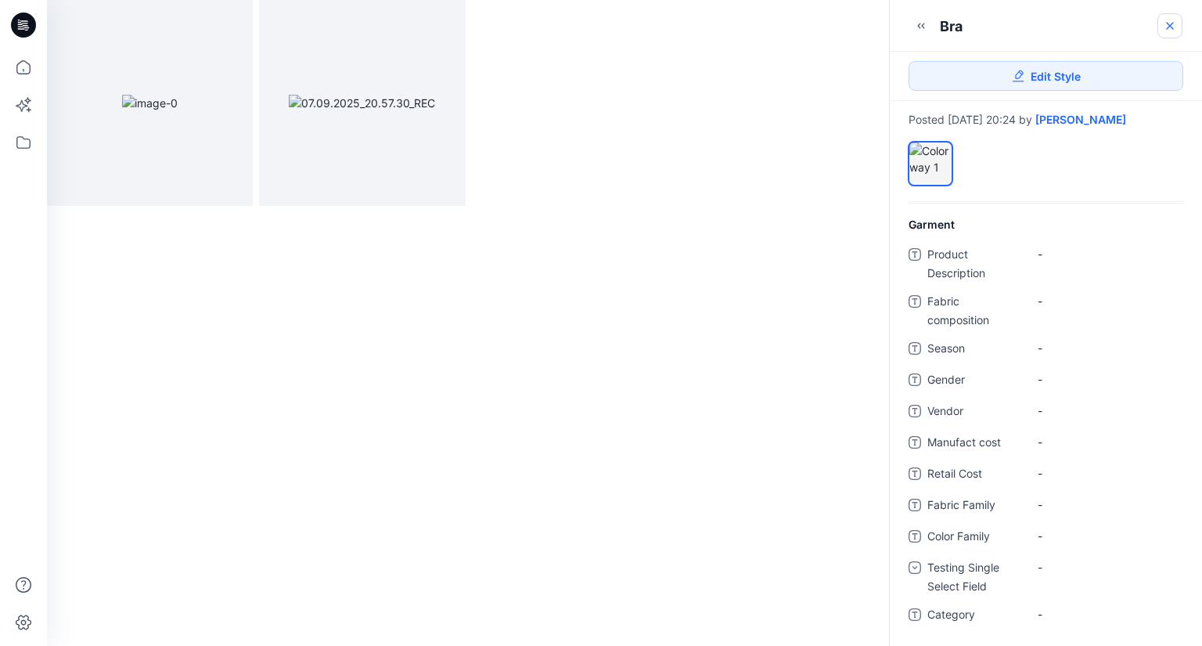
click at [1171, 15] on link at bounding box center [1170, 25] width 25 height 25
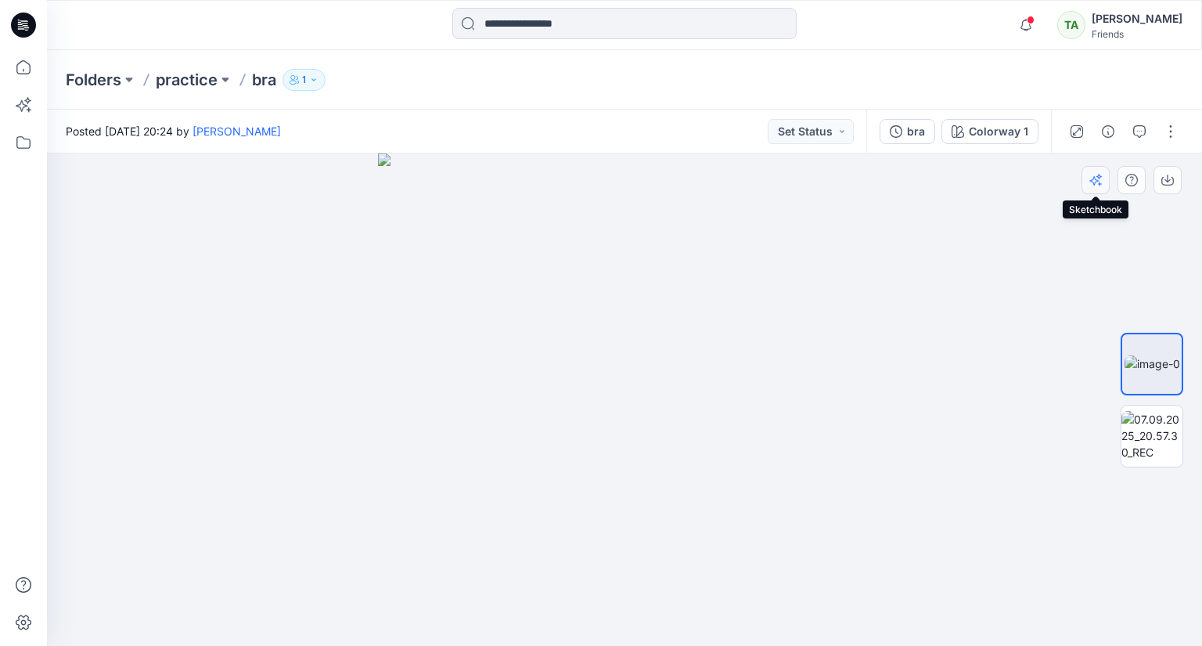
click at [1094, 180] on icon "button" at bounding box center [1096, 180] width 13 height 13
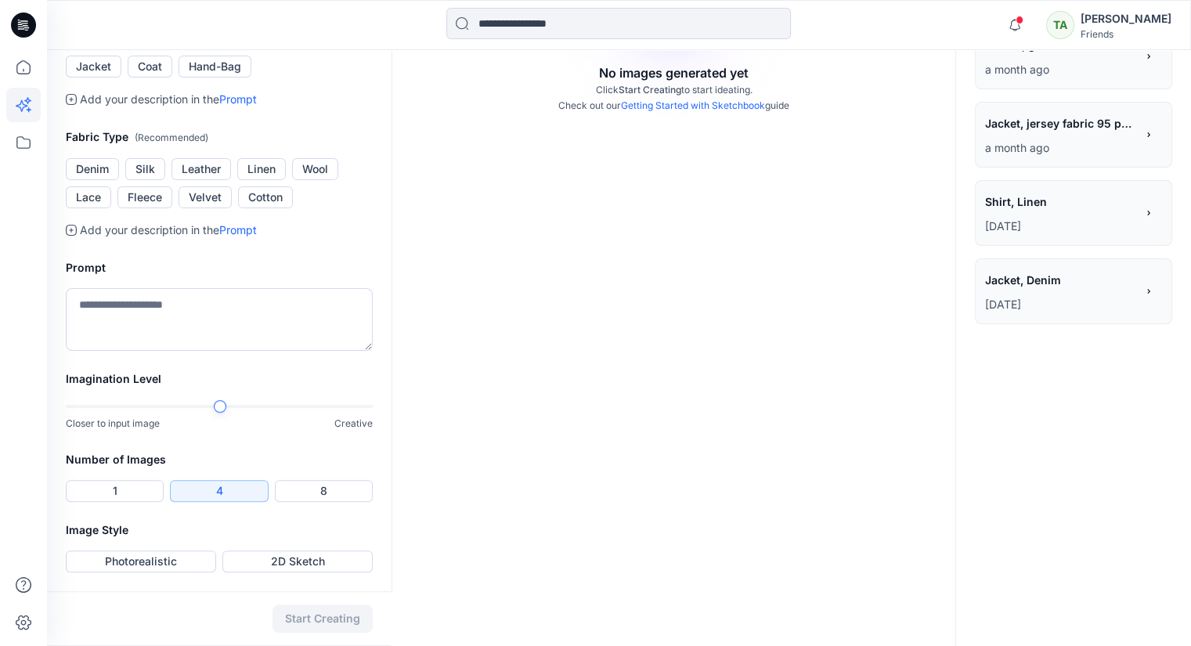
scroll to position [535, 0]
click at [142, 303] on textarea at bounding box center [219, 319] width 307 height 63
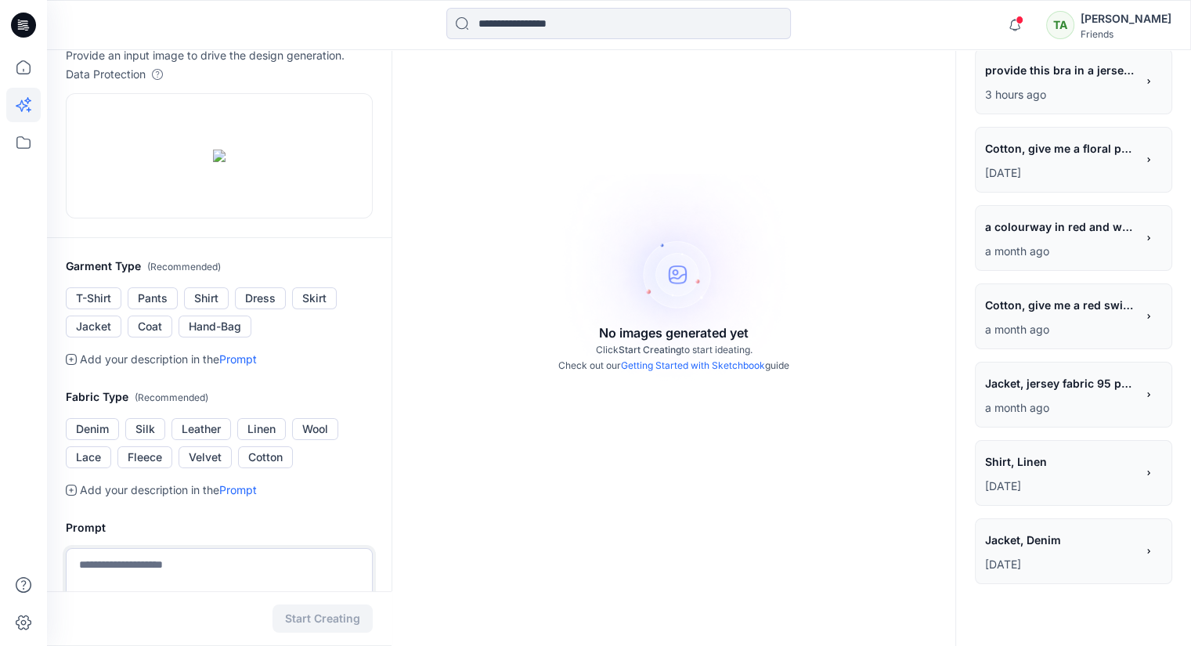
scroll to position [0, 0]
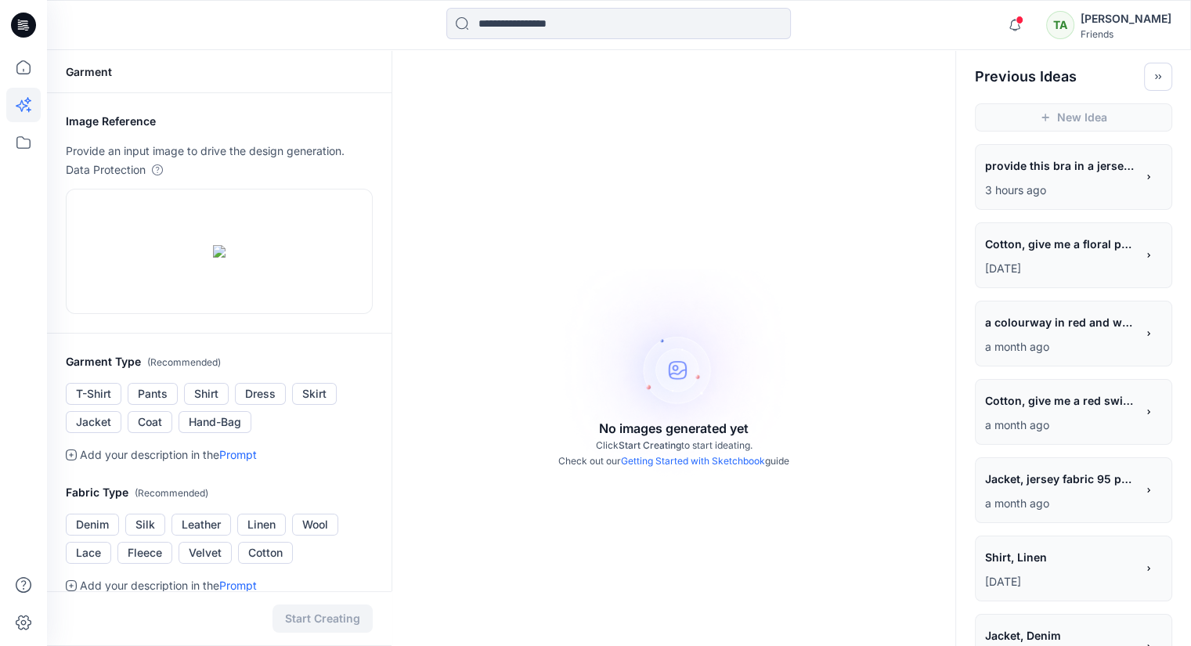
click at [1124, 170] on span "provide this bra in a jersey material along with floral prints" at bounding box center [1059, 165] width 149 height 23
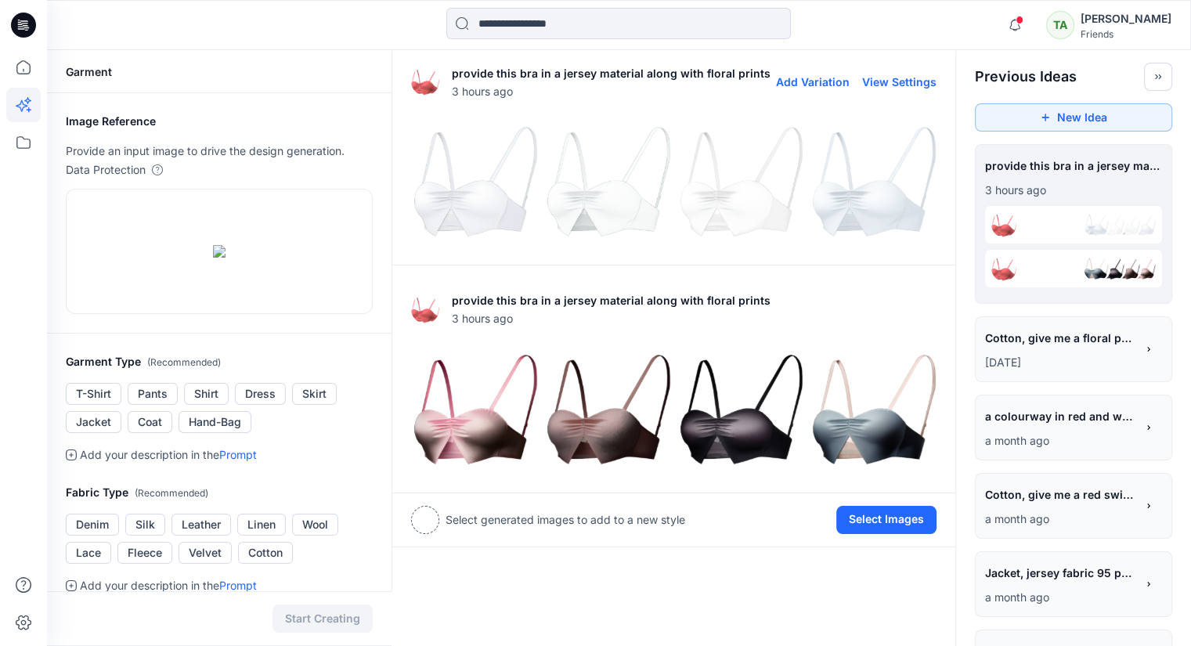
click at [449, 201] on img at bounding box center [474, 182] width 125 height 125
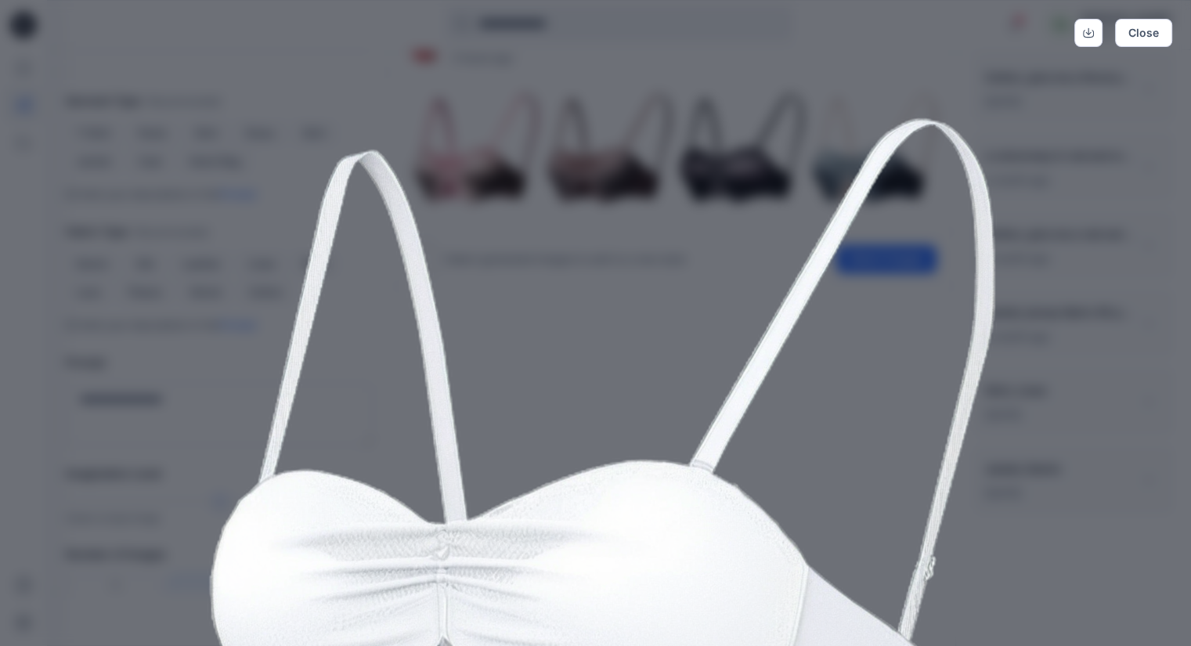
scroll to position [259, 0]
click at [1144, 431] on div "Close" at bounding box center [595, 323] width 1191 height 646
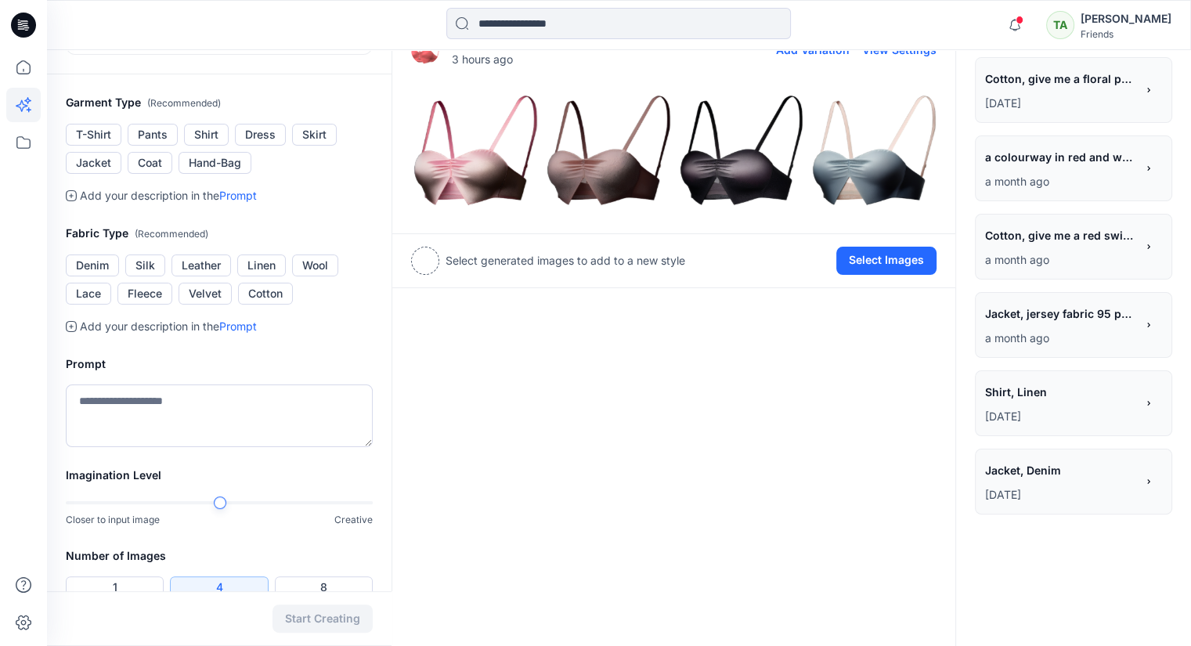
click at [463, 162] on img at bounding box center [474, 150] width 125 height 125
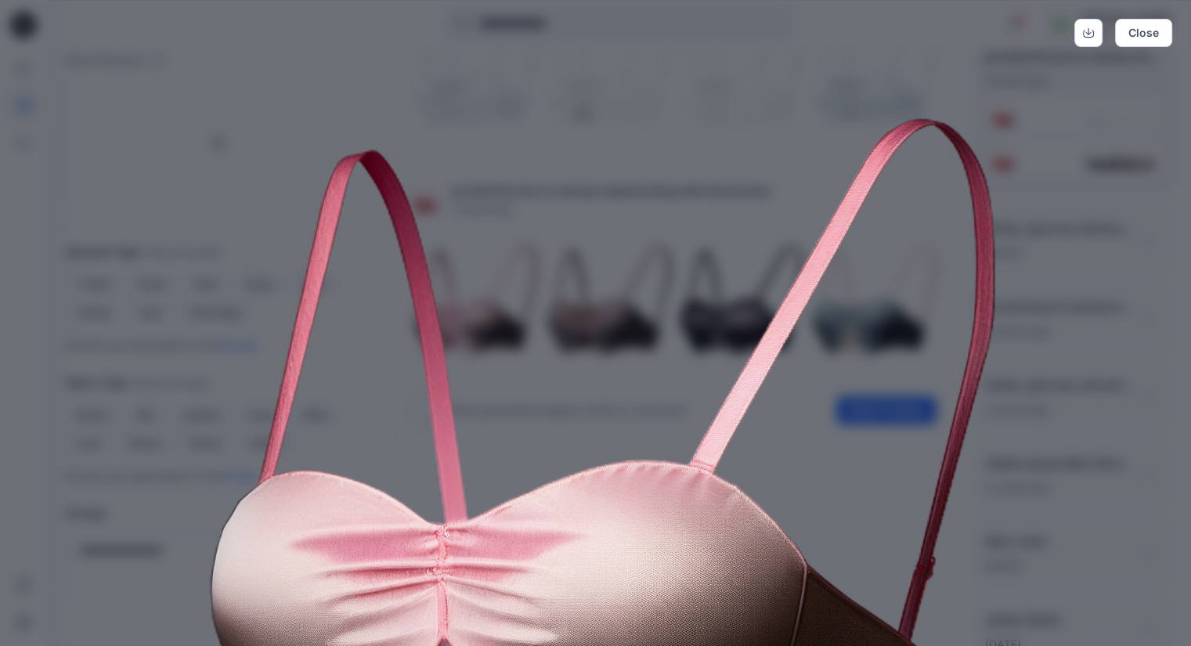
scroll to position [102, 0]
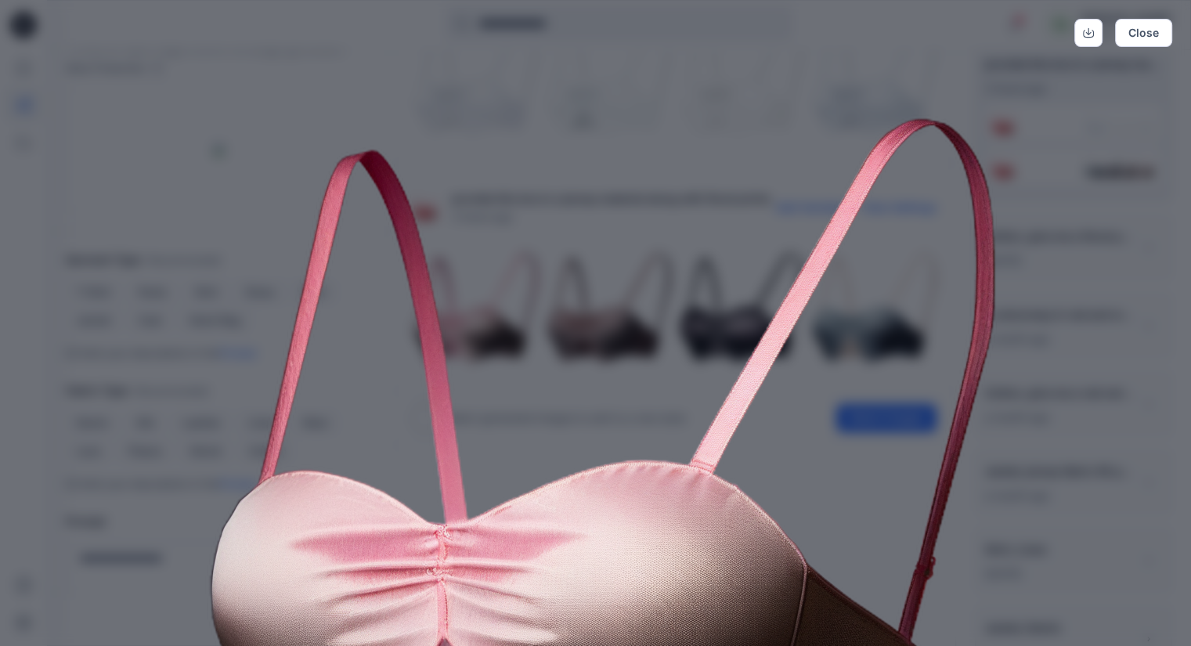
drag, startPoint x: 705, startPoint y: 532, endPoint x: 715, endPoint y: 447, distance: 85.3
click at [715, 447] on img at bounding box center [596, 473] width 802 height 802
click at [707, 507] on img at bounding box center [596, 473] width 802 height 802
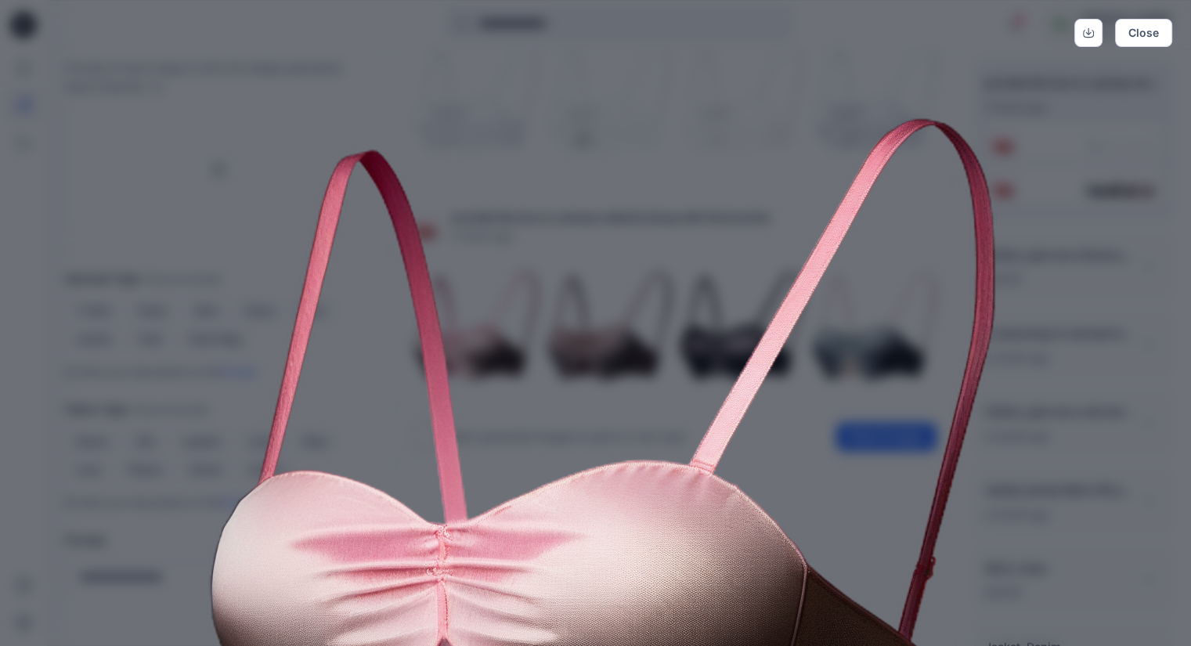
scroll to position [0, 0]
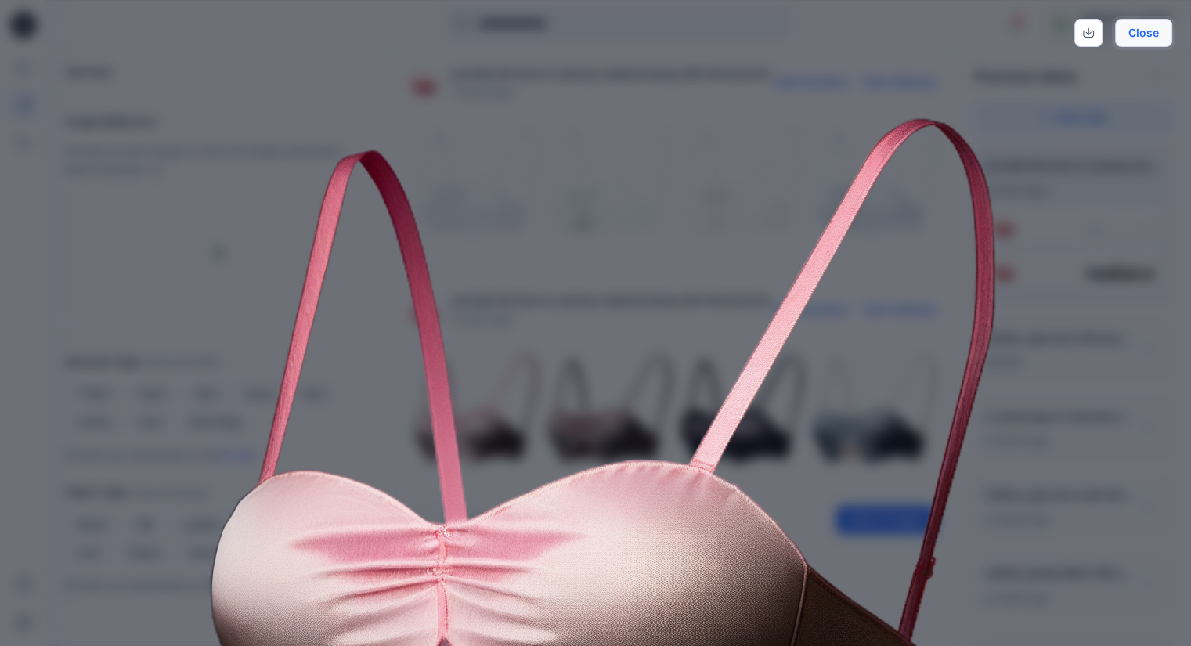
click at [1150, 38] on button "Close" at bounding box center [1143, 33] width 57 height 28
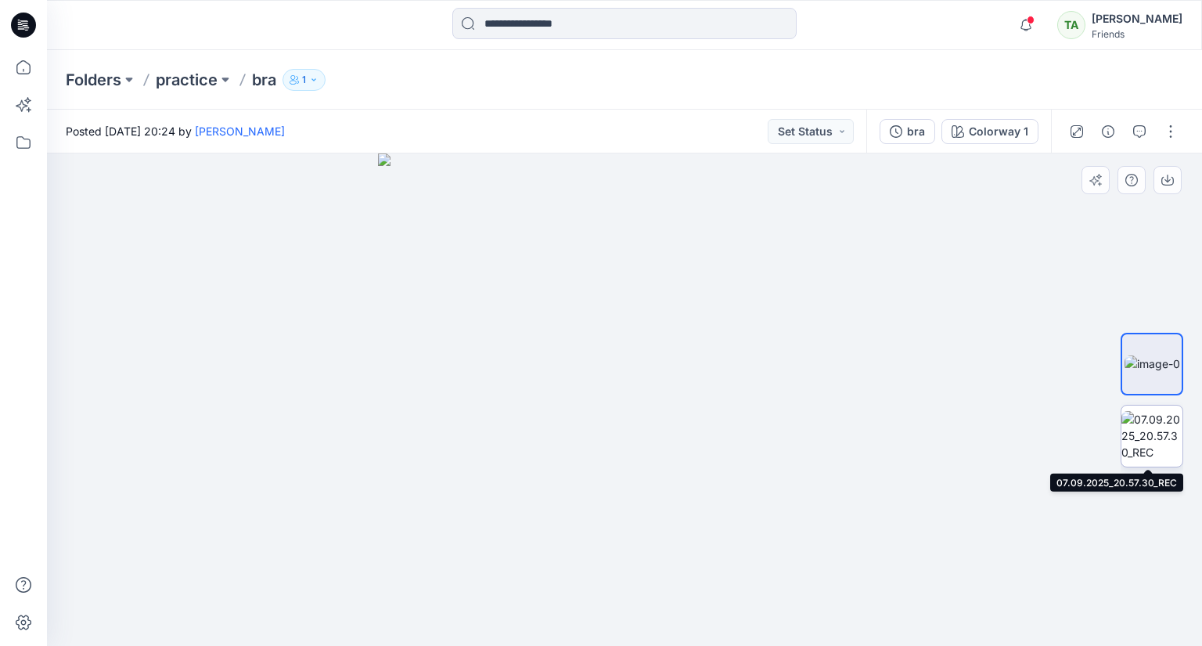
click at [1152, 438] on img at bounding box center [1152, 435] width 61 height 49
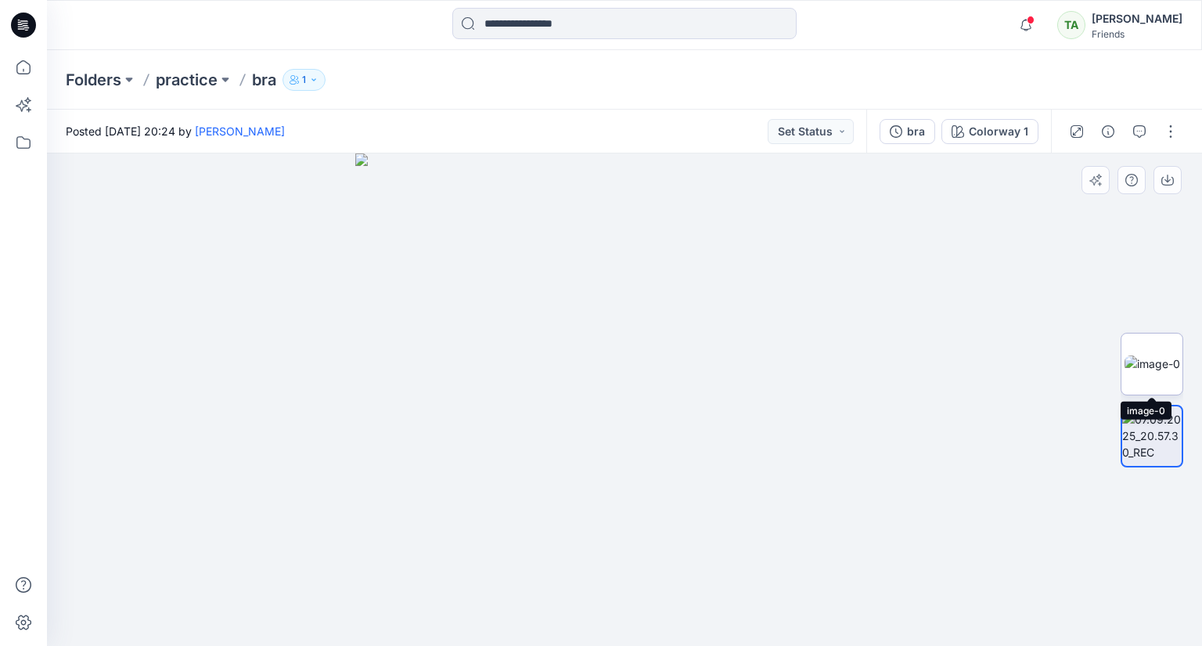
click at [1138, 361] on img at bounding box center [1153, 363] width 56 height 16
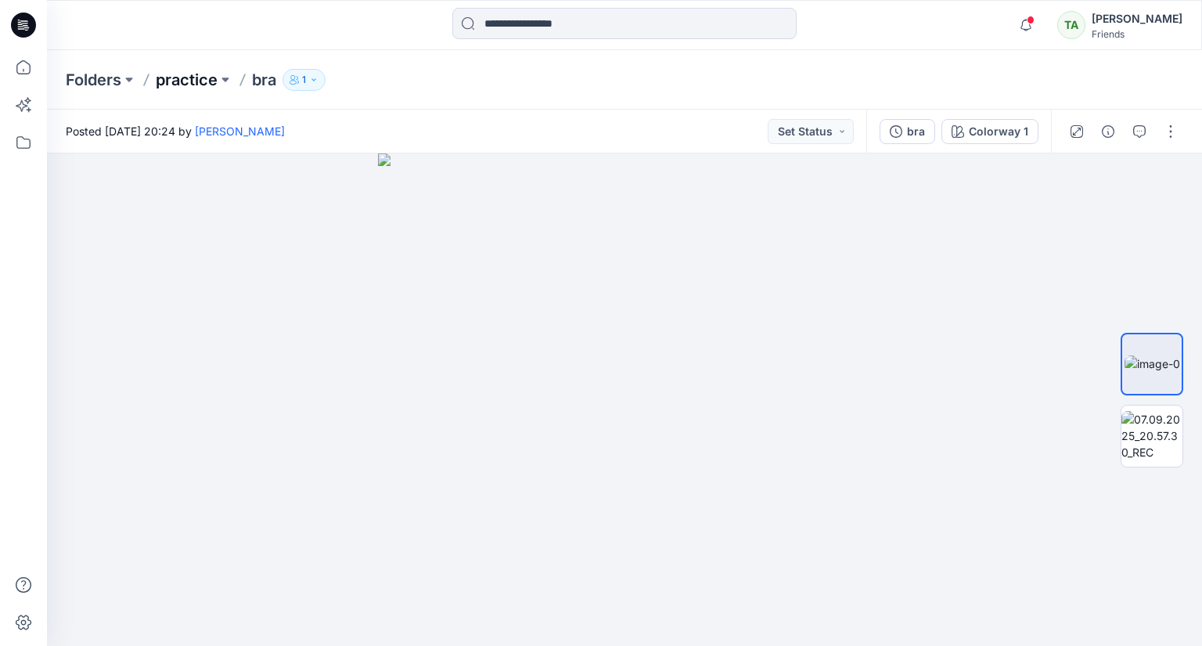
click at [179, 70] on p "practice" at bounding box center [187, 80] width 62 height 22
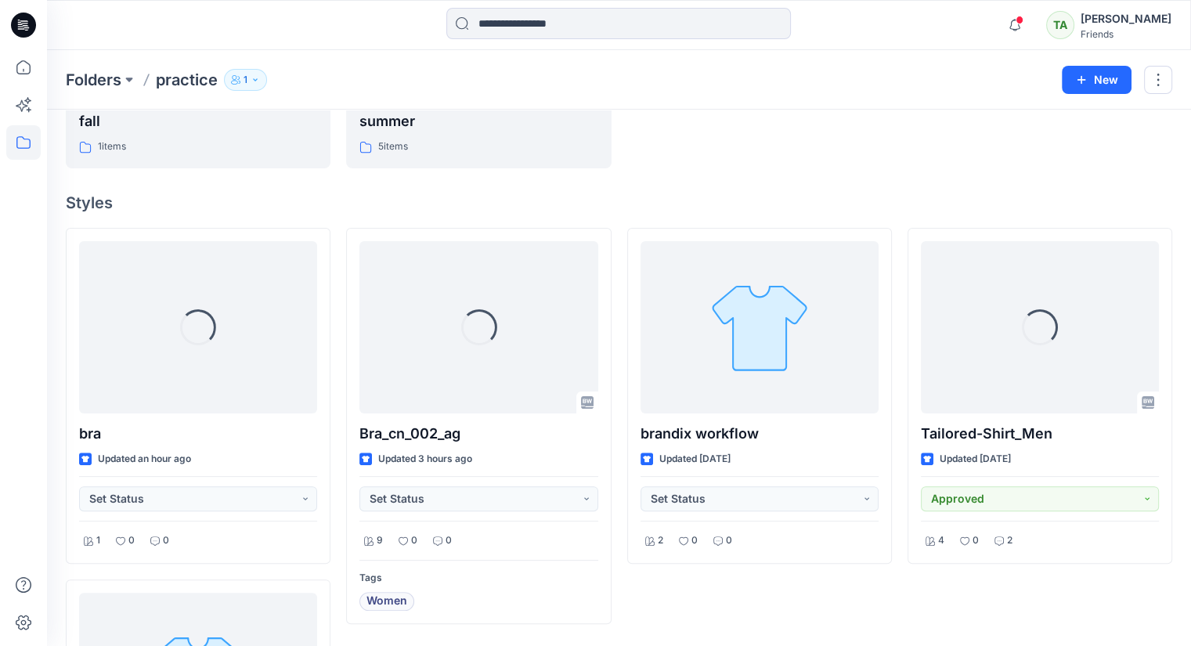
scroll to position [330, 0]
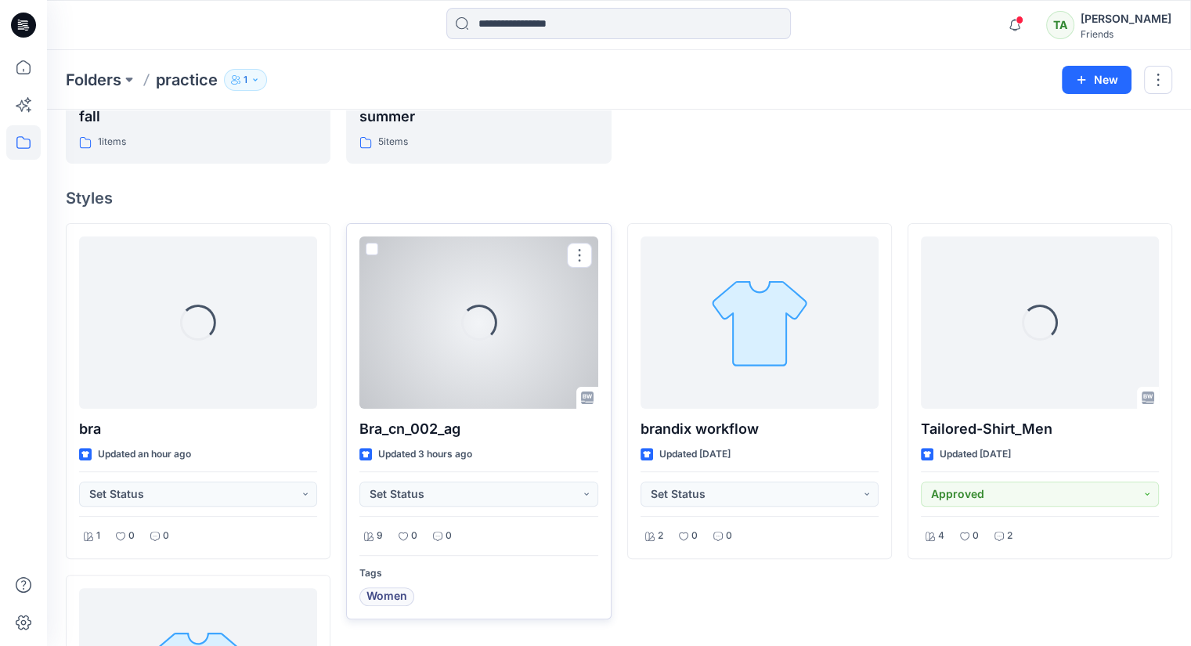
click at [443, 341] on div "Loading..." at bounding box center [478, 322] width 238 height 172
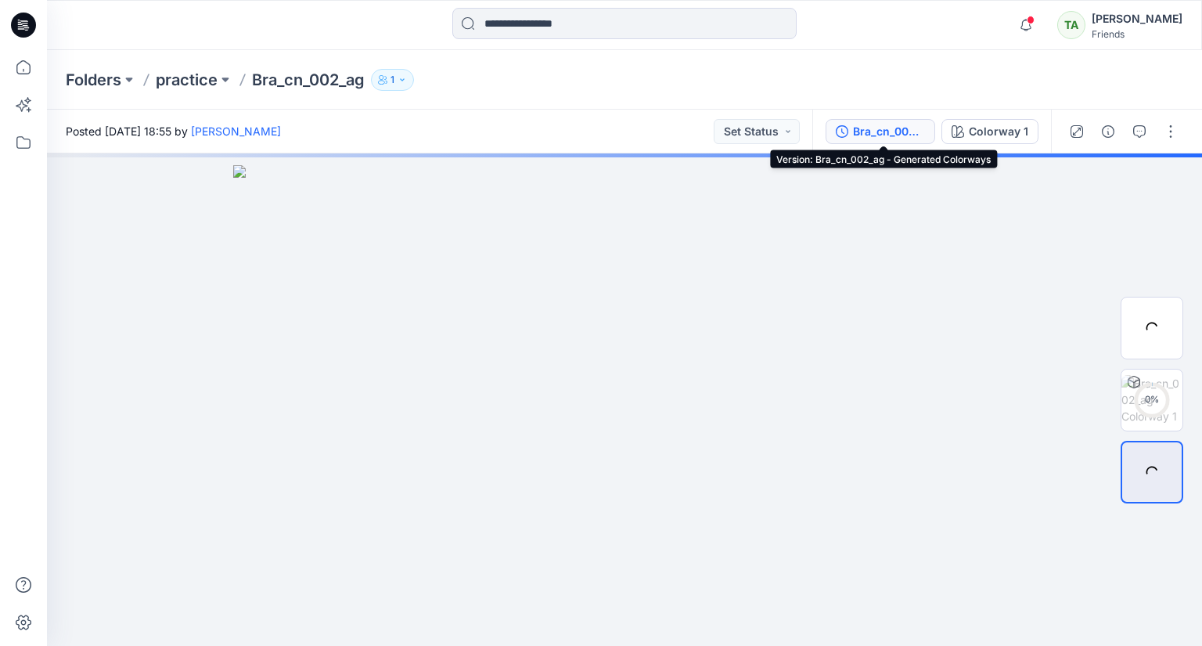
click at [896, 129] on div "Bra_cn_002_ag - Generated Colorways" at bounding box center [889, 131] width 72 height 17
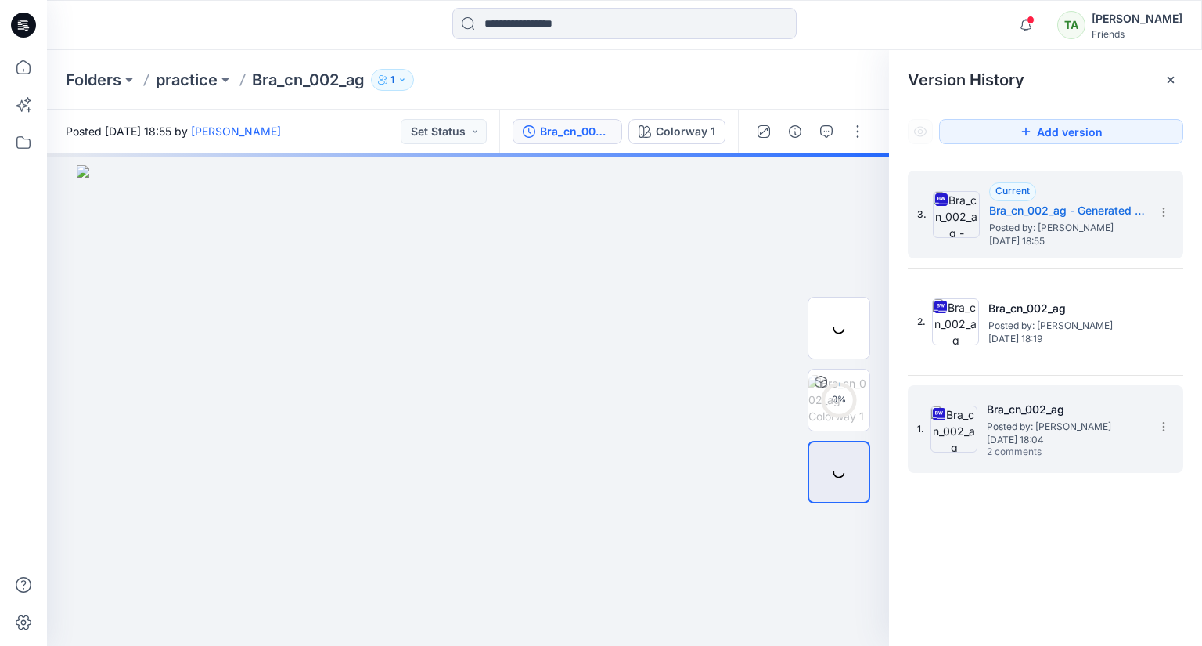
click at [984, 445] on div "1. Bra_cn_002_ag Posted by: [PERSON_NAME] [DATE] 18:04 2 comments" at bounding box center [1034, 428] width 235 height 75
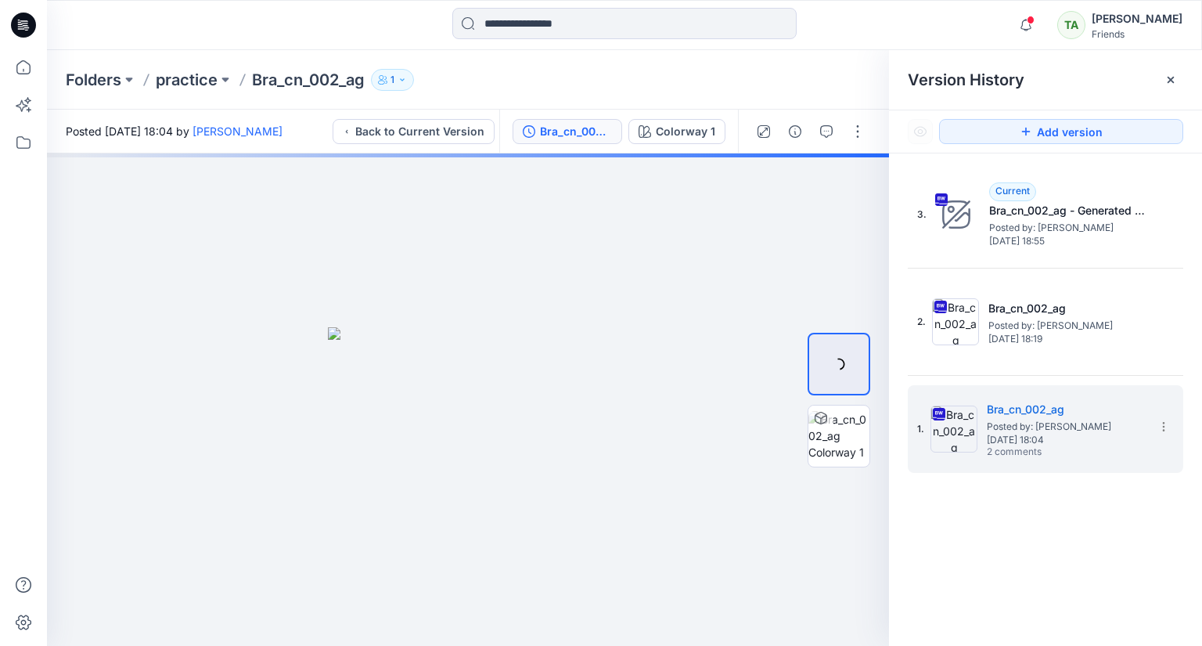
click at [391, 76] on button "1" at bounding box center [392, 80] width 43 height 22
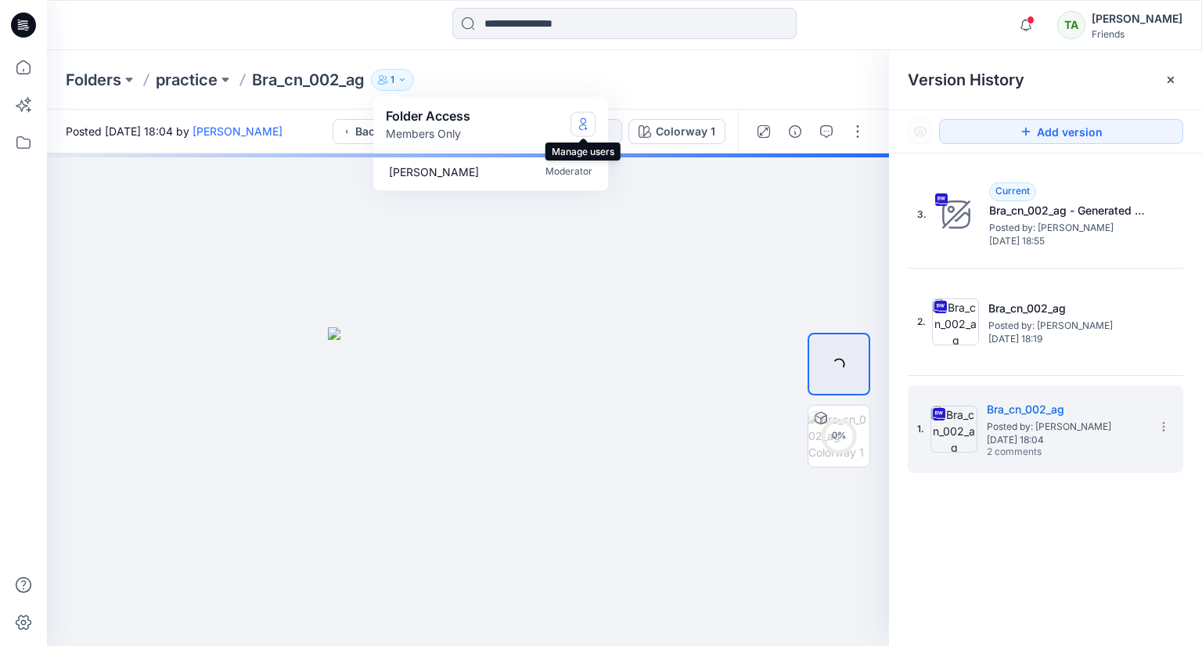
click at [586, 121] on icon "Manage Users" at bounding box center [583, 123] width 13 height 13
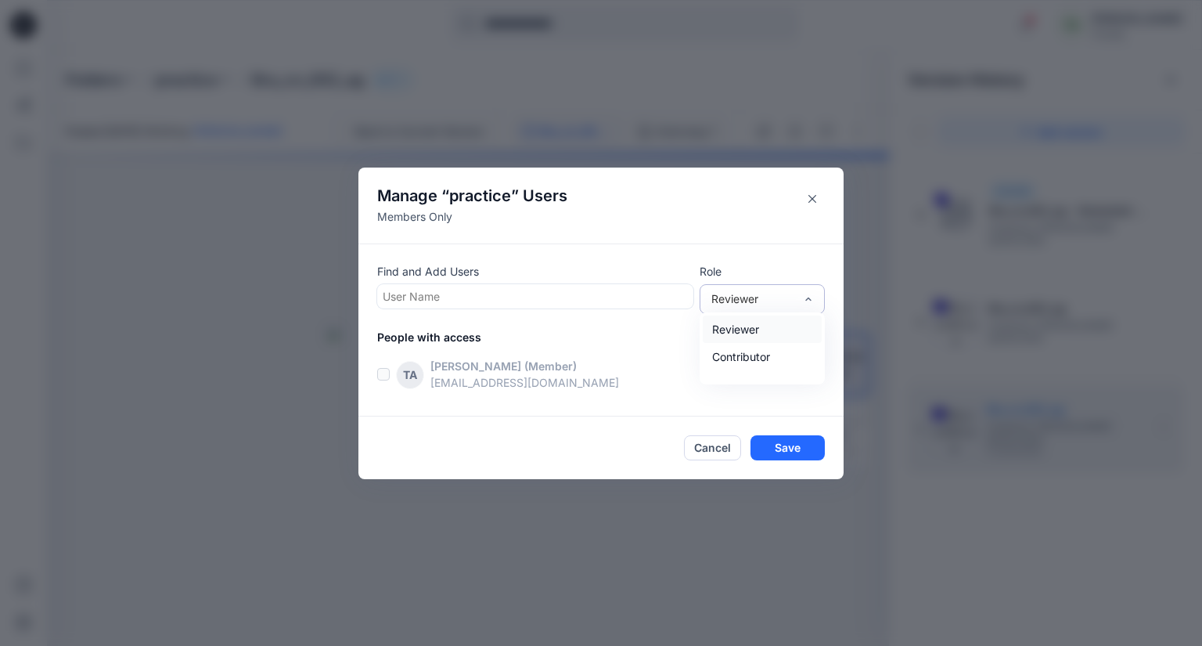
click at [803, 289] on div at bounding box center [808, 299] width 13 height 28
click at [766, 520] on div "Manage “ practice ” Users Members Only Find and Add Users User Name Role 3 resu…" at bounding box center [601, 323] width 1202 height 646
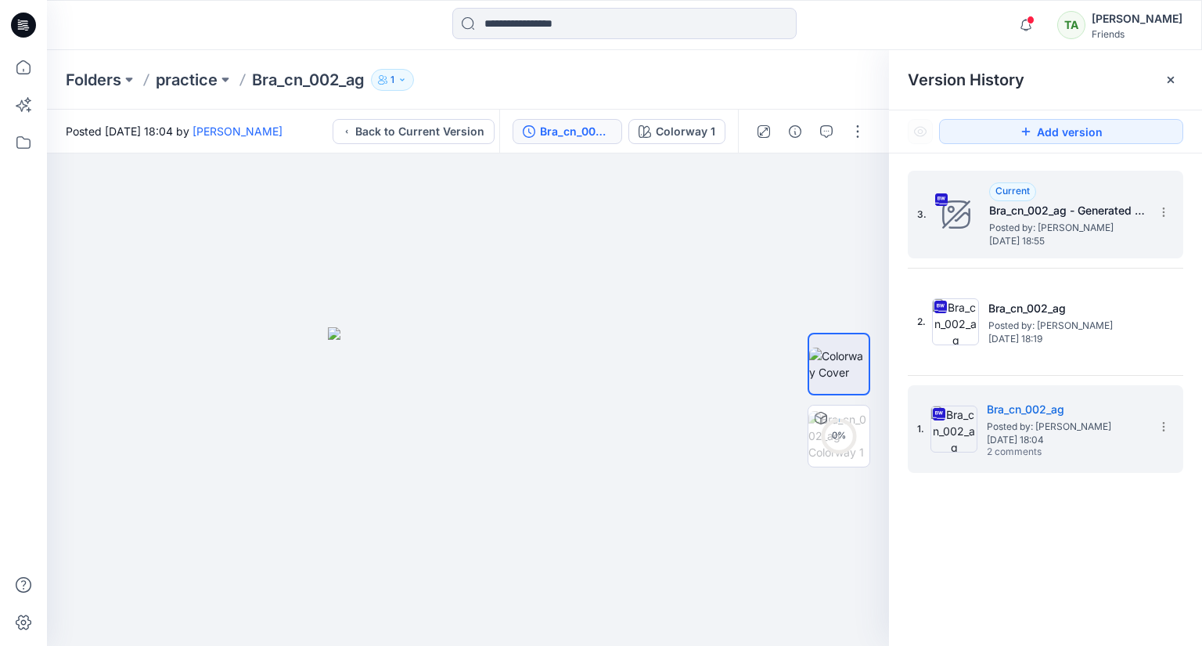
click at [1087, 204] on h5 "Bra_cn_002_ag - Generated Colorways" at bounding box center [1067, 210] width 157 height 19
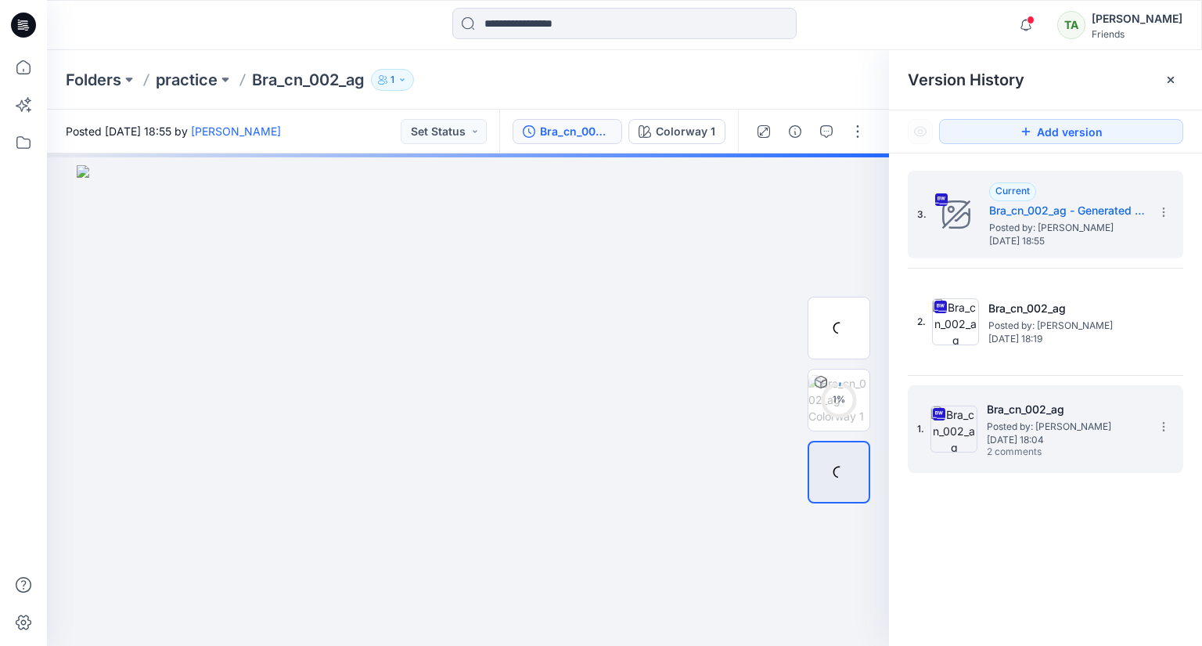
click at [1042, 431] on span "Posted by: [PERSON_NAME]" at bounding box center [1065, 427] width 157 height 16
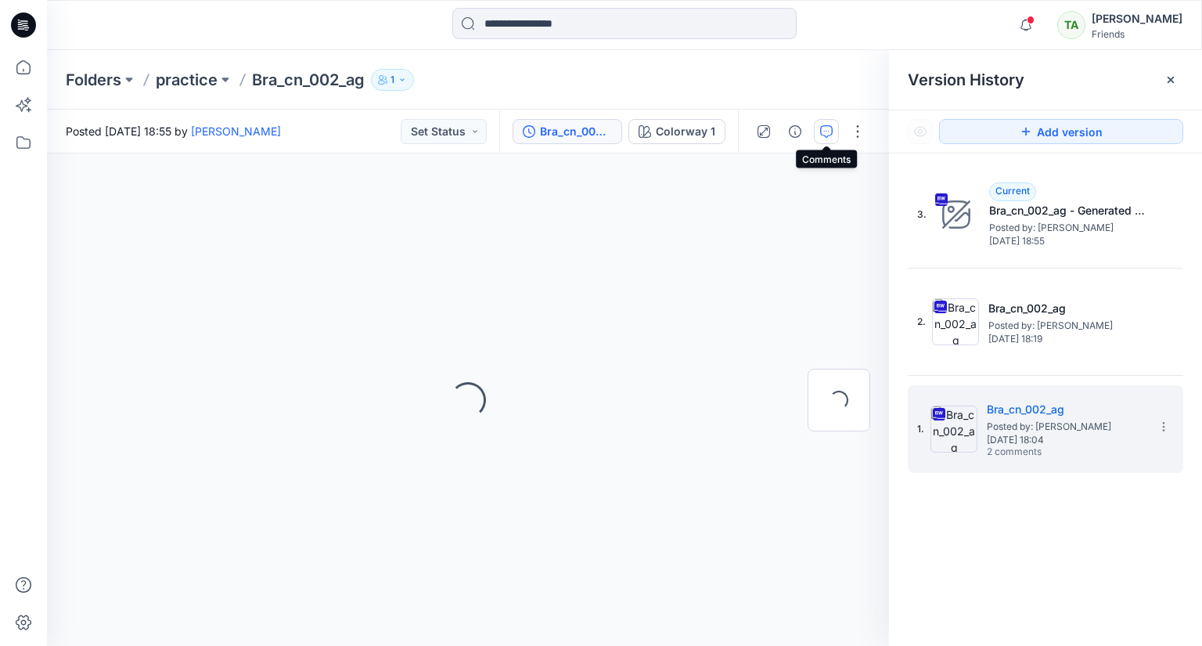
click at [821, 137] on button "button" at bounding box center [826, 131] width 25 height 25
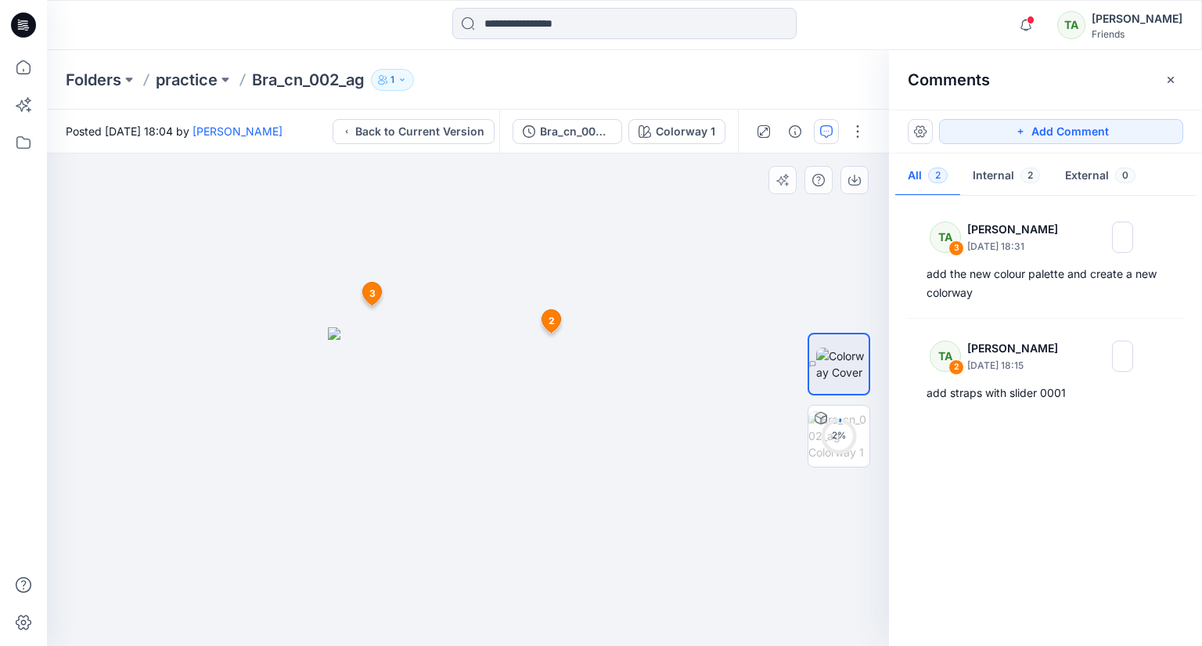
click at [551, 316] on span "2" at bounding box center [552, 321] width 6 height 14
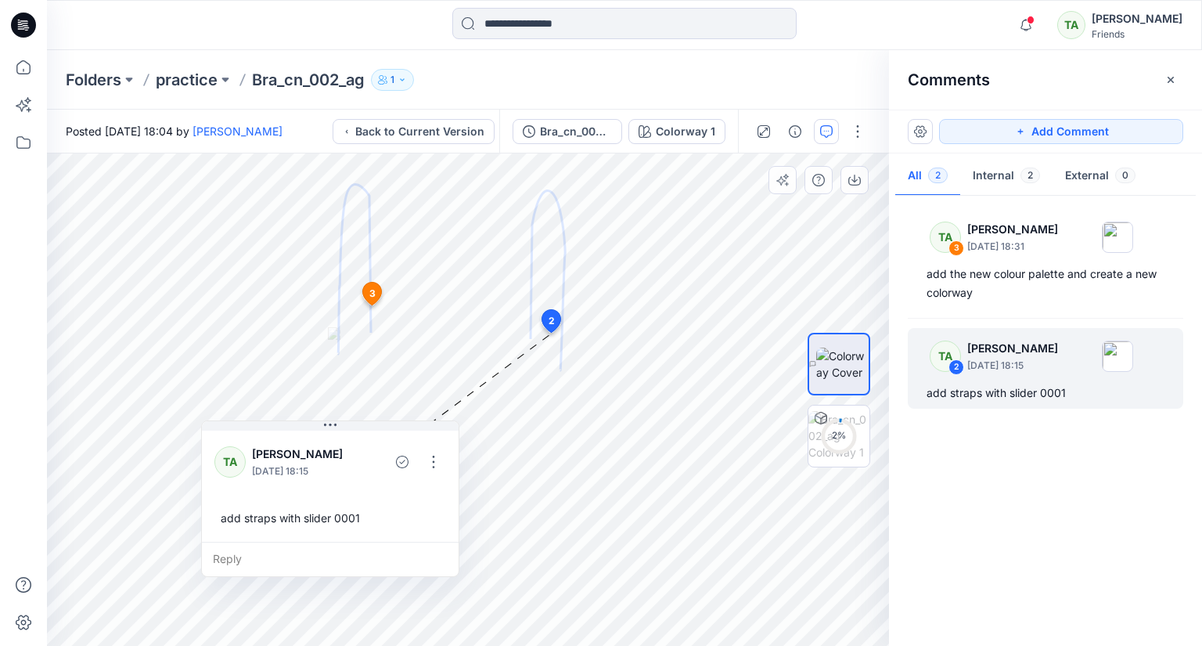
click at [372, 288] on span "3" at bounding box center [372, 294] width 6 height 14
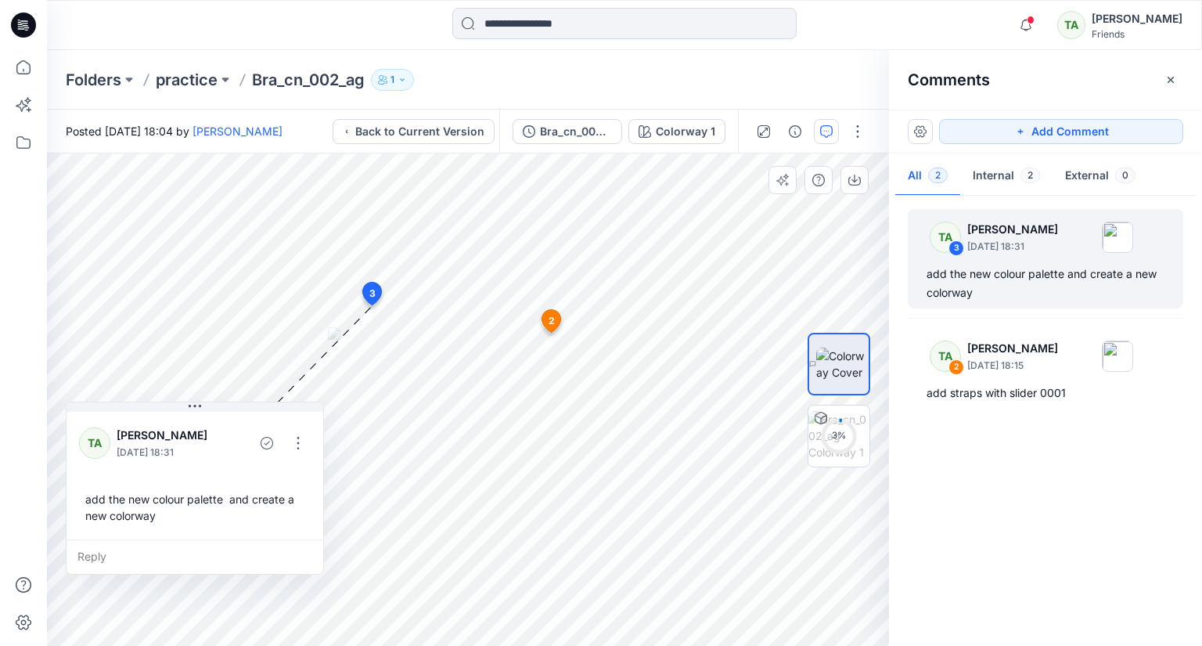
click at [550, 316] on span "2" at bounding box center [552, 321] width 6 height 14
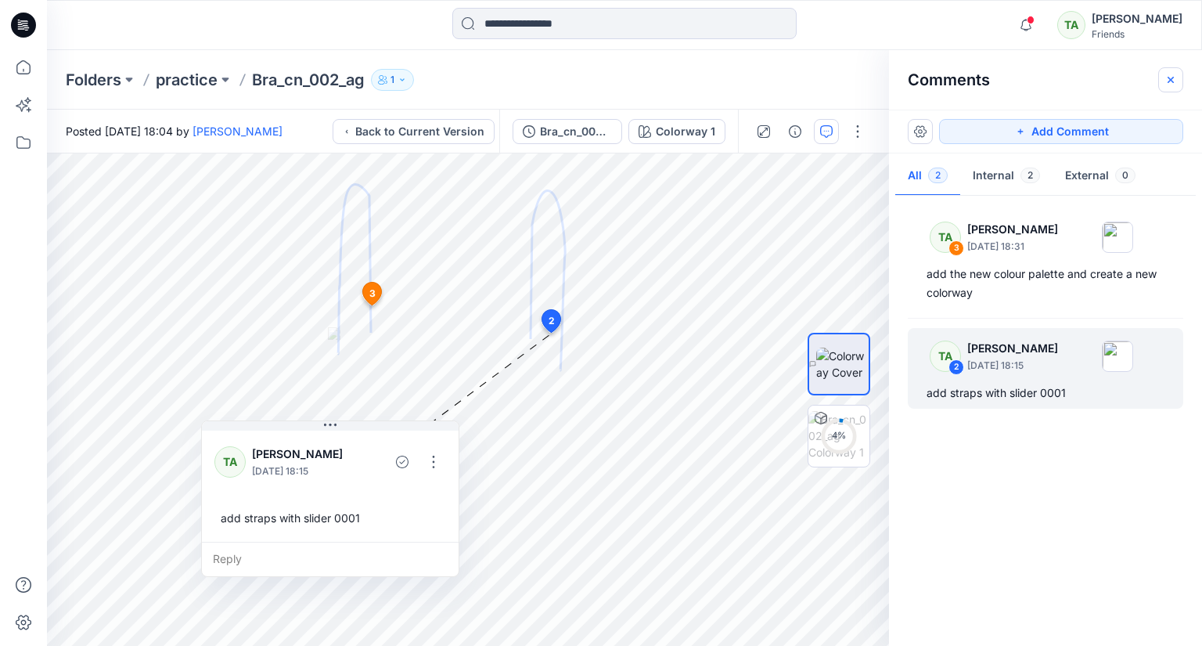
click at [1169, 78] on icon "button" at bounding box center [1171, 80] width 13 height 13
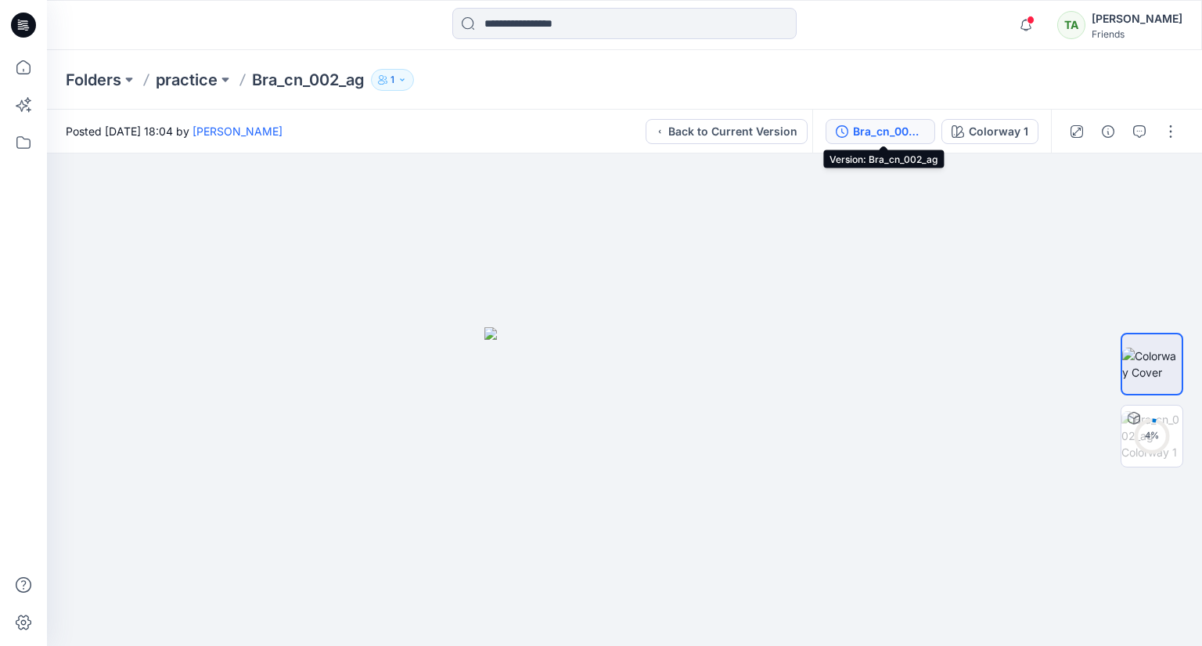
click at [870, 132] on div "Bra_cn_002_ag" at bounding box center [889, 131] width 72 height 17
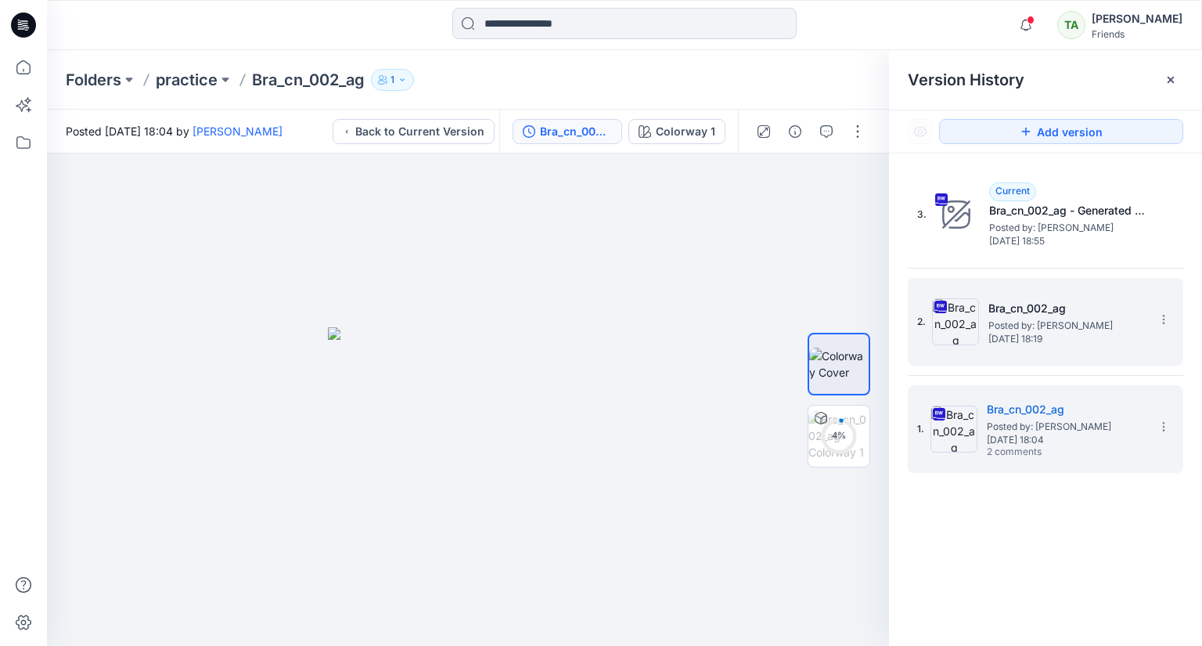
click at [1033, 309] on h5 "Bra_cn_002_ag" at bounding box center [1067, 308] width 157 height 19
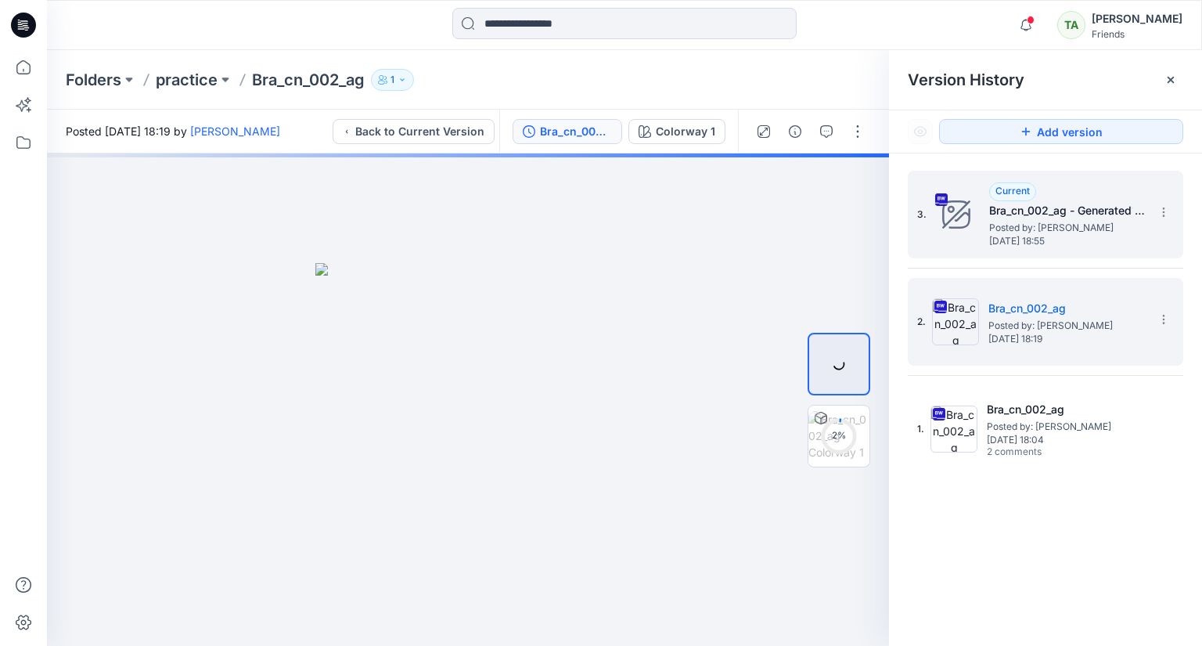
click at [1000, 222] on span "Posted by: [PERSON_NAME]" at bounding box center [1067, 228] width 157 height 16
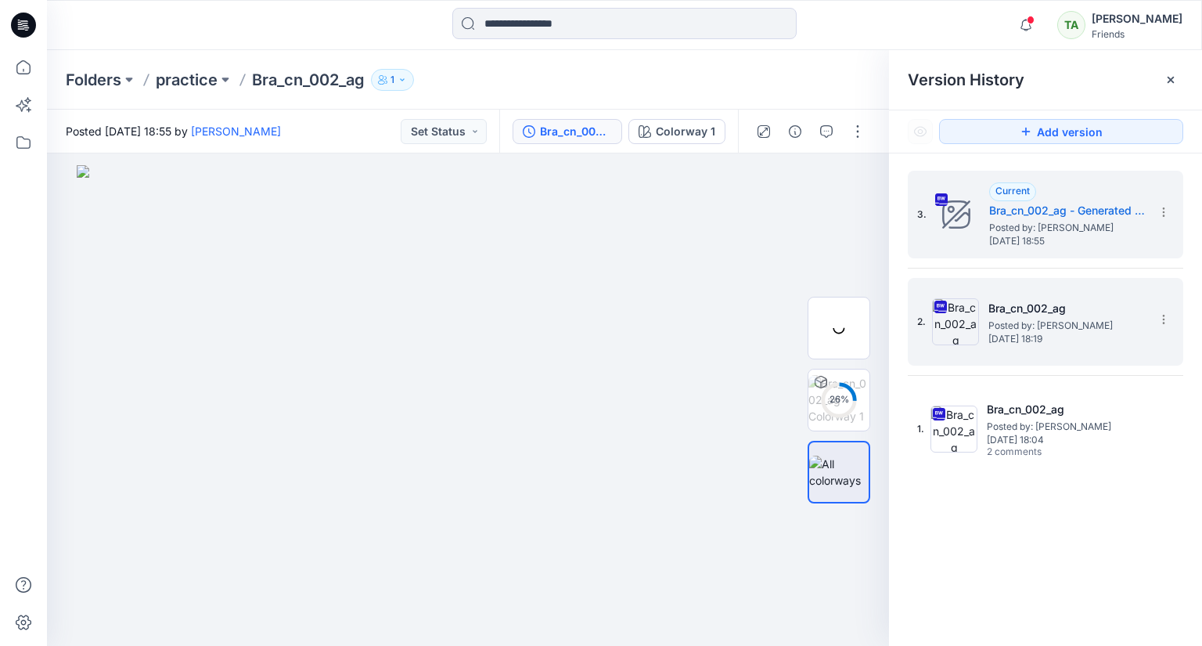
click at [1057, 344] on div "2. Bra_cn_002_ag Posted by: [PERSON_NAME] [DATE] 18:19" at bounding box center [1034, 321] width 235 height 75
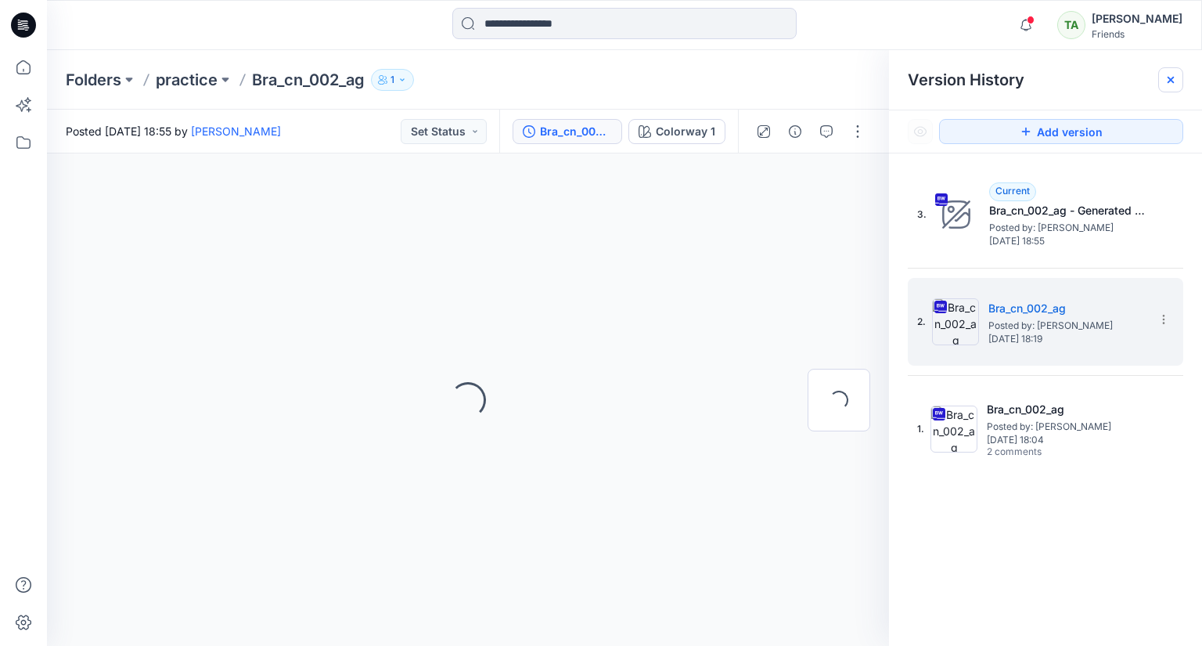
click at [1164, 77] on div at bounding box center [1171, 79] width 25 height 25
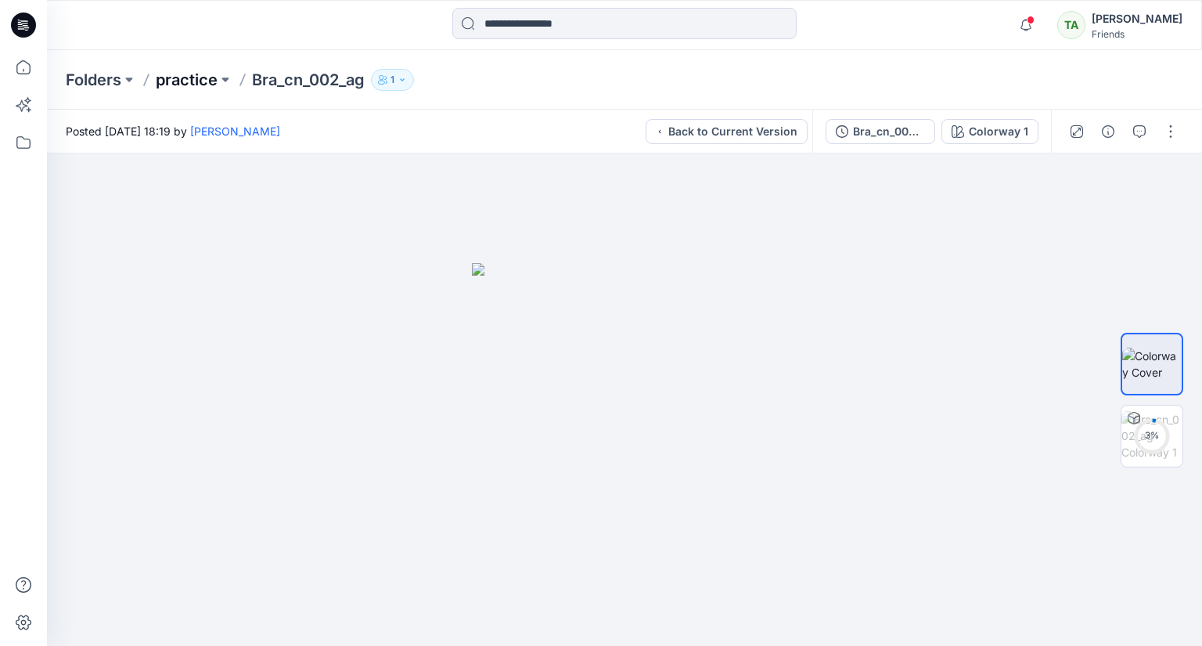
click at [197, 79] on p "practice" at bounding box center [187, 80] width 62 height 22
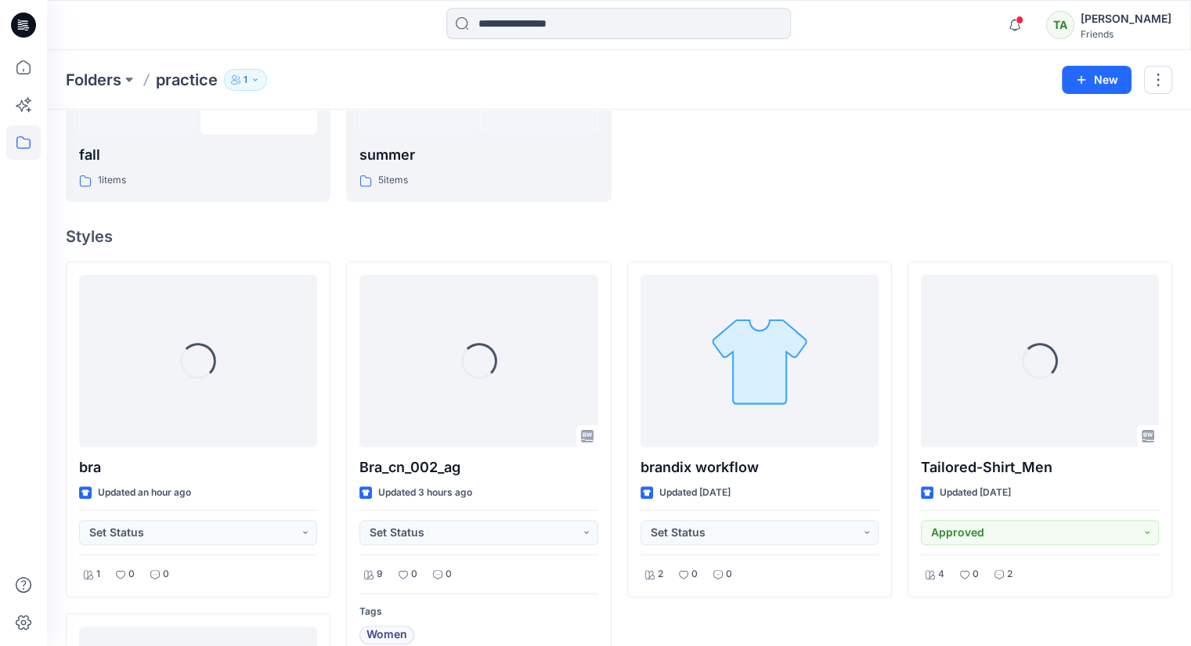
scroll to position [297, 0]
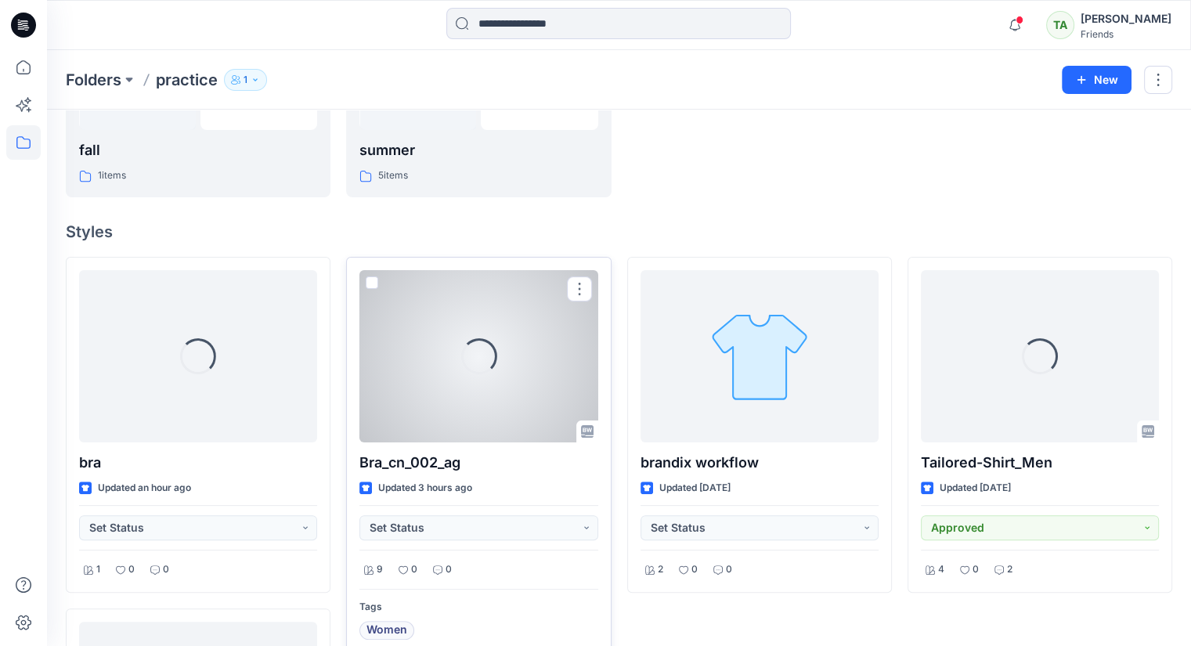
click at [373, 283] on span at bounding box center [372, 282] width 13 height 13
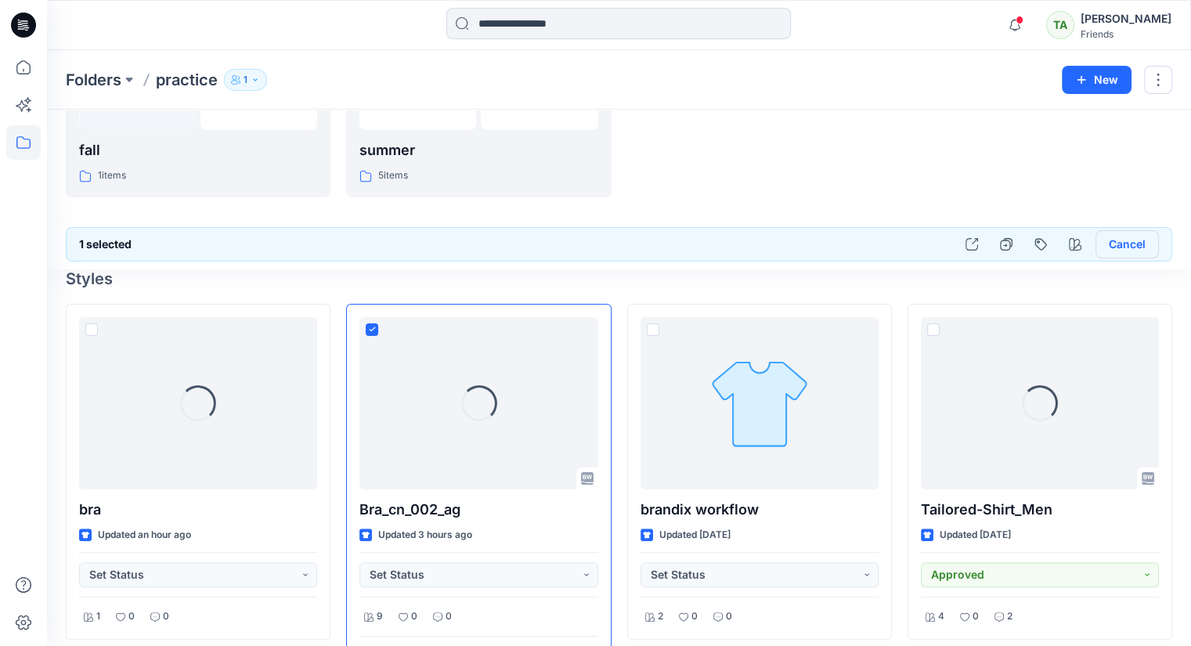
click at [1136, 240] on button "Cancel" at bounding box center [1126, 244] width 63 height 28
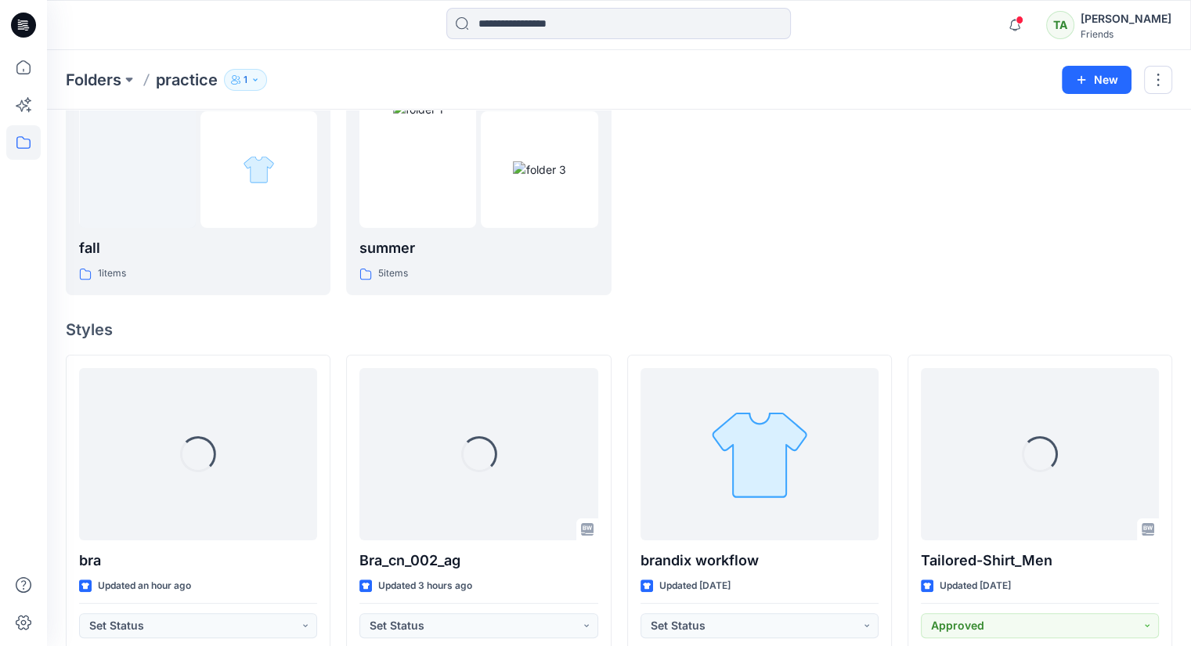
scroll to position [192, 0]
